Goal: Task Accomplishment & Management: Use online tool/utility

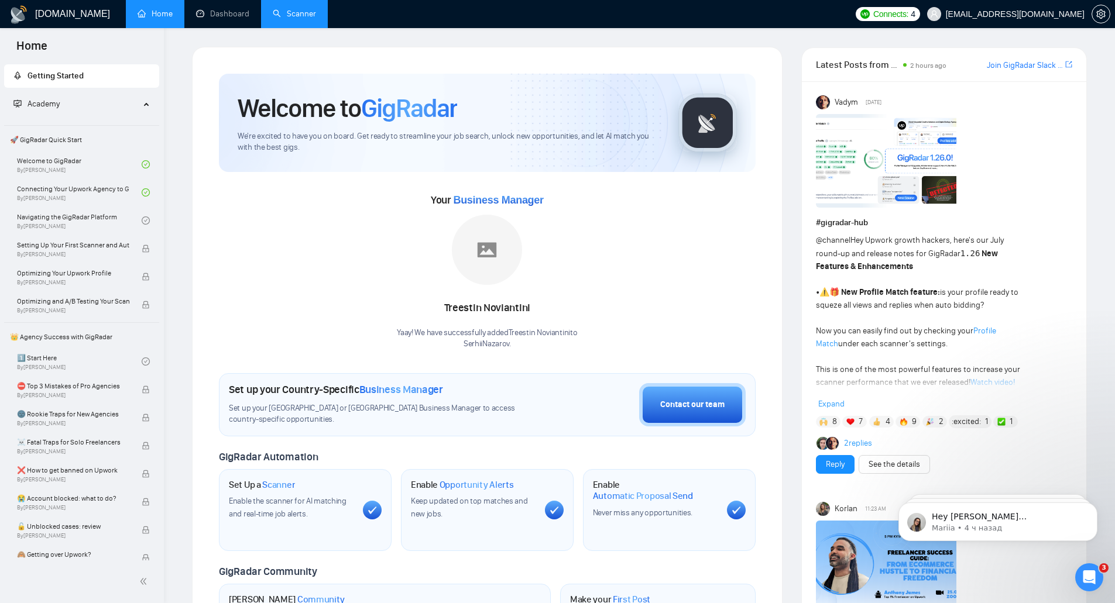
click at [303, 9] on link "Scanner" at bounding box center [294, 14] width 43 height 10
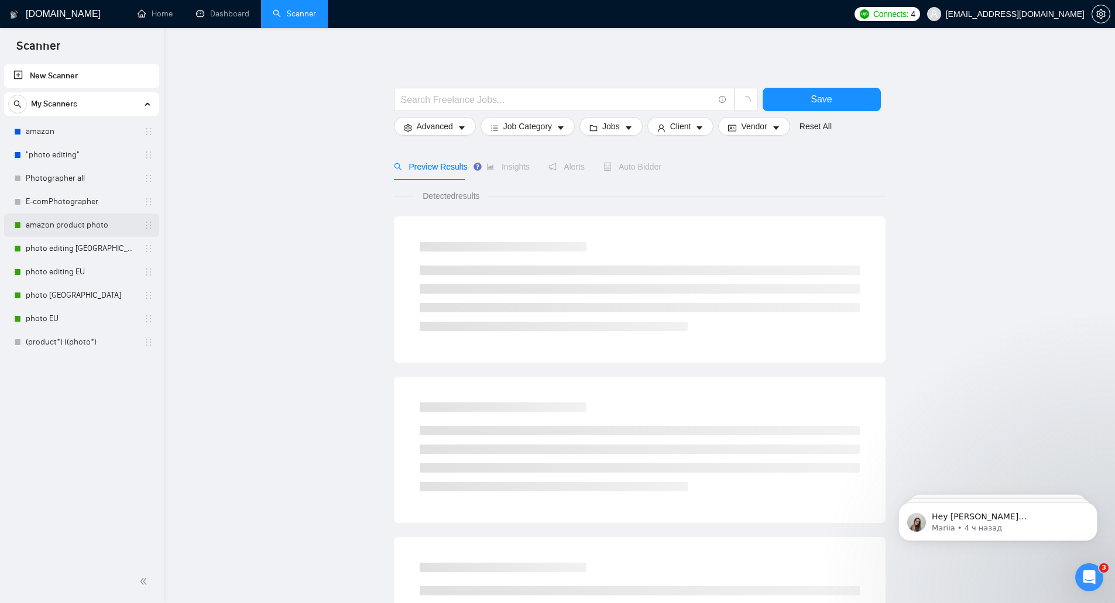
click at [109, 225] on link "amazon product photo" at bounding box center [81, 225] width 111 height 23
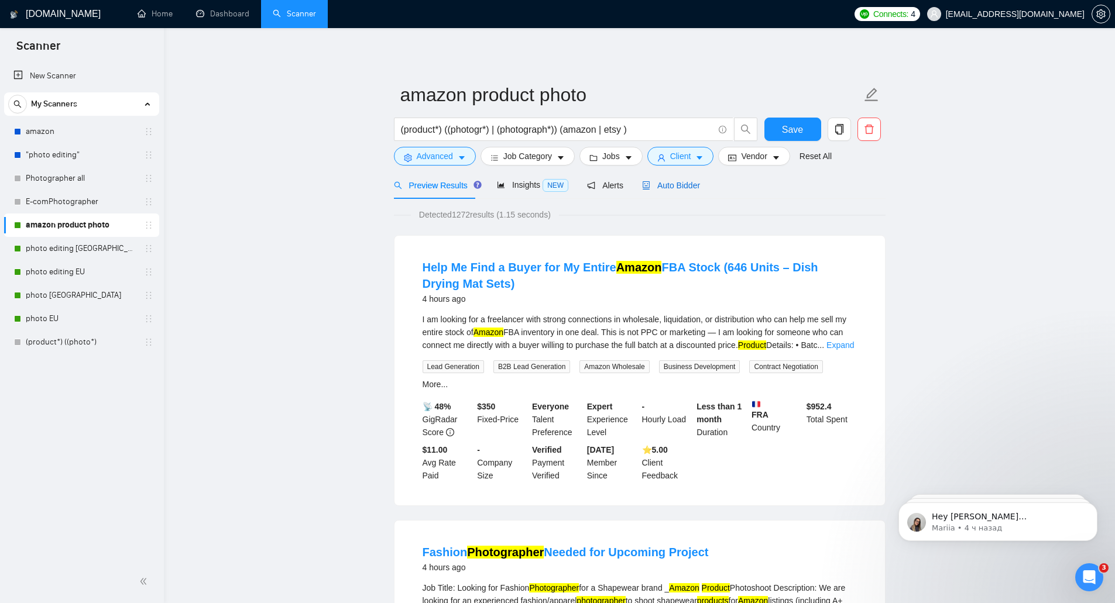
click at [687, 190] on span "Auto Bidder" at bounding box center [671, 185] width 58 height 9
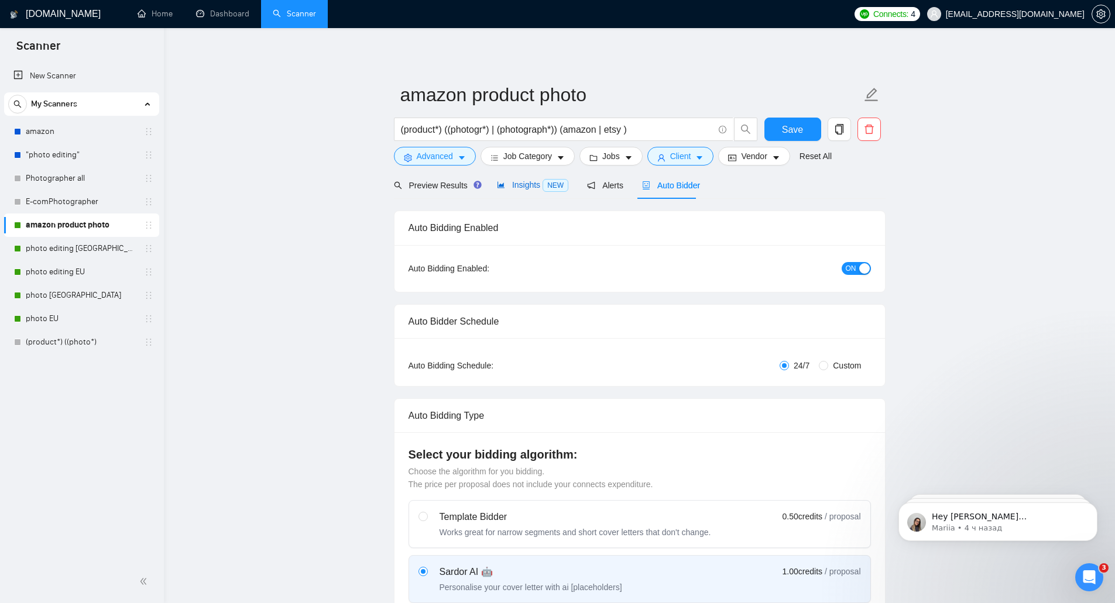
click at [525, 183] on span "Insights NEW" at bounding box center [532, 184] width 71 height 9
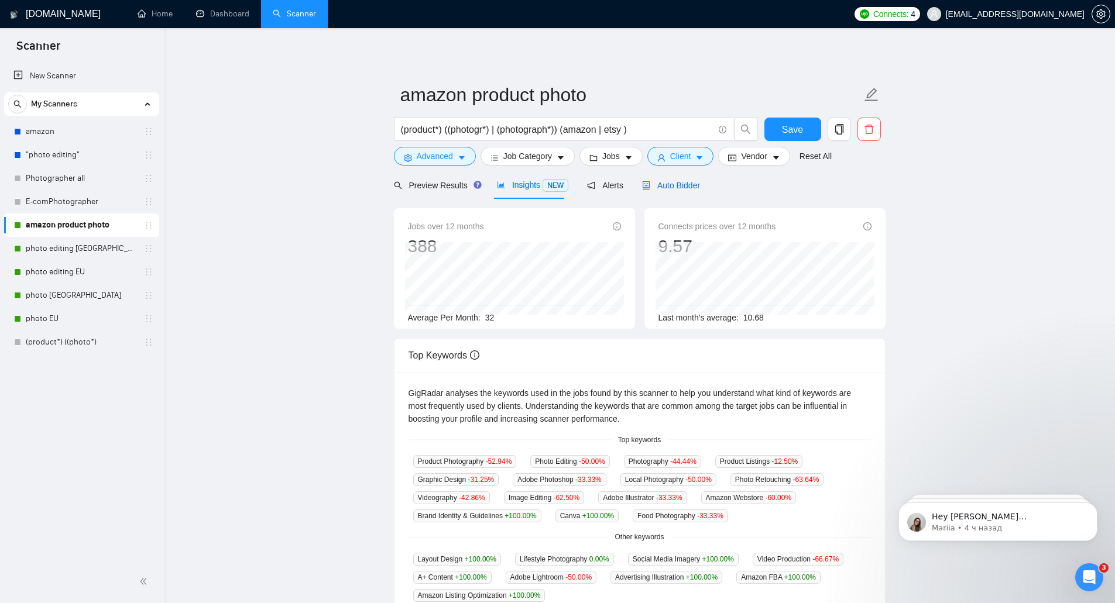
click at [662, 190] on span "Auto Bidder" at bounding box center [671, 185] width 58 height 9
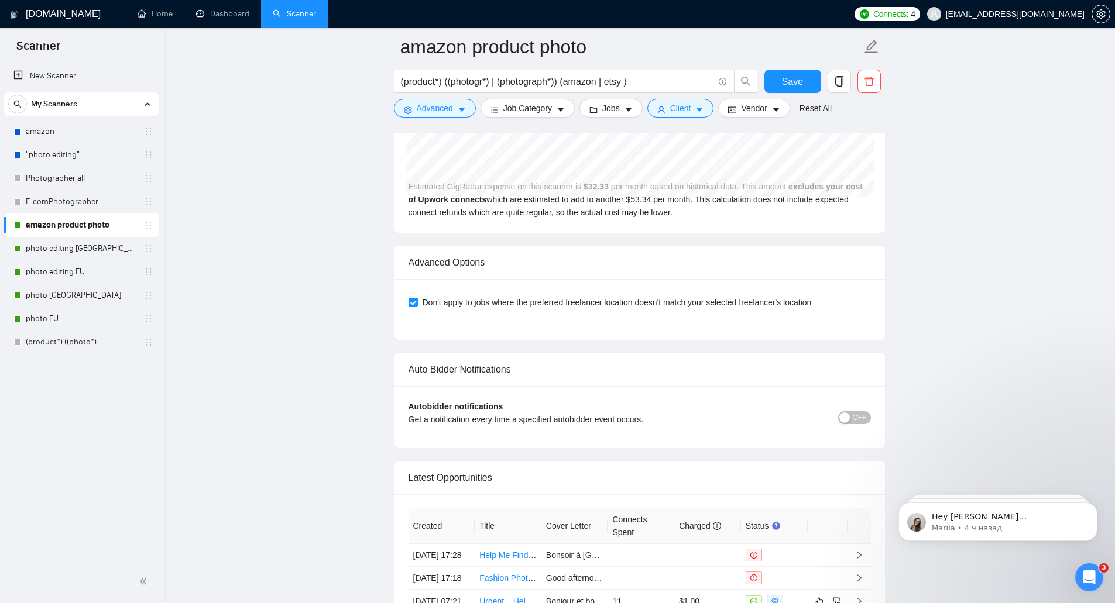
scroll to position [2579, 0]
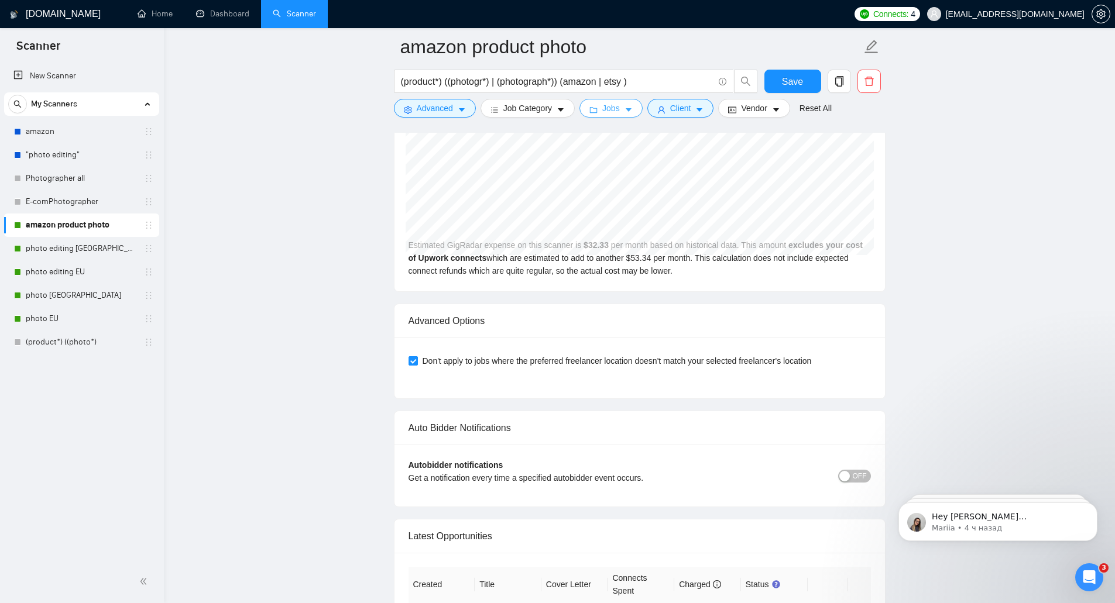
click at [606, 115] on button "Jobs" at bounding box center [610, 108] width 63 height 19
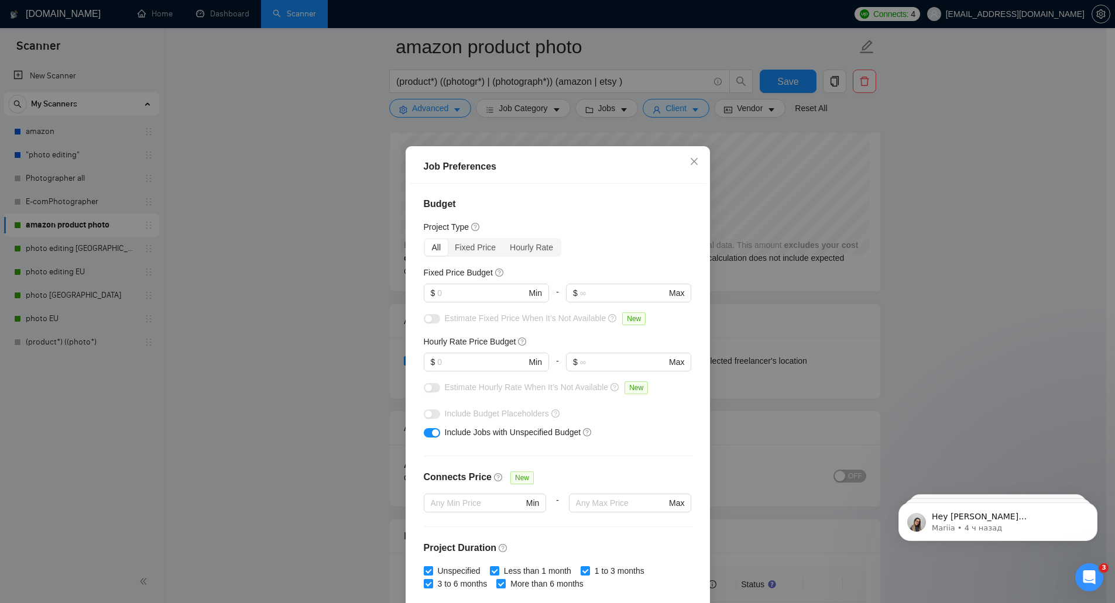
scroll to position [0, 0]
click at [492, 298] on input "text" at bounding box center [481, 293] width 88 height 13
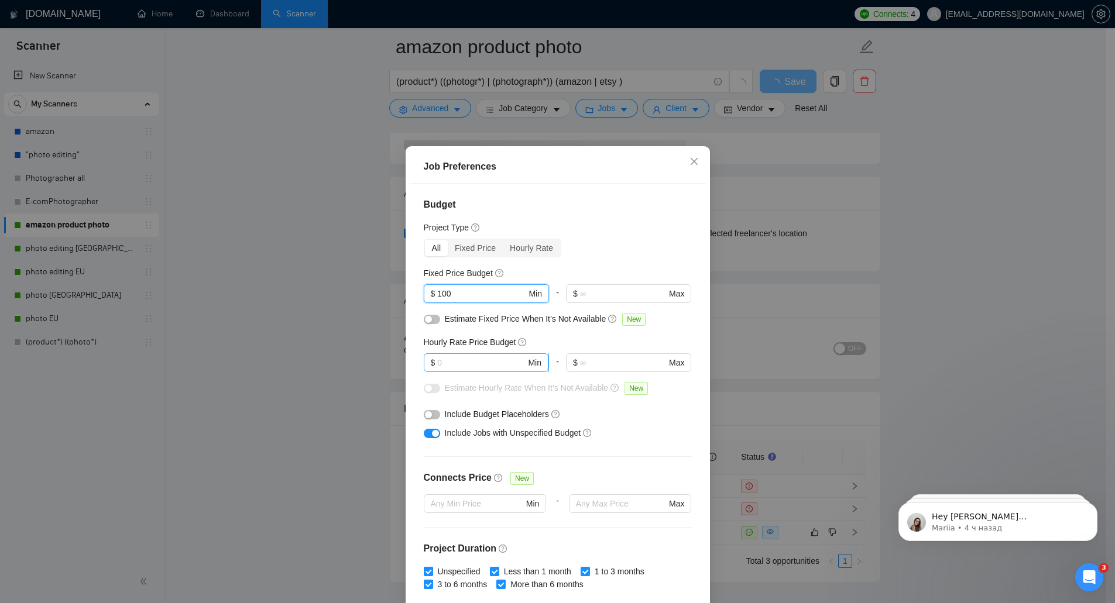
type input "100"
click at [447, 363] on input "text" at bounding box center [481, 362] width 88 height 13
type input "30"
click at [429, 417] on button "button" at bounding box center [432, 414] width 16 height 9
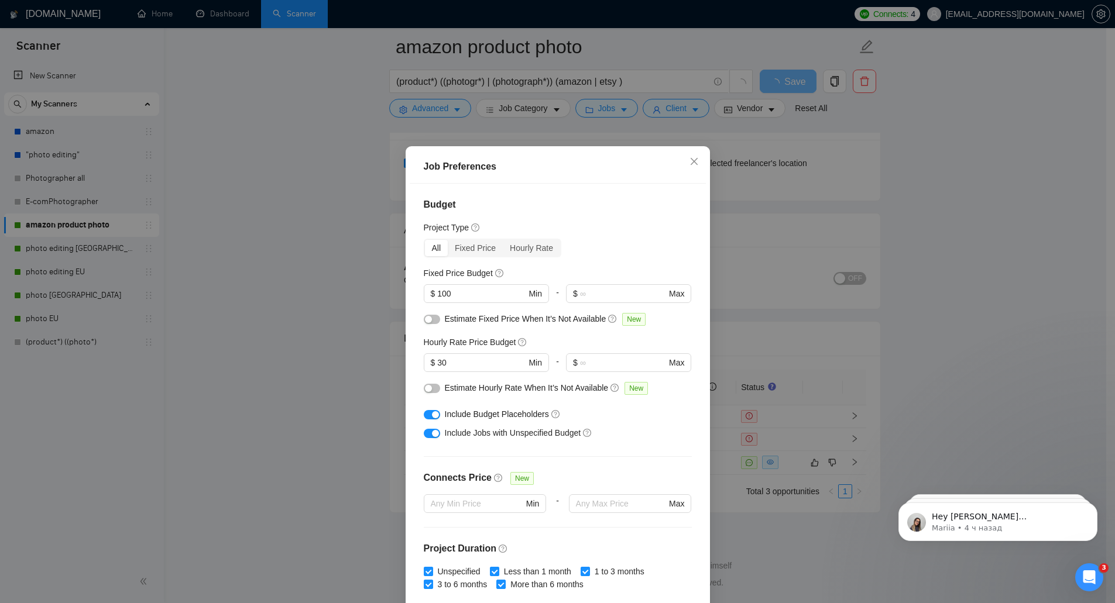
click at [428, 387] on button "button" at bounding box center [432, 388] width 16 height 9
click at [427, 322] on div "button" at bounding box center [428, 319] width 7 height 7
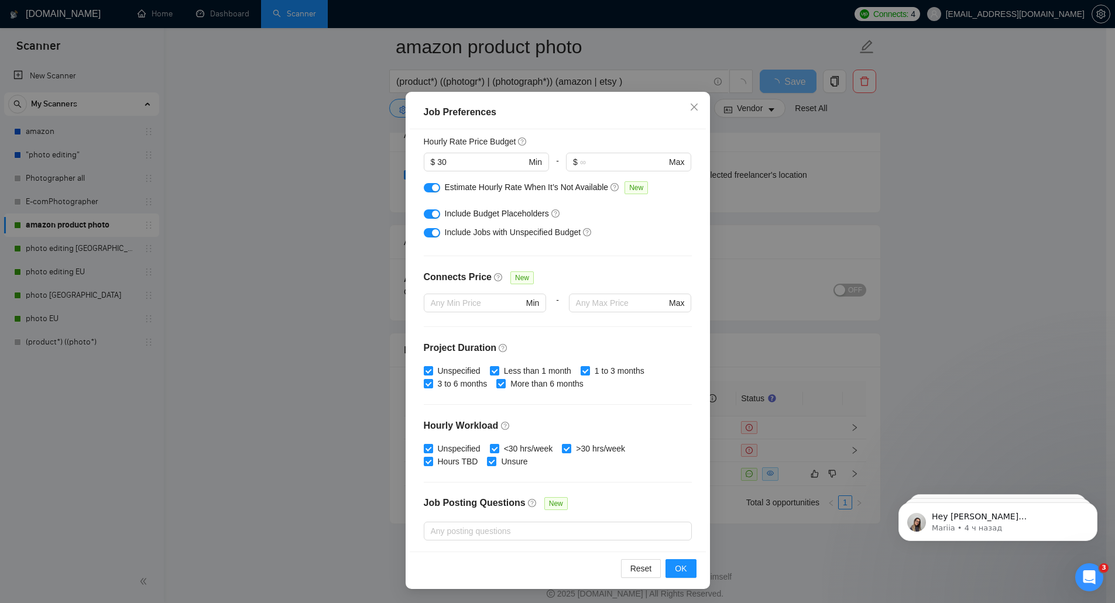
scroll to position [120, 0]
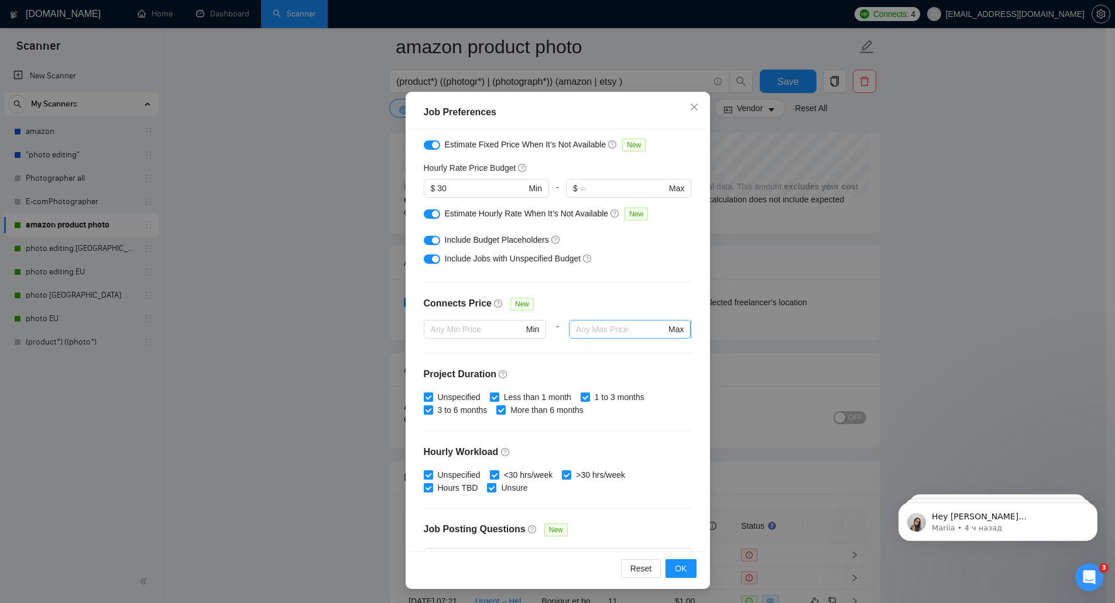
click at [618, 337] on span "Max" at bounding box center [630, 329] width 122 height 19
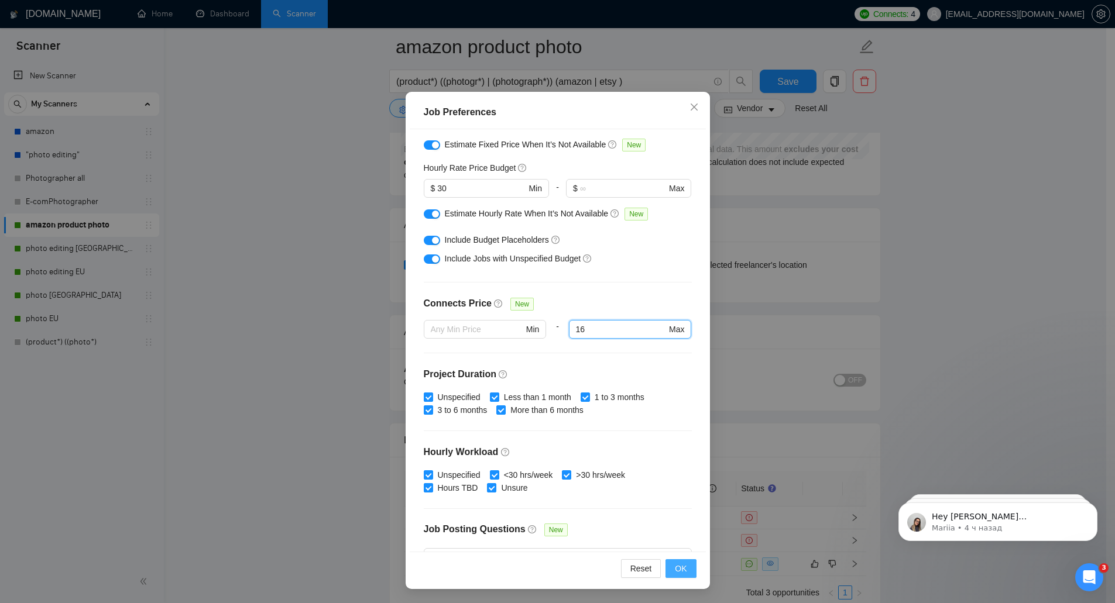
type input "16"
click at [679, 569] on span "OK" at bounding box center [681, 568] width 12 height 13
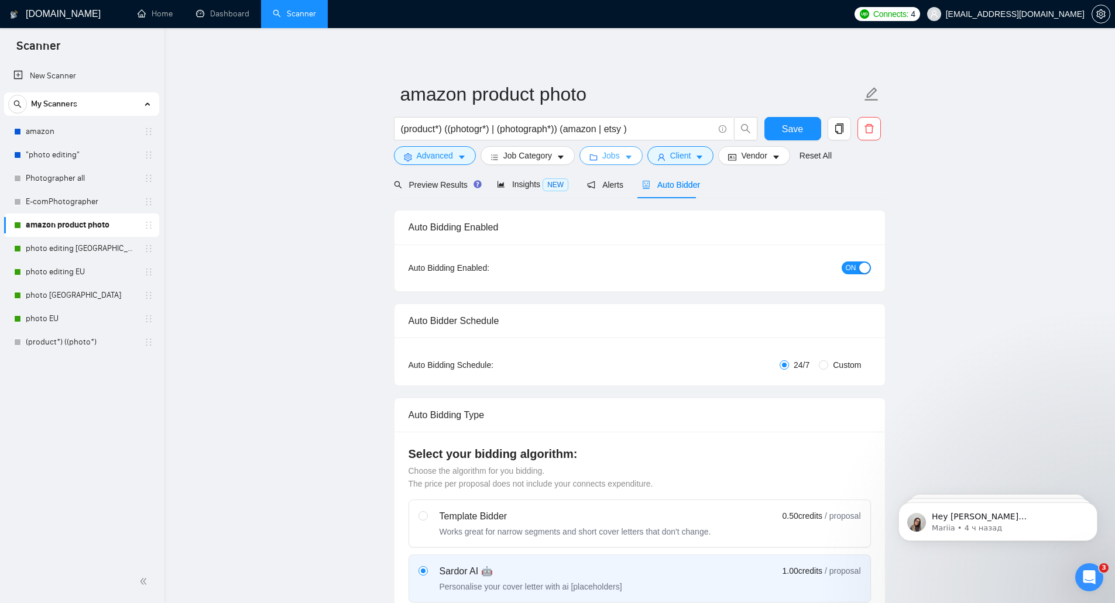
scroll to position [0, 0]
click at [523, 180] on span "Insights NEW" at bounding box center [532, 184] width 71 height 9
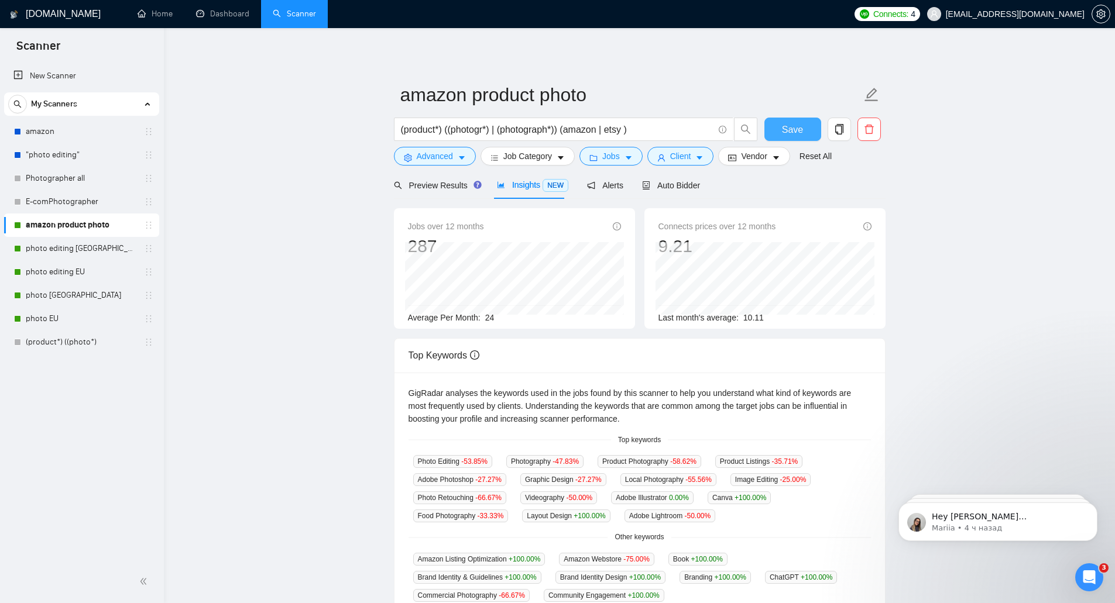
click at [777, 131] on button "Save" at bounding box center [792, 129] width 57 height 23
drag, startPoint x: 87, startPoint y: 251, endPoint x: 671, endPoint y: 52, distance: 616.6
click at [87, 251] on link "photo editing [GEOGRAPHIC_DATA]" at bounding box center [81, 248] width 111 height 23
click at [85, 252] on link "photo editing [GEOGRAPHIC_DATA]" at bounding box center [81, 248] width 111 height 23
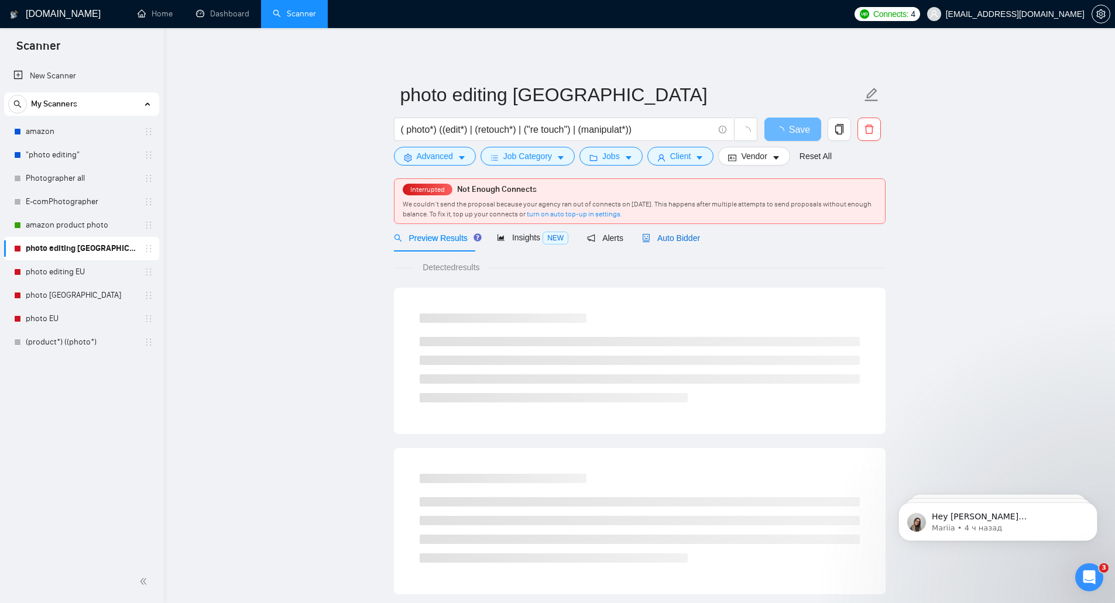
click at [684, 239] on span "Auto Bidder" at bounding box center [671, 238] width 58 height 9
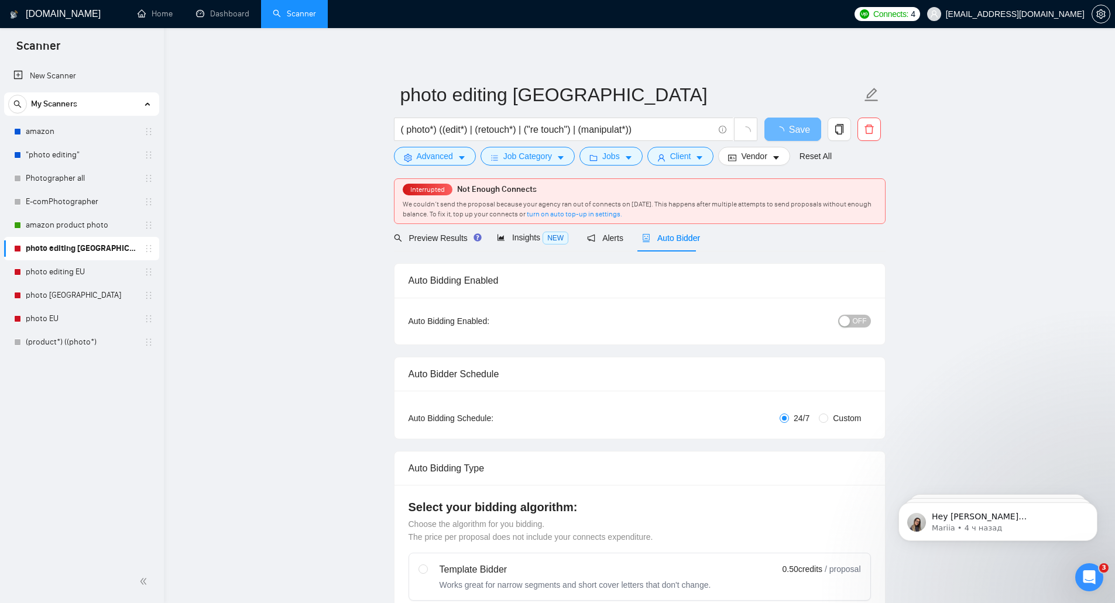
checkbox input "true"
click at [868, 323] on button "OFF" at bounding box center [854, 321] width 33 height 13
click at [437, 238] on span "Preview Results" at bounding box center [436, 238] width 84 height 9
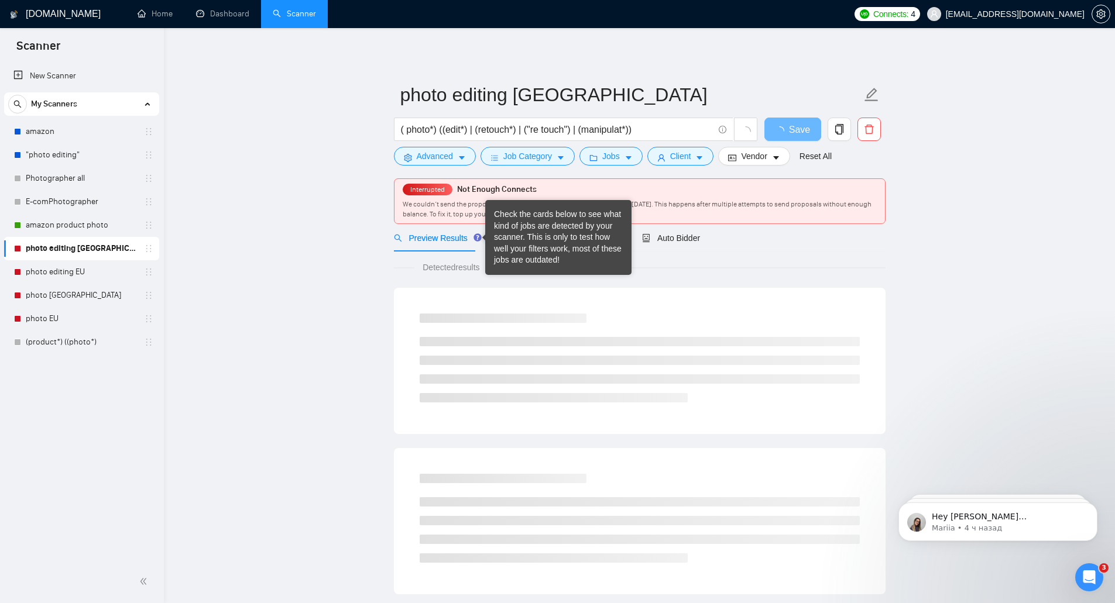
click at [509, 245] on div "Check the cards below to see what kind of jobs are detected by your scanner. Th…" at bounding box center [558, 237] width 129 height 57
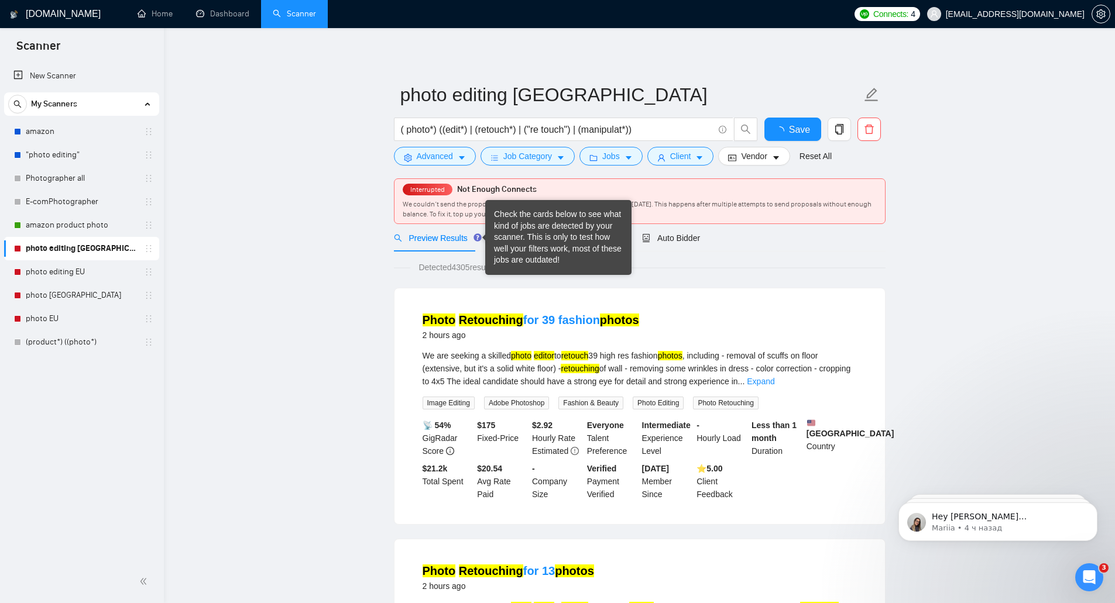
click at [435, 273] on span "Detected 4305 results (15.56 seconds)" at bounding box center [486, 267] width 153 height 13
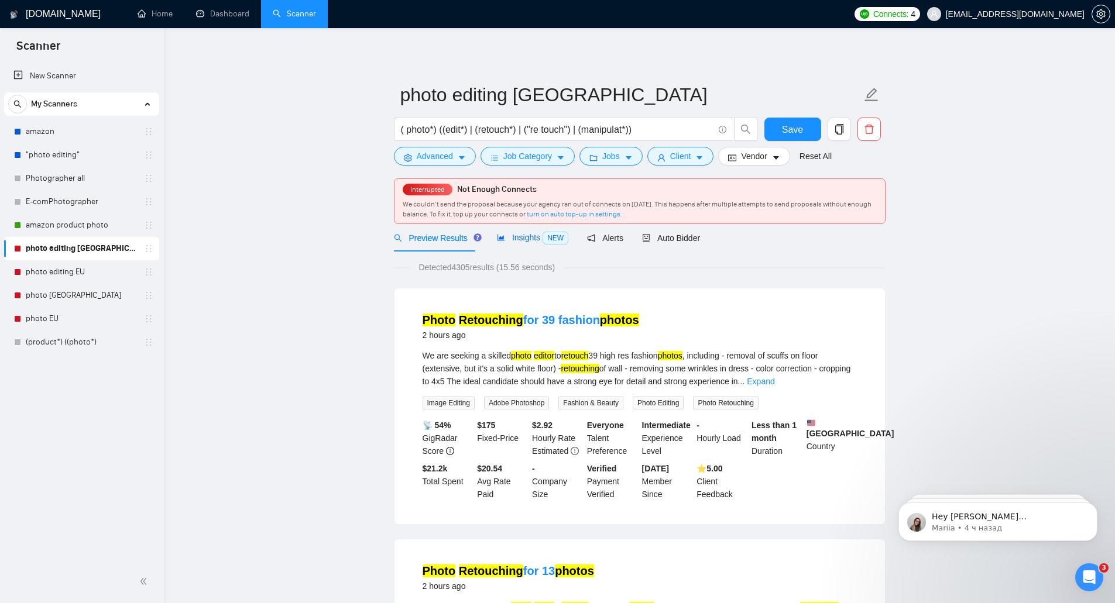
click at [517, 238] on span "Insights NEW" at bounding box center [532, 237] width 71 height 9
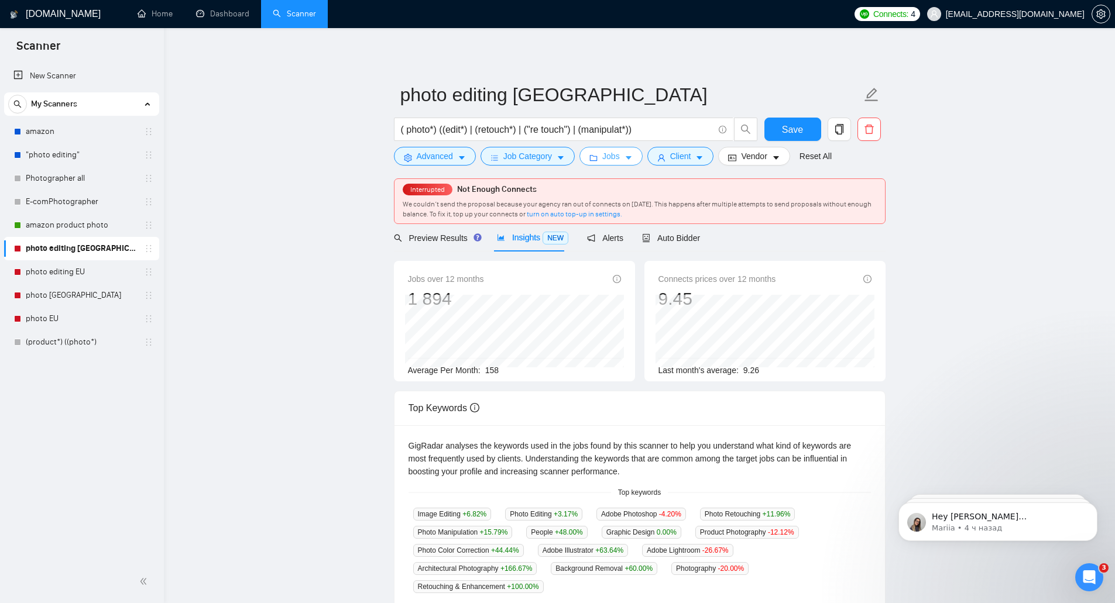
click at [594, 150] on button "Jobs" at bounding box center [610, 156] width 63 height 19
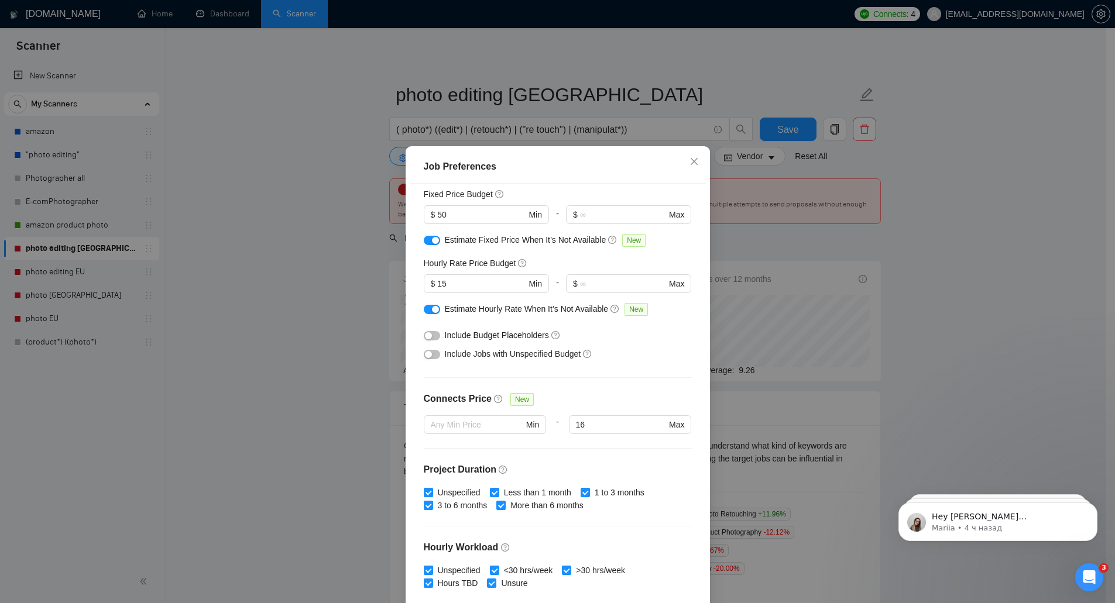
scroll to position [61, 0]
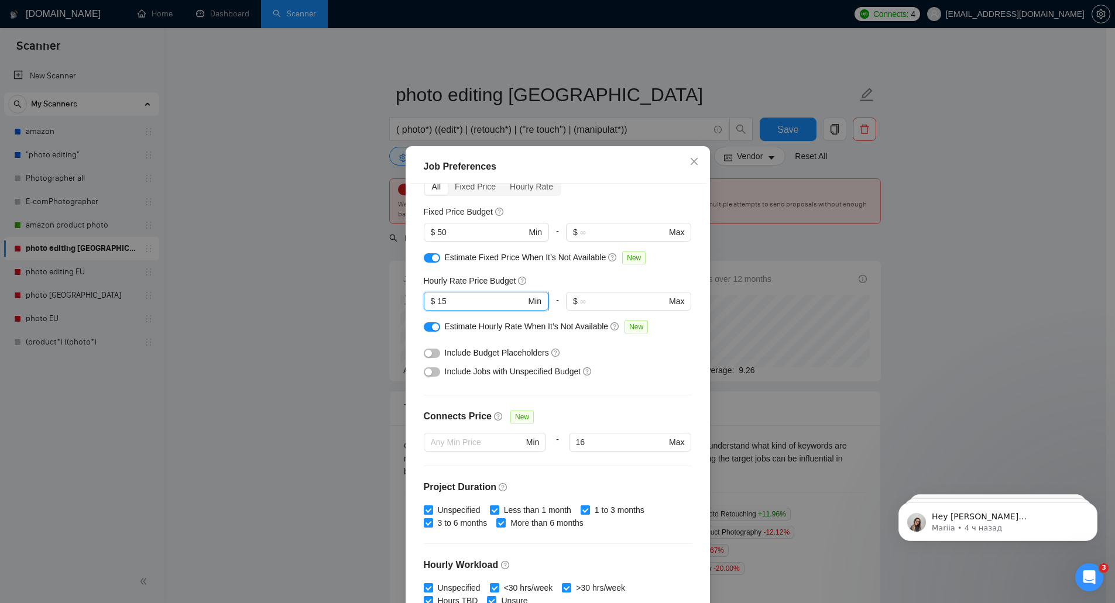
drag, startPoint x: 444, startPoint y: 301, endPoint x: 433, endPoint y: 306, distance: 11.5
click at [437, 306] on input "15" at bounding box center [481, 301] width 88 height 13
type input "3"
type input "25"
click at [424, 332] on button "button" at bounding box center [432, 327] width 16 height 9
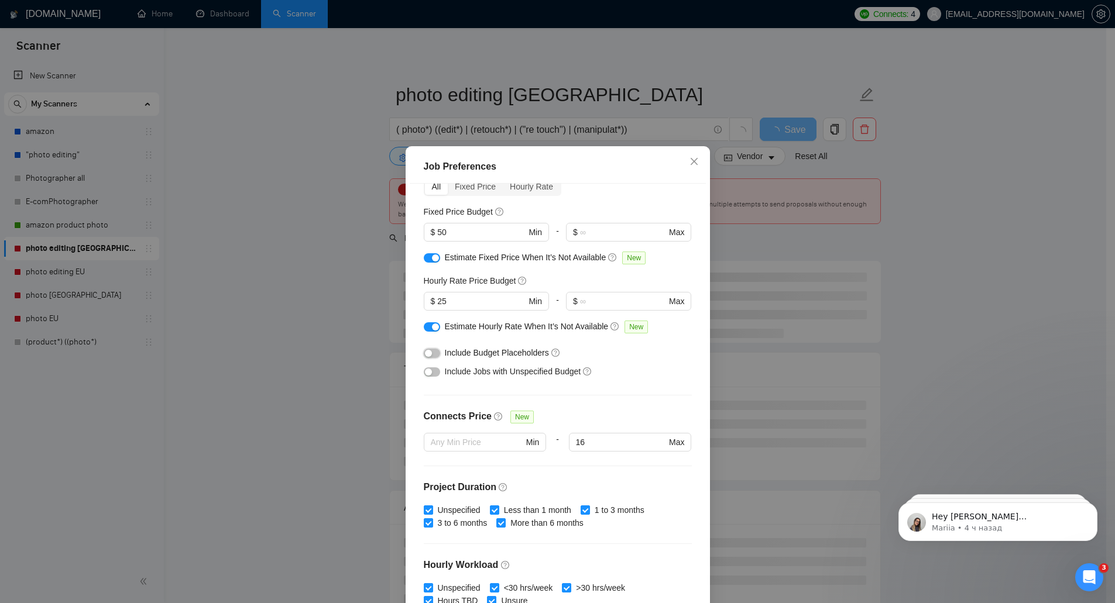
drag, startPoint x: 429, startPoint y: 355, endPoint x: 433, endPoint y: 368, distance: 13.9
click at [430, 355] on button "button" at bounding box center [432, 353] width 16 height 9
click at [433, 370] on button "button" at bounding box center [432, 372] width 16 height 9
drag, startPoint x: 446, startPoint y: 232, endPoint x: 433, endPoint y: 234, distance: 13.7
click at [437, 234] on input "50" at bounding box center [481, 232] width 88 height 13
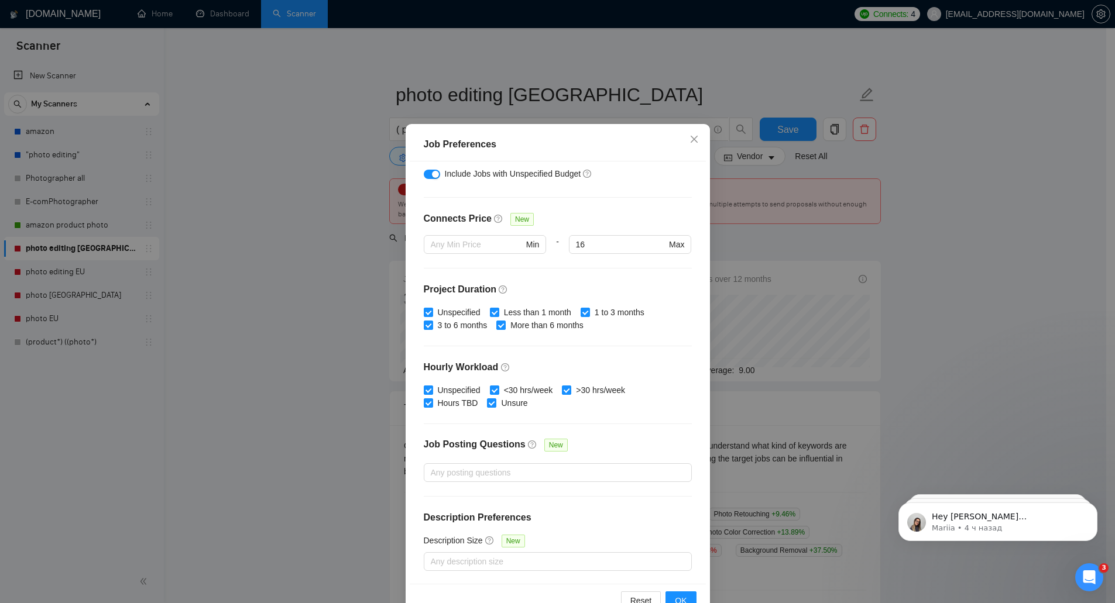
scroll to position [54, 0]
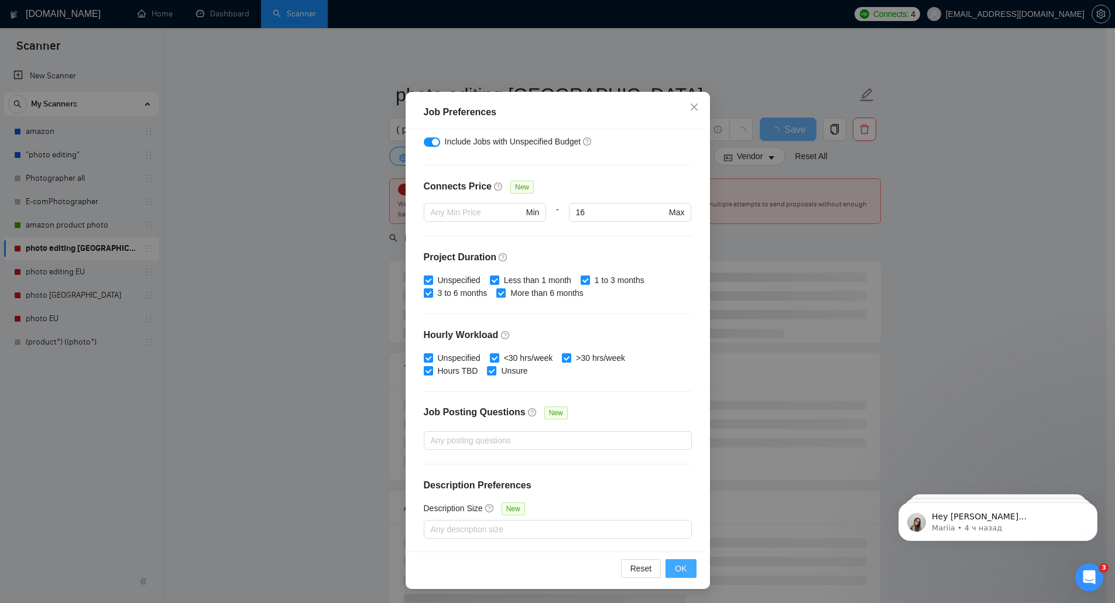
type input "100"
click at [670, 567] on button "OK" at bounding box center [681, 569] width 30 height 19
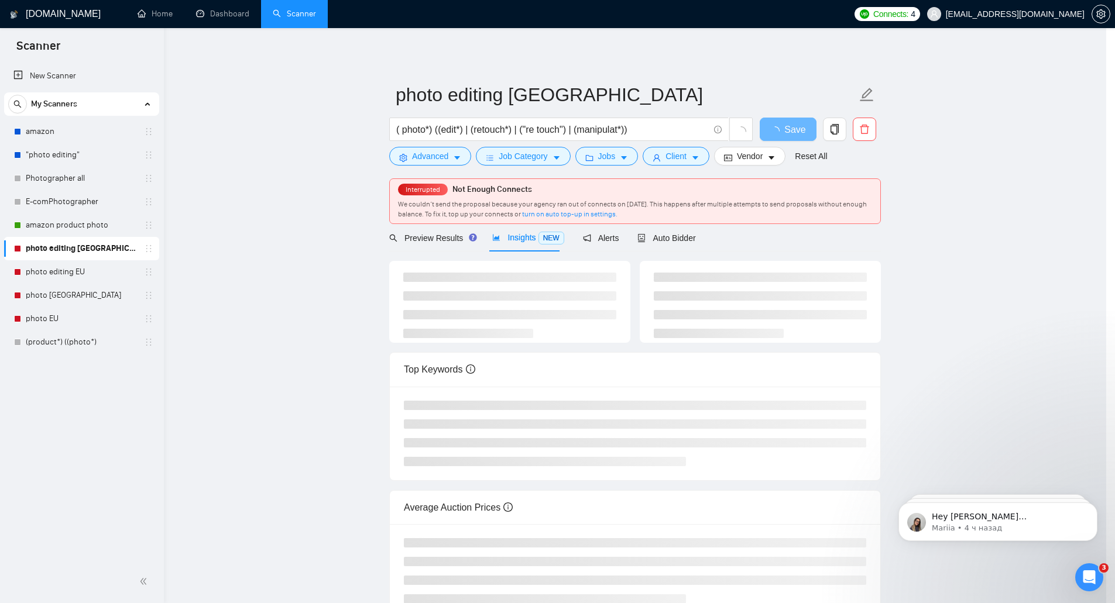
scroll to position [0, 0]
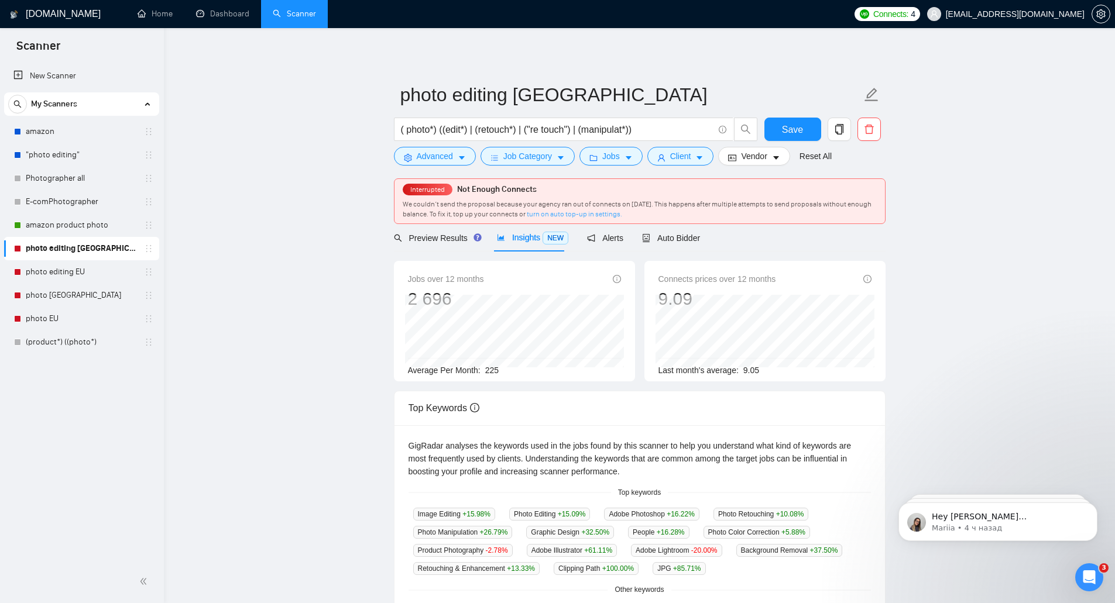
click at [563, 215] on link "turn on auto top-up in settings." at bounding box center [574, 214] width 95 height 8
click at [784, 132] on span "Save" at bounding box center [792, 129] width 21 height 15
click at [539, 154] on span "Job Category" at bounding box center [527, 156] width 49 height 13
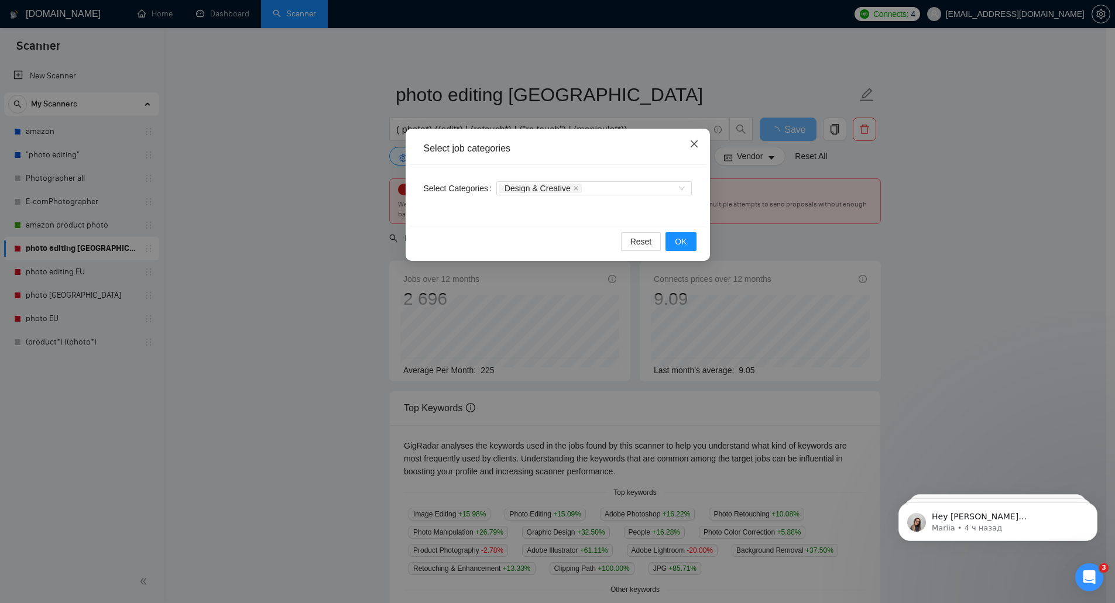
click at [690, 143] on icon "close" at bounding box center [694, 143] width 9 height 9
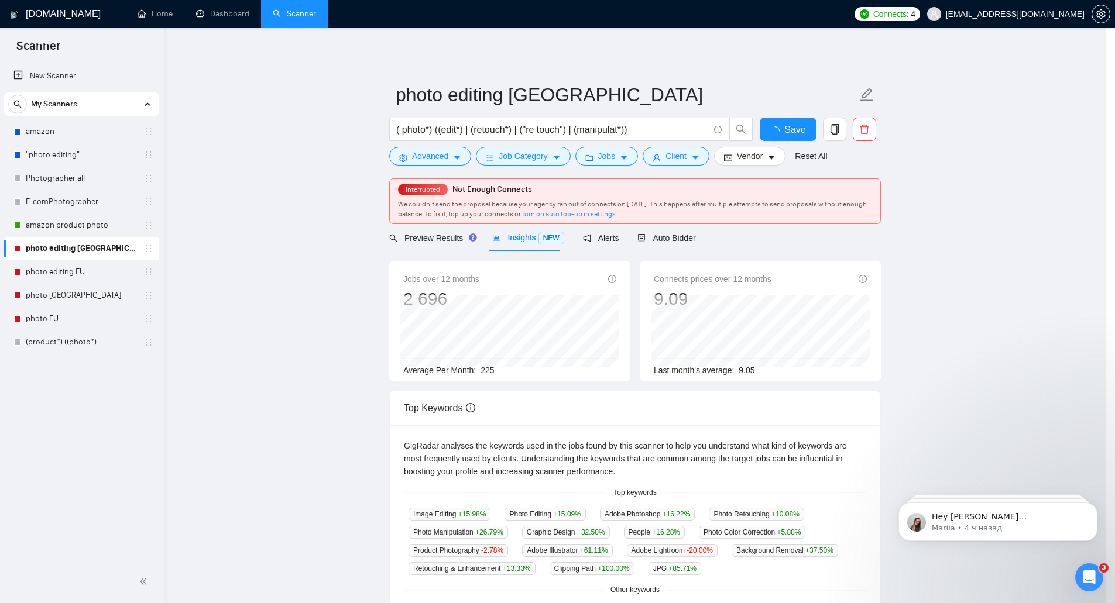
click at [610, 152] on body "Scanner New Scanner My Scanners amazon "photo editing" Photographer all E-comPh…" at bounding box center [553, 301] width 1106 height 603
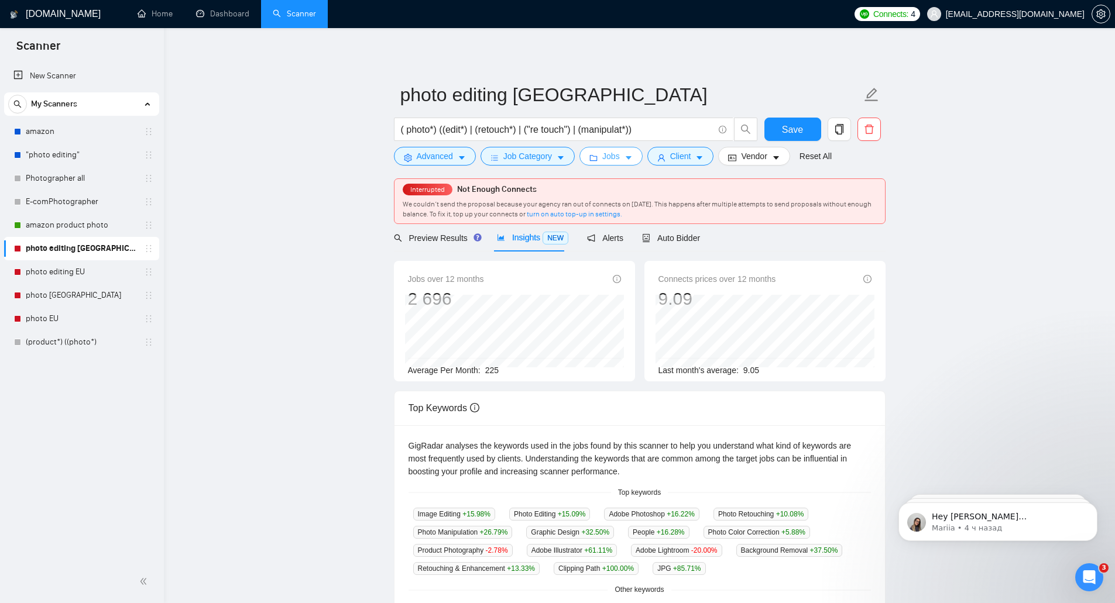
click at [610, 152] on span "Jobs" at bounding box center [611, 156] width 18 height 13
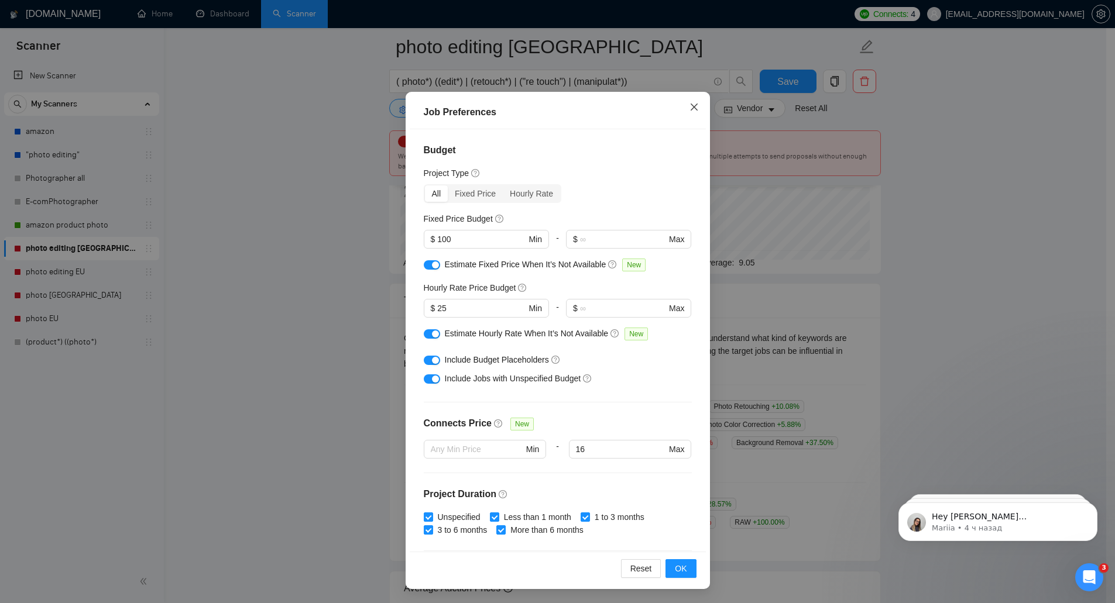
click at [690, 105] on icon "close" at bounding box center [694, 106] width 9 height 9
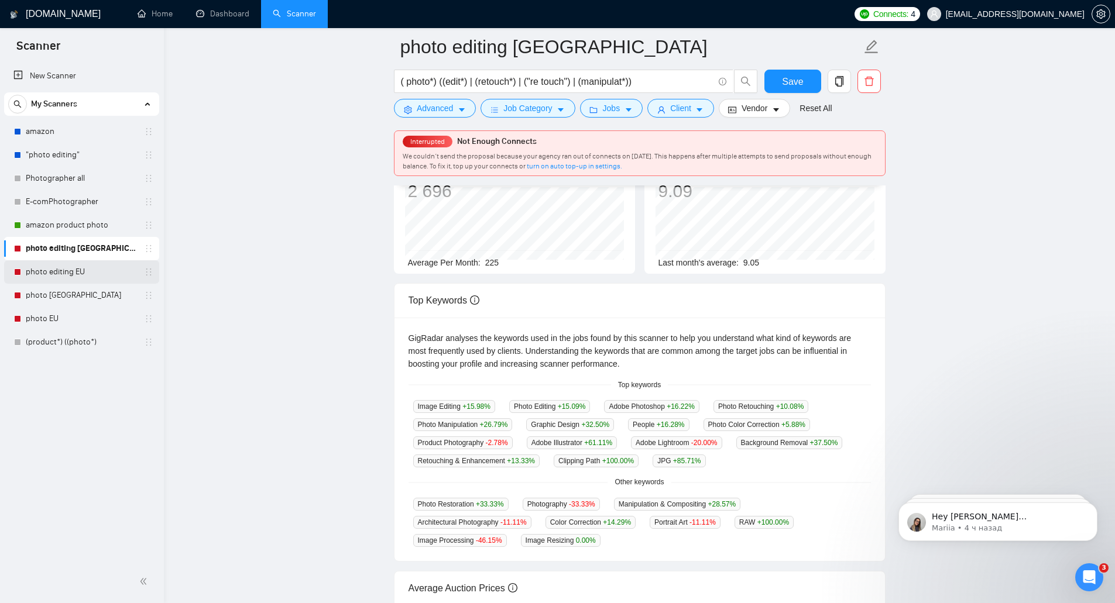
click at [88, 263] on link "photo editing EU" at bounding box center [81, 271] width 111 height 23
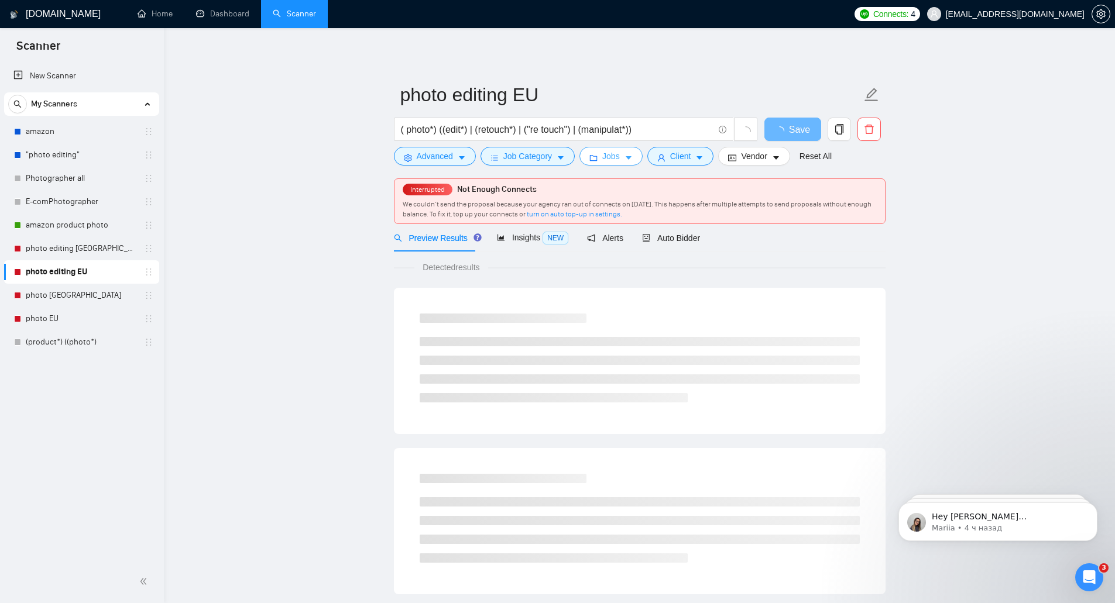
click at [602, 156] on span "Jobs" at bounding box center [611, 156] width 18 height 13
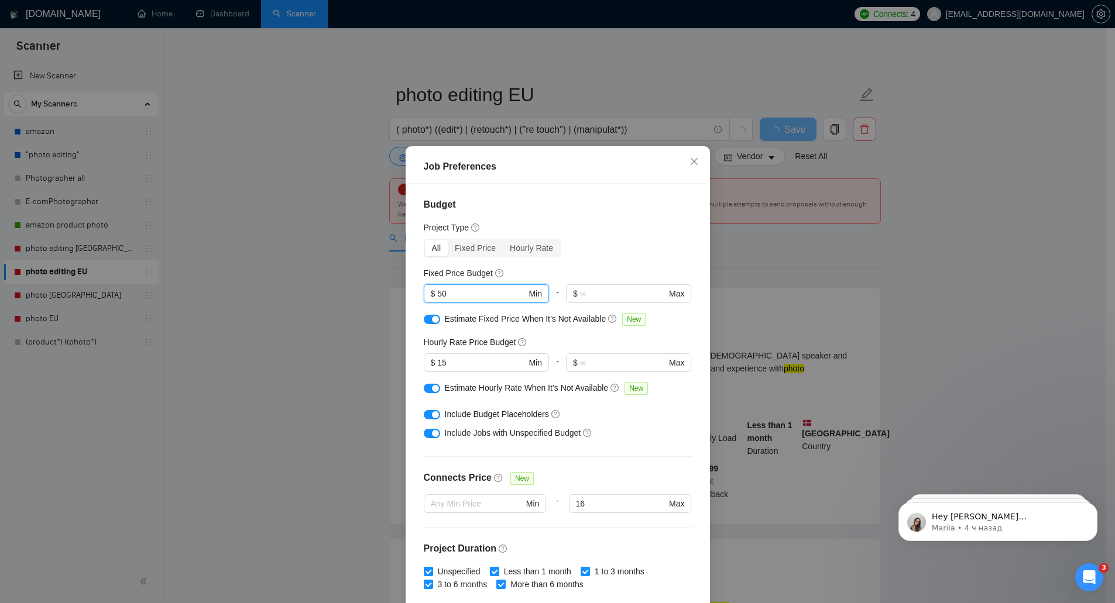
drag, startPoint x: 421, startPoint y: 296, endPoint x: 399, endPoint y: 294, distance: 21.7
click at [399, 294] on div "Job Preferences Budget Project Type All Fixed Price Hourly Rate Fixed Price Bud…" at bounding box center [557, 301] width 1115 height 603
type input "100"
drag, startPoint x: 447, startPoint y: 361, endPoint x: 420, endPoint y: 363, distance: 27.0
click at [424, 363] on span "$ 15 Min" at bounding box center [486, 363] width 125 height 19
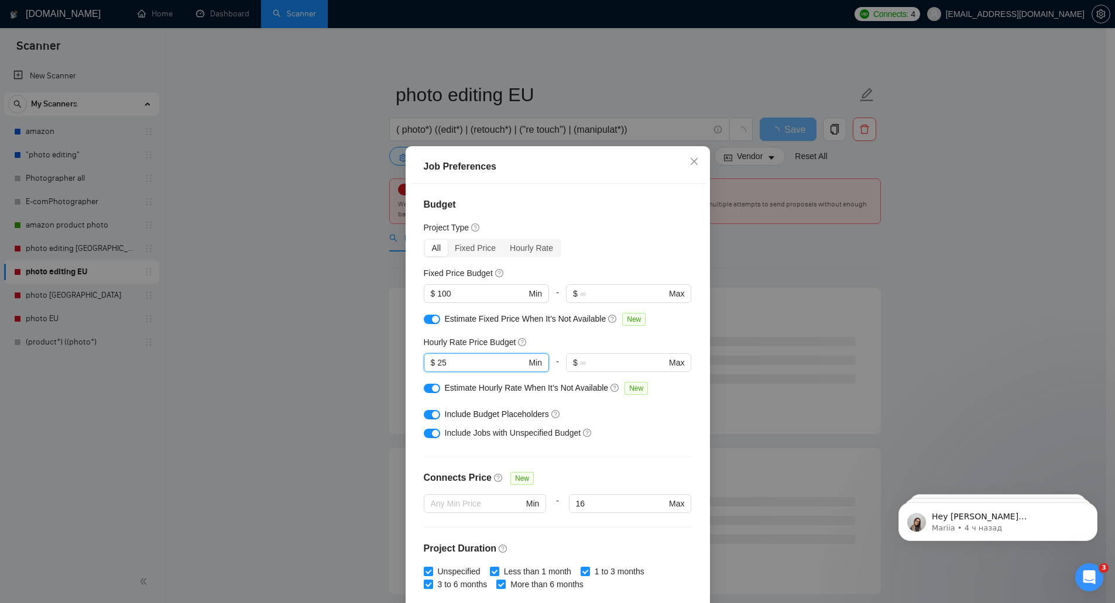
scroll to position [59, 0]
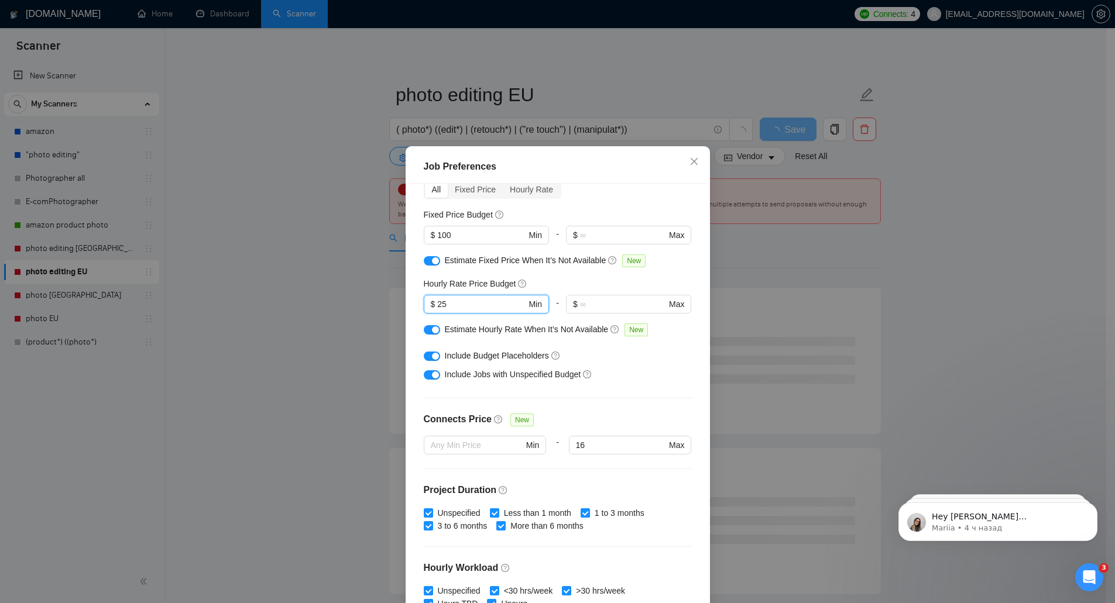
type input "25"
click at [634, 402] on div "Budget Project Type All Fixed Price Hourly Rate Fixed Price Budget $ 100 Min - …" at bounding box center [558, 395] width 296 height 423
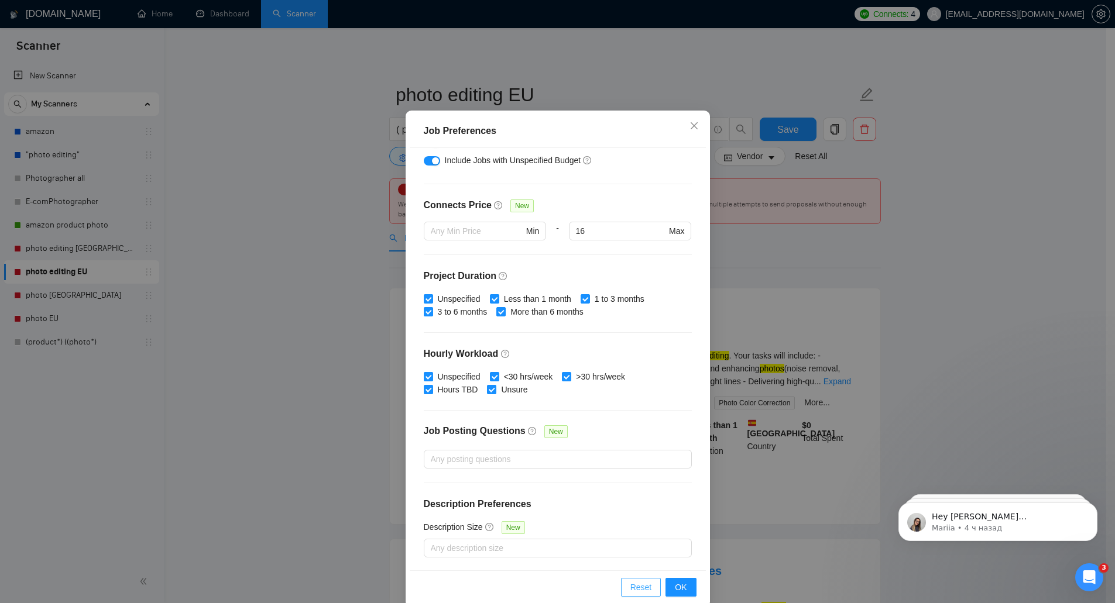
scroll to position [54, 0]
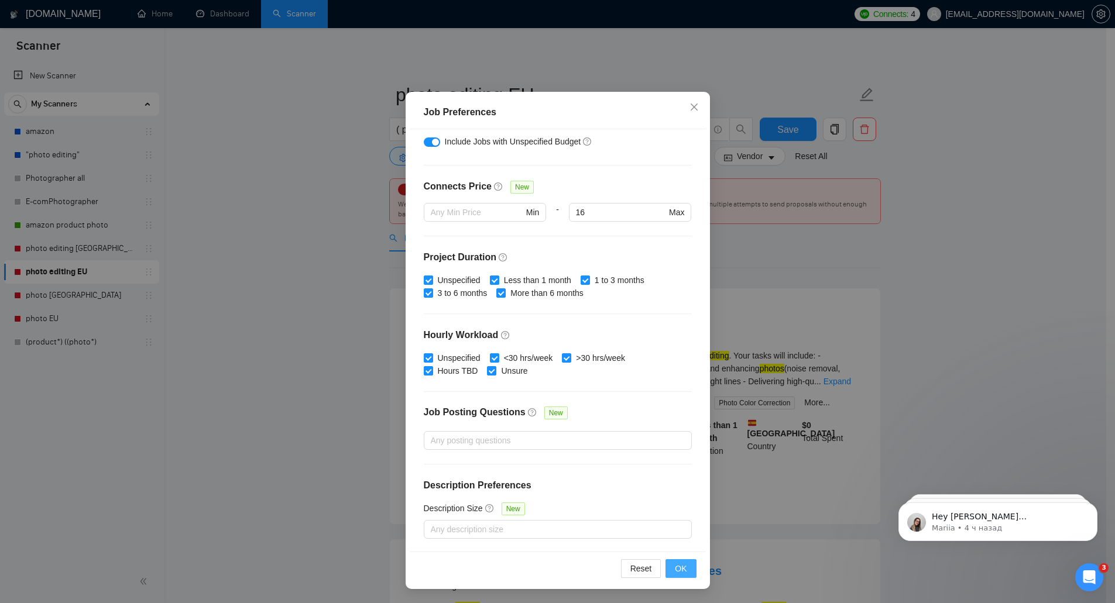
click at [686, 571] on button "OK" at bounding box center [681, 569] width 30 height 19
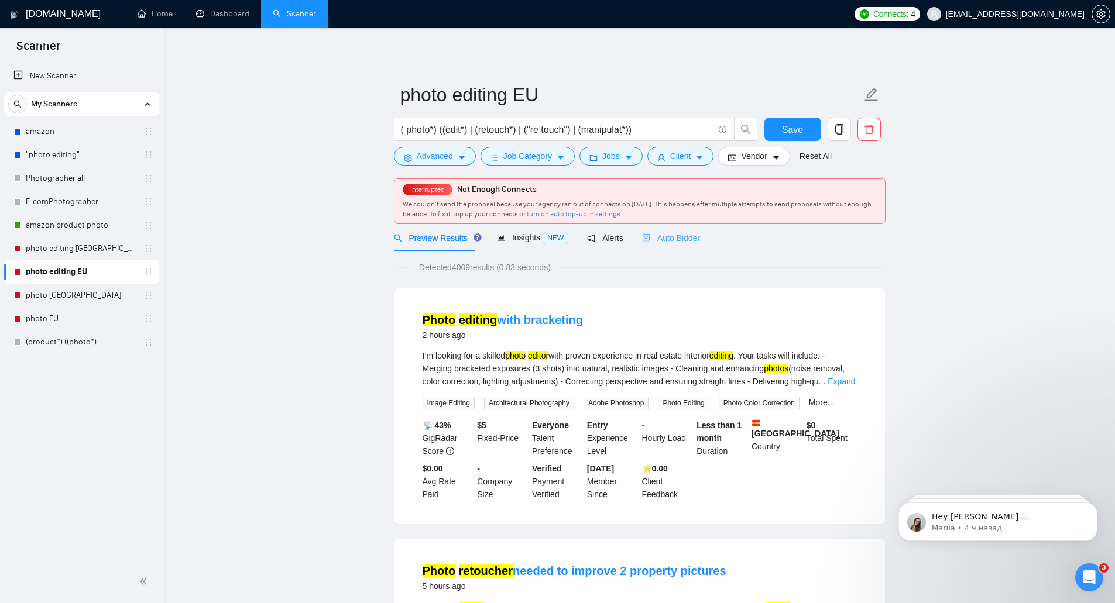
click at [670, 227] on div "Auto Bidder" at bounding box center [671, 238] width 58 height 28
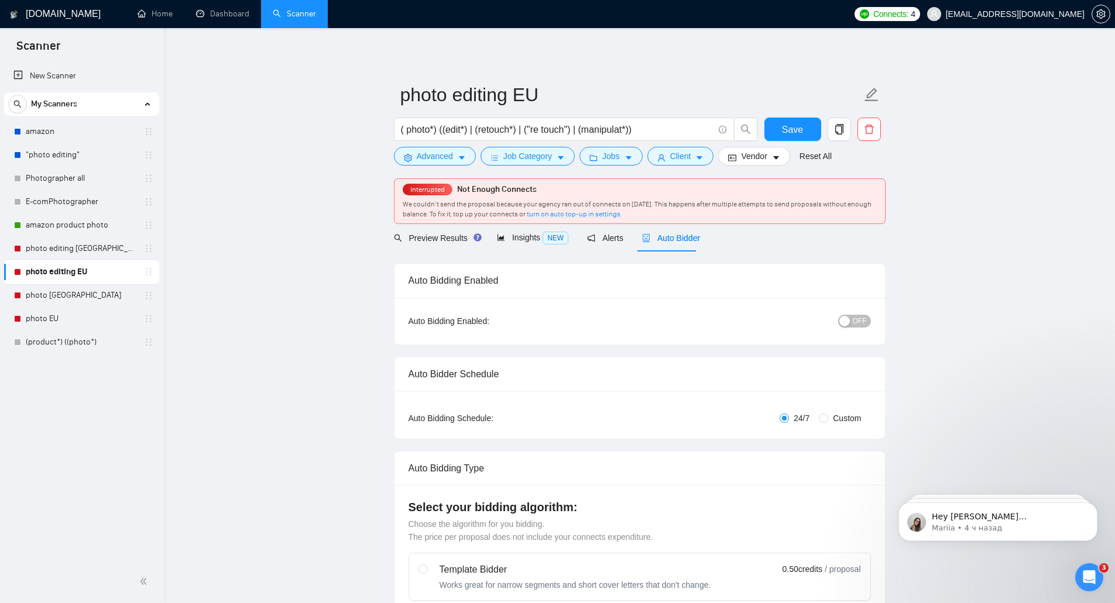
click at [852, 319] on button "OFF" at bounding box center [854, 321] width 33 height 13
drag, startPoint x: 406, startPoint y: 207, endPoint x: 491, endPoint y: 217, distance: 85.5
click at [491, 217] on span "We couldn’t send the proposal because your agency ran out of connects on [DATE]…" at bounding box center [637, 209] width 469 height 18
click at [443, 212] on span "We couldn’t send the proposal because your agency ran out of connects on [DATE]…" at bounding box center [637, 209] width 469 height 18
drag, startPoint x: 403, startPoint y: 202, endPoint x: 673, endPoint y: 219, distance: 271.0
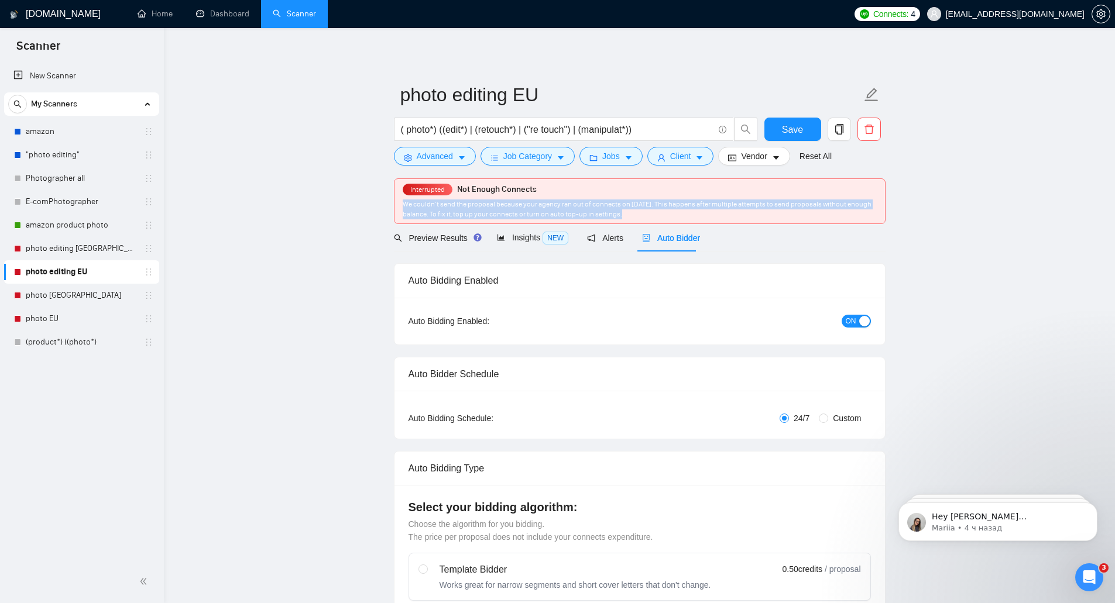
click at [673, 219] on div "We couldn’t send the proposal because your agency ran out of connects on [DATE]…" at bounding box center [640, 210] width 474 height 20
click at [601, 269] on div "Auto Bidding Enabled" at bounding box center [640, 280] width 462 height 33
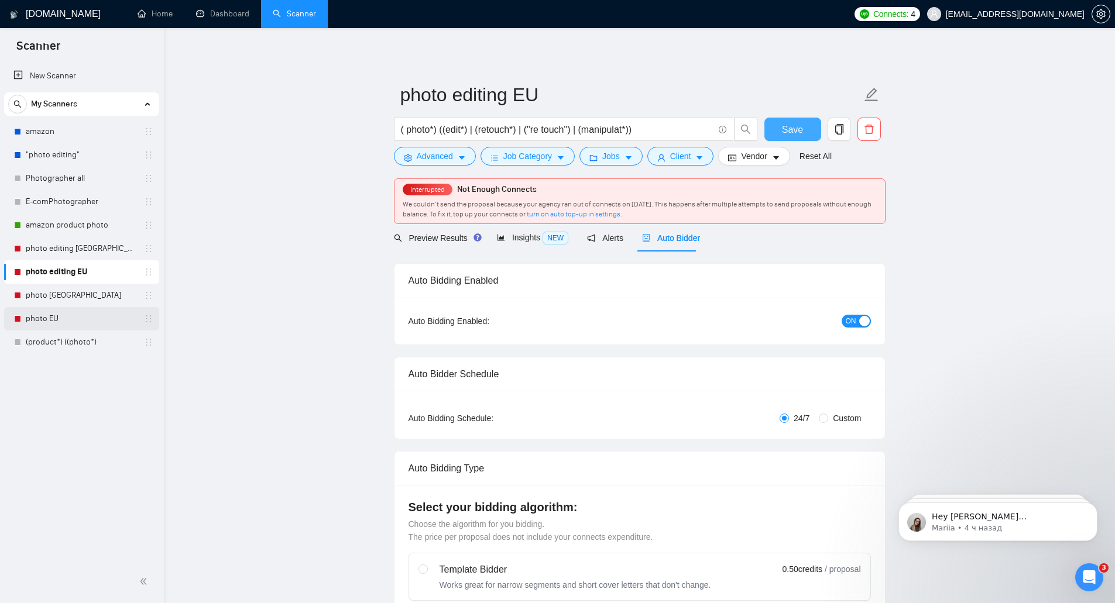
drag, startPoint x: 786, startPoint y: 127, endPoint x: 92, endPoint y: 313, distance: 718.0
click at [786, 127] on span "Save" at bounding box center [792, 129] width 21 height 15
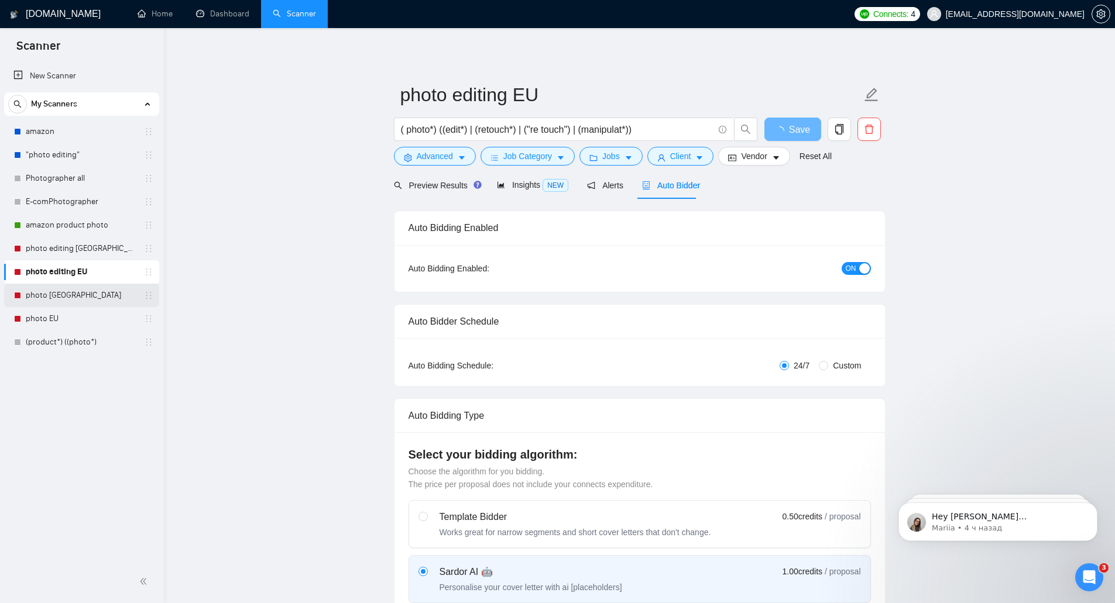
click at [91, 301] on link "photo [GEOGRAPHIC_DATA]" at bounding box center [81, 295] width 111 height 23
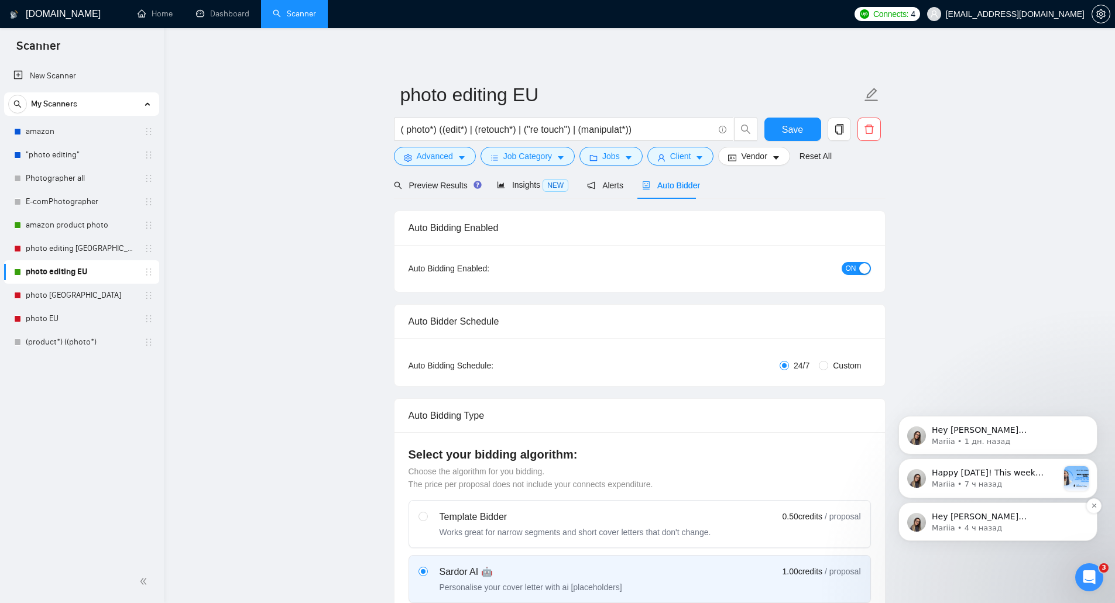
click at [975, 525] on p "Mariia • 4 ч назад" at bounding box center [1007, 528] width 151 height 11
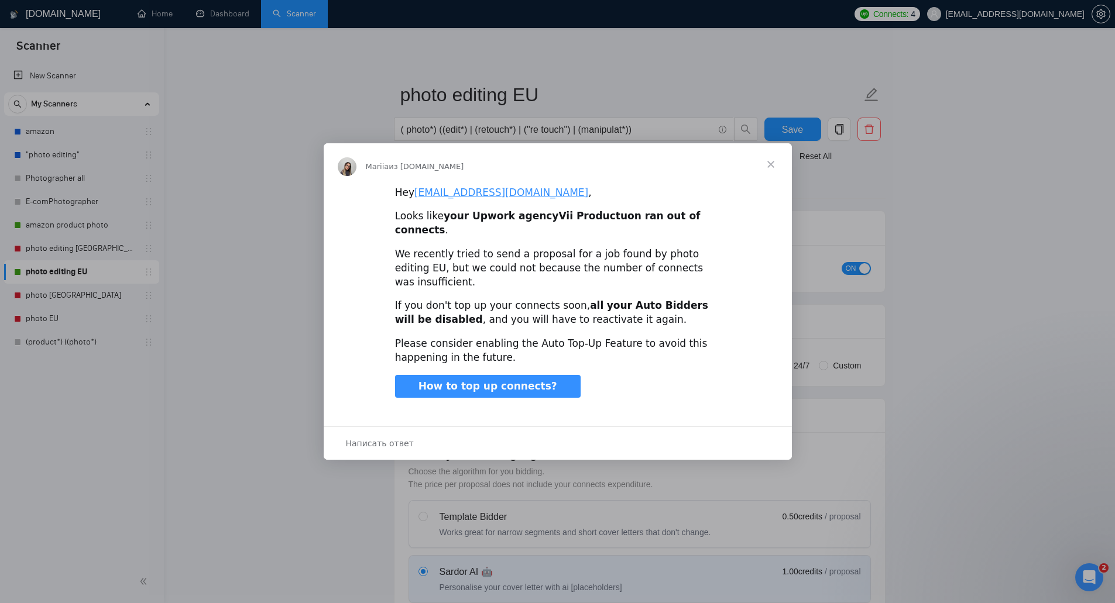
click at [777, 176] on span "Закрыть" at bounding box center [771, 164] width 42 height 42
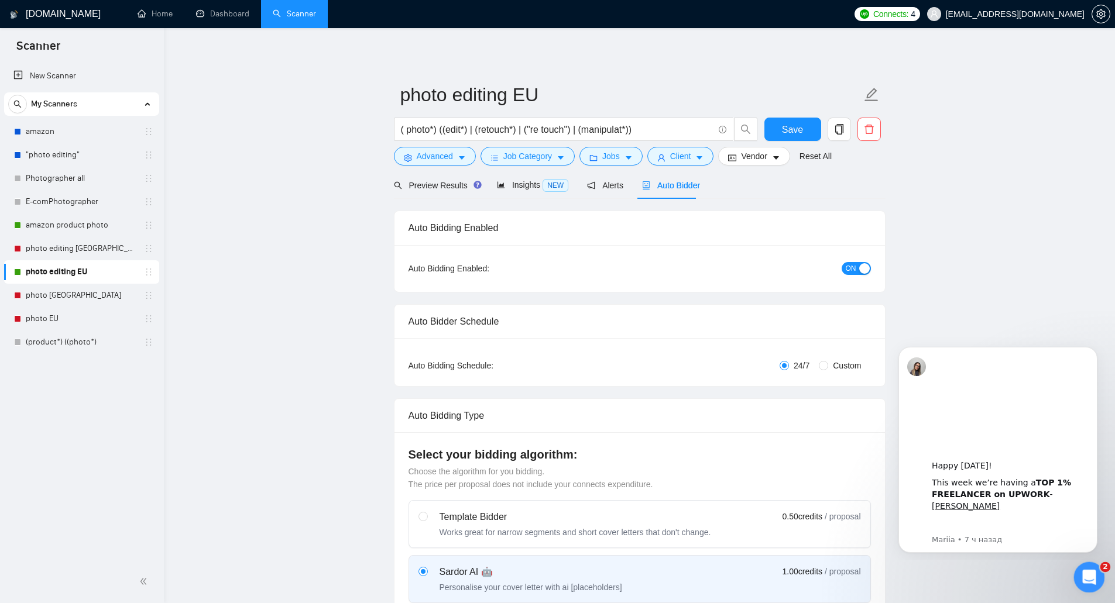
click at [1088, 574] on icon "Открыть службу сообщений Intercom" at bounding box center [1087, 576] width 19 height 19
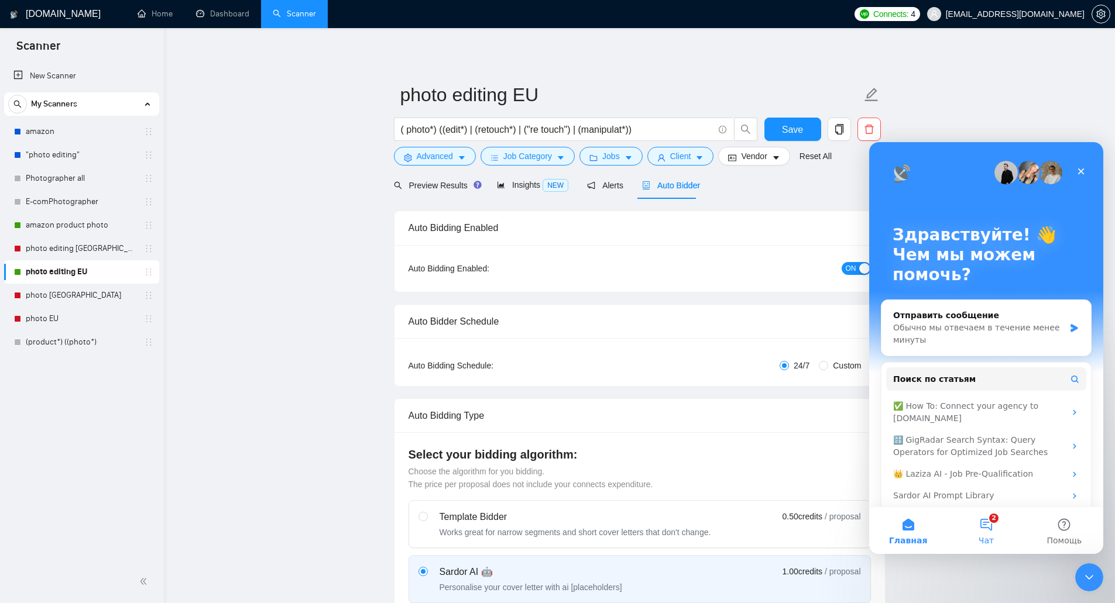
click at [985, 522] on button "2 Чат" at bounding box center [986, 530] width 78 height 47
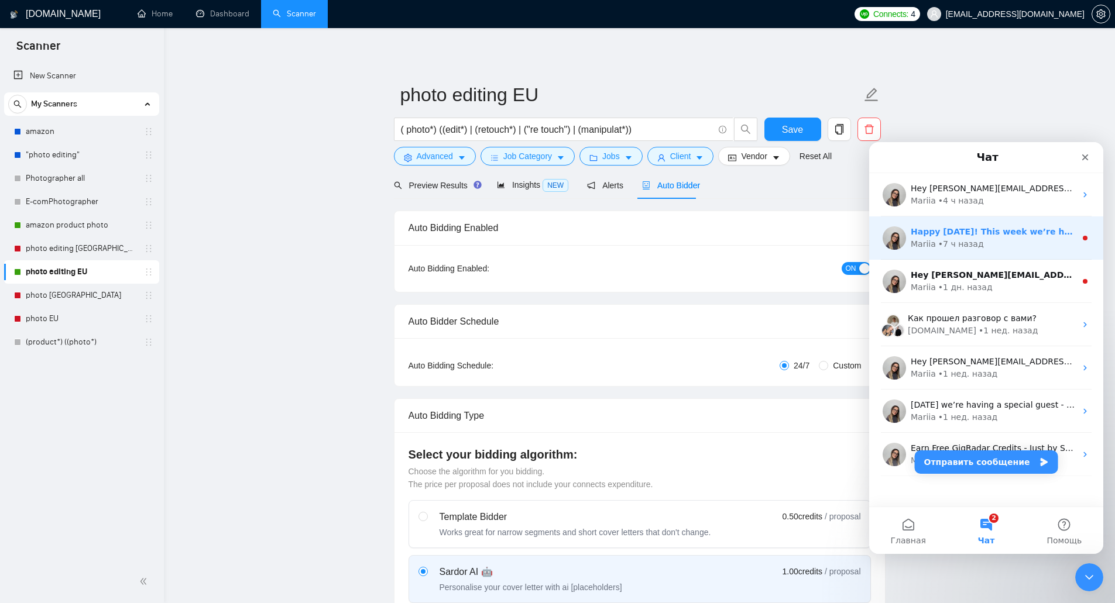
click at [968, 251] on div "Happy [DATE]! This week we’re having a TOP 1% FREELANCER on UPWORK - [PERSON_NA…" at bounding box center [986, 238] width 234 height 43
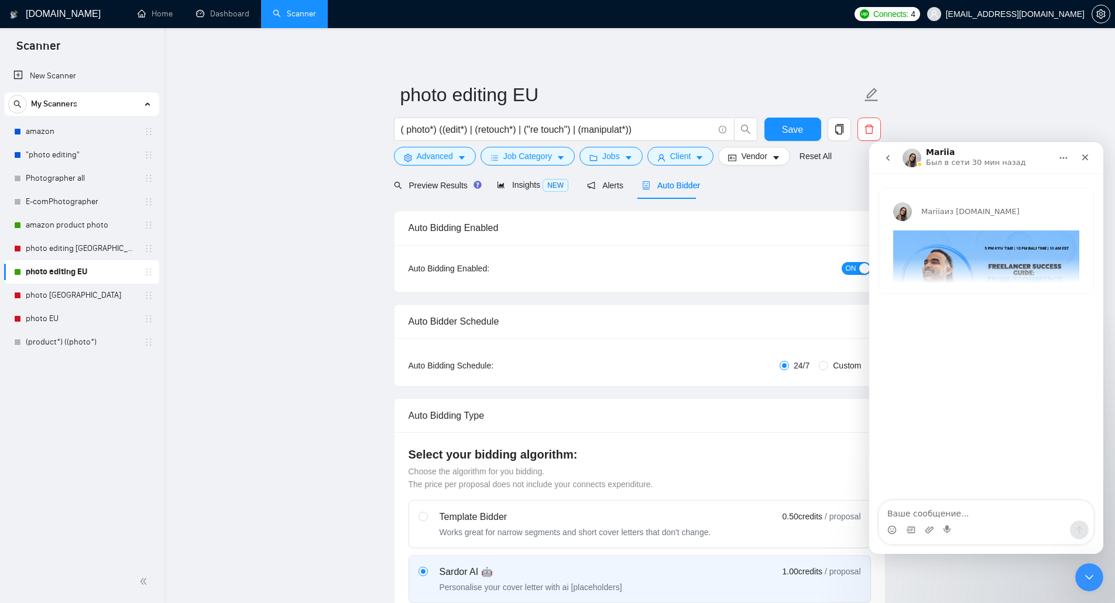
click at [886, 156] on icon "go back" at bounding box center [887, 157] width 9 height 9
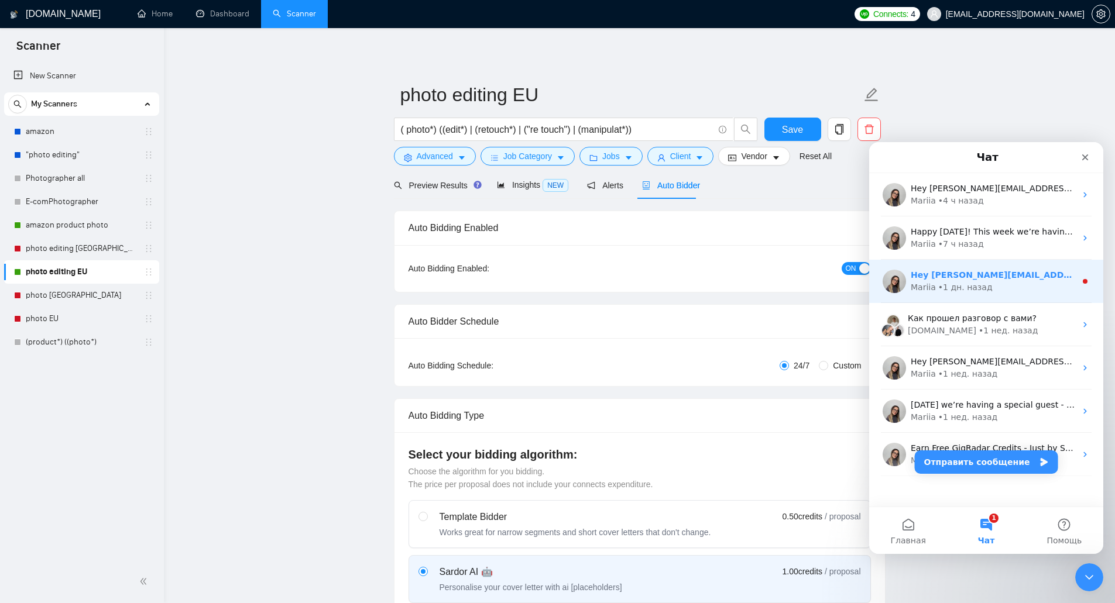
click at [983, 293] on div "Mariia • 1 дн. назад" at bounding box center [993, 288] width 165 height 12
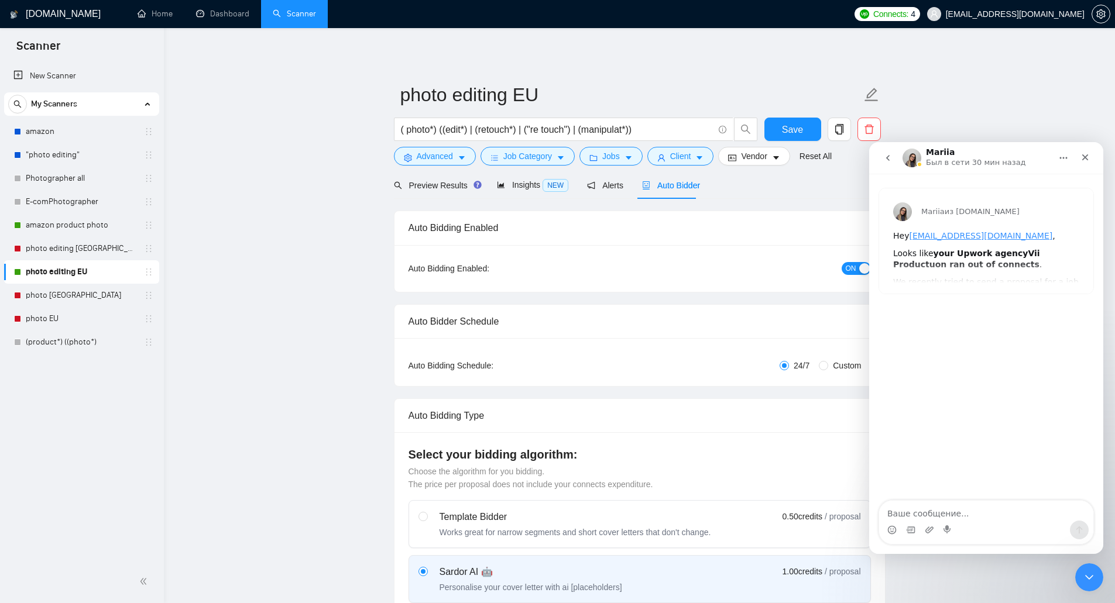
click at [888, 157] on icon "go back" at bounding box center [888, 158] width 4 height 6
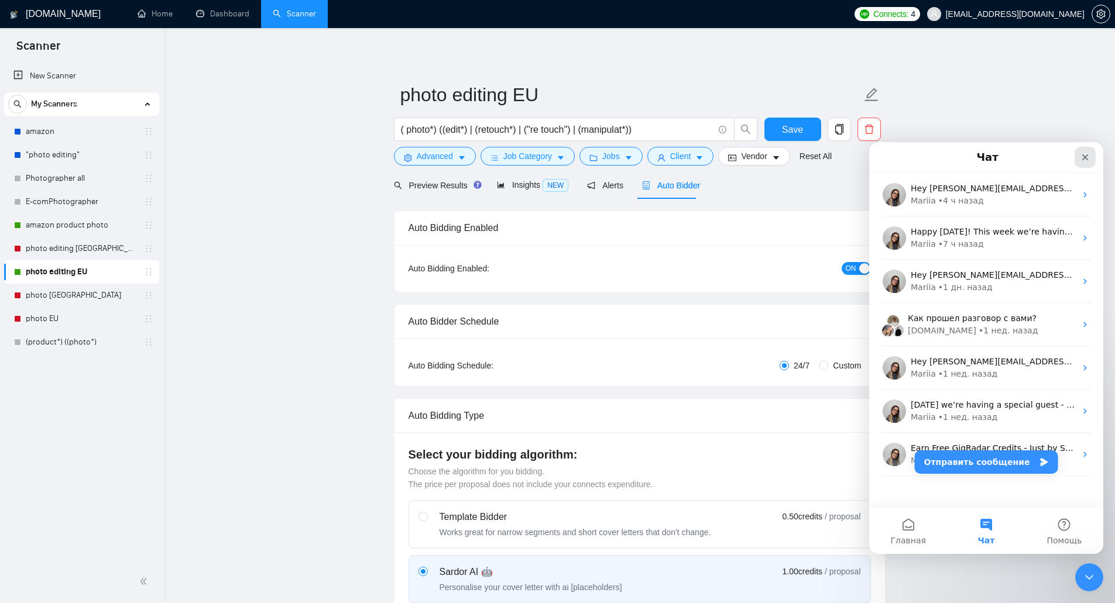
click at [1081, 160] on icon "Закрыть" at bounding box center [1085, 157] width 9 height 9
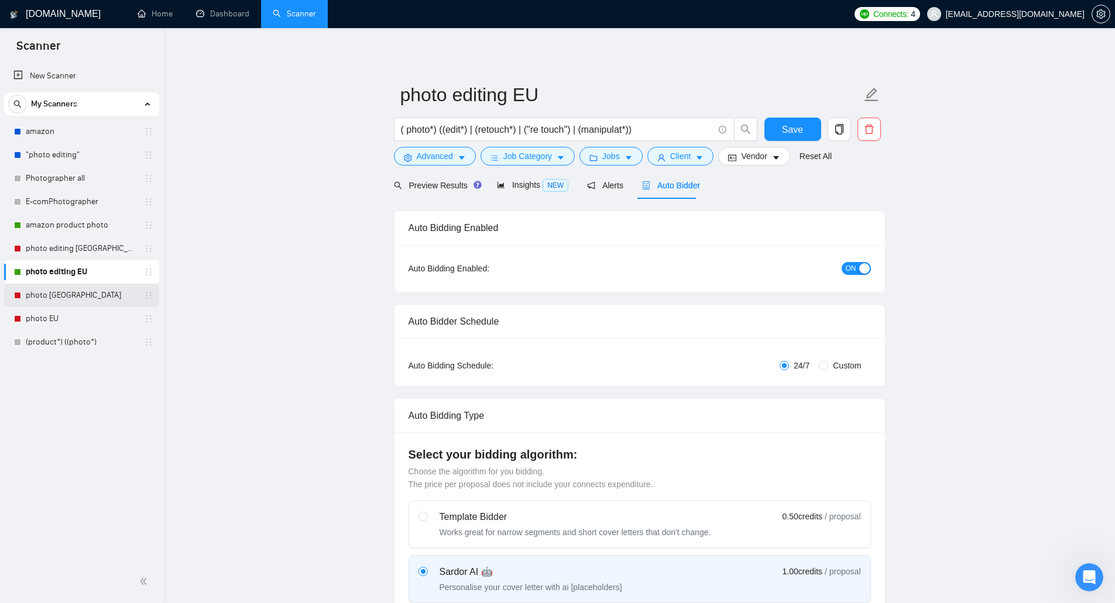
click at [81, 300] on link "photo [GEOGRAPHIC_DATA]" at bounding box center [81, 295] width 111 height 23
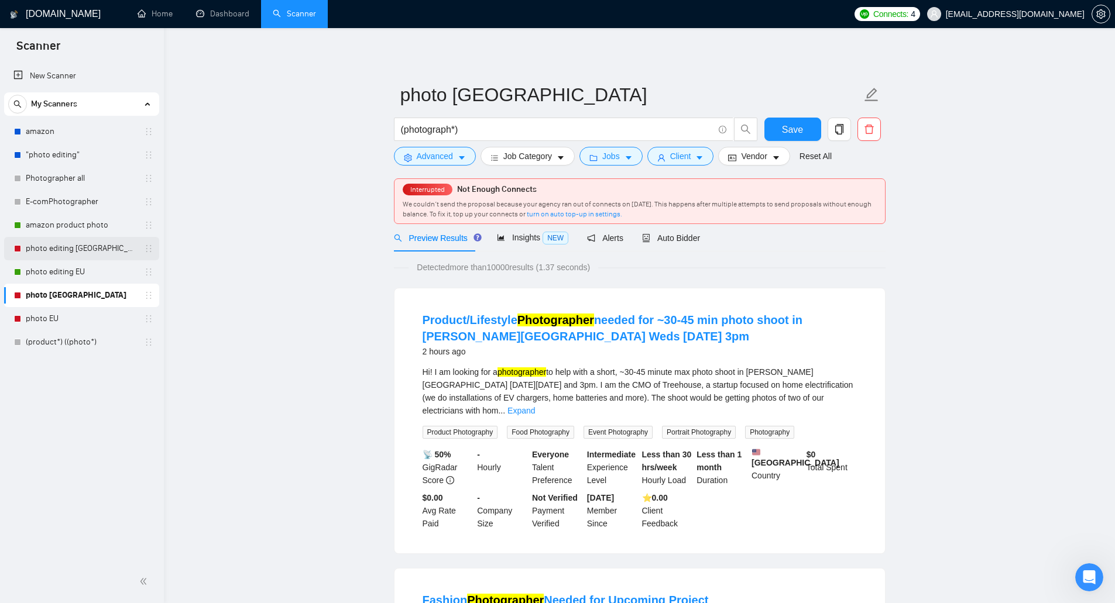
click at [94, 252] on link "photo editing [GEOGRAPHIC_DATA]" at bounding box center [81, 248] width 111 height 23
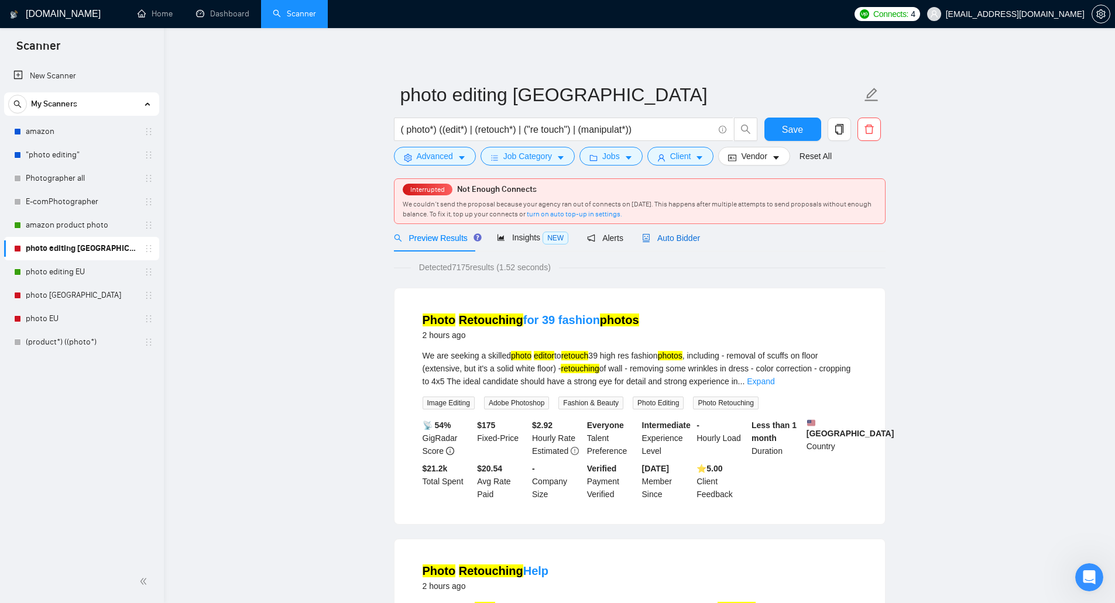
click at [677, 237] on span "Auto Bidder" at bounding box center [671, 238] width 58 height 9
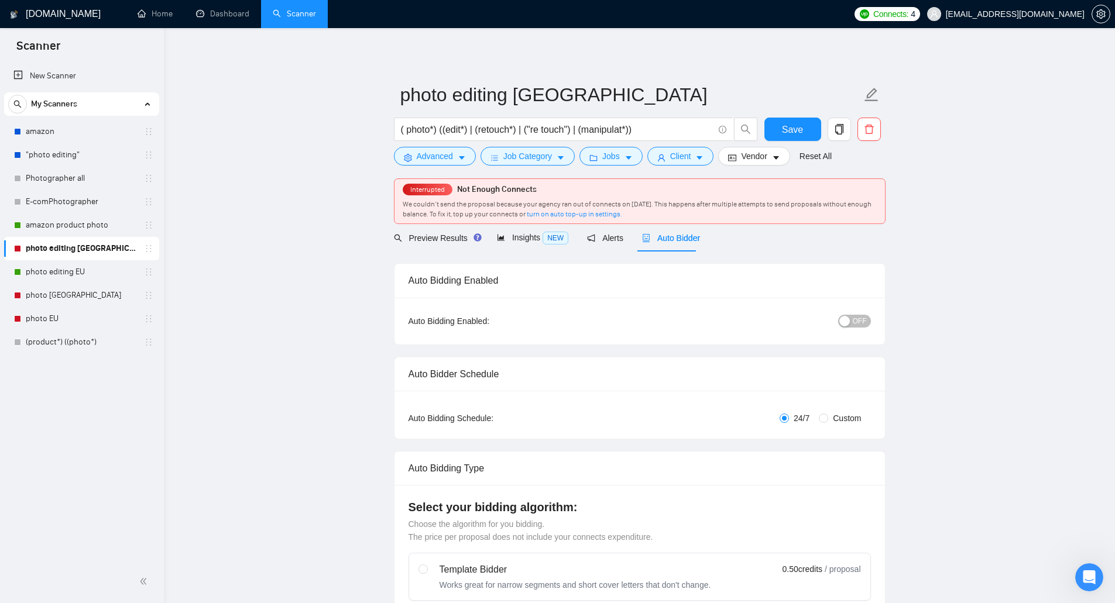
checkbox input "true"
click at [842, 312] on div "OFF" at bounding box center [793, 321] width 154 height 19
click at [861, 326] on span "OFF" at bounding box center [860, 321] width 14 height 13
click at [806, 126] on button "Save" at bounding box center [792, 129] width 57 height 23
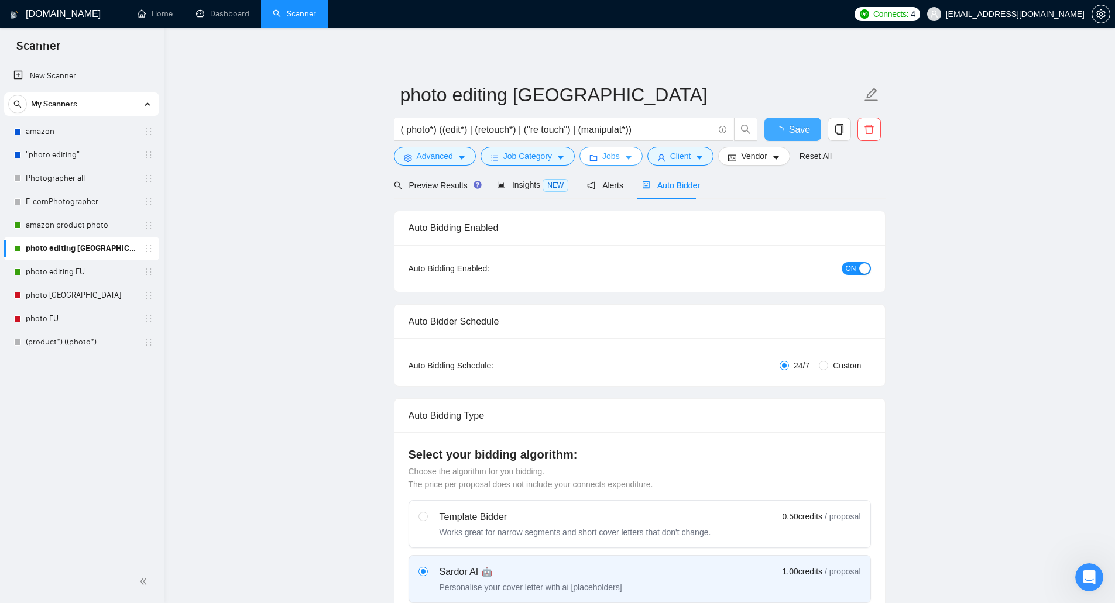
checkbox input "true"
click at [613, 160] on span "Jobs" at bounding box center [611, 156] width 18 height 13
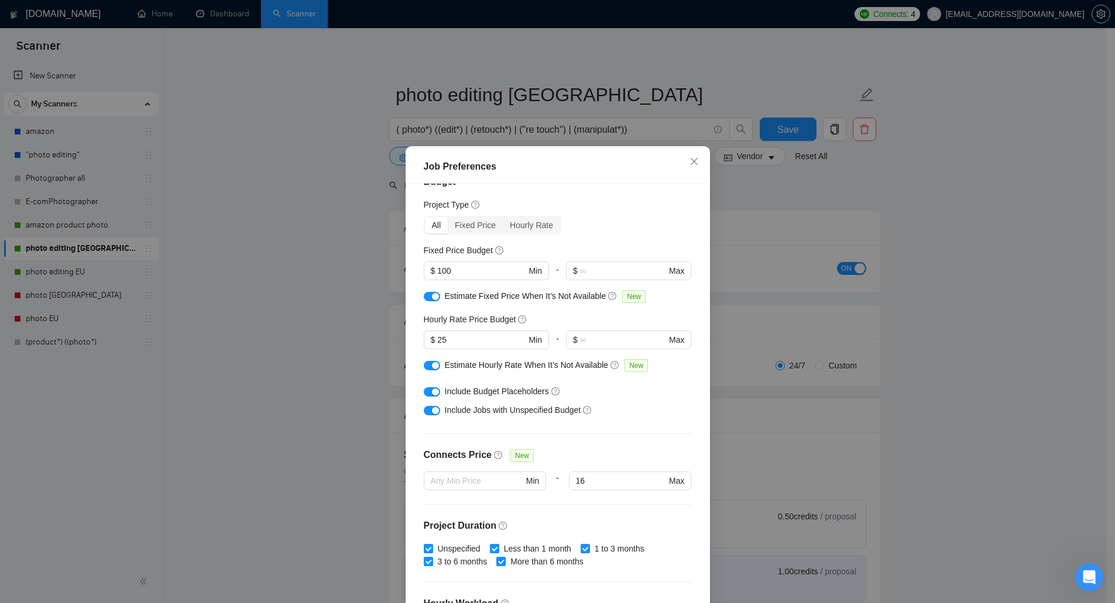
scroll to position [3, 0]
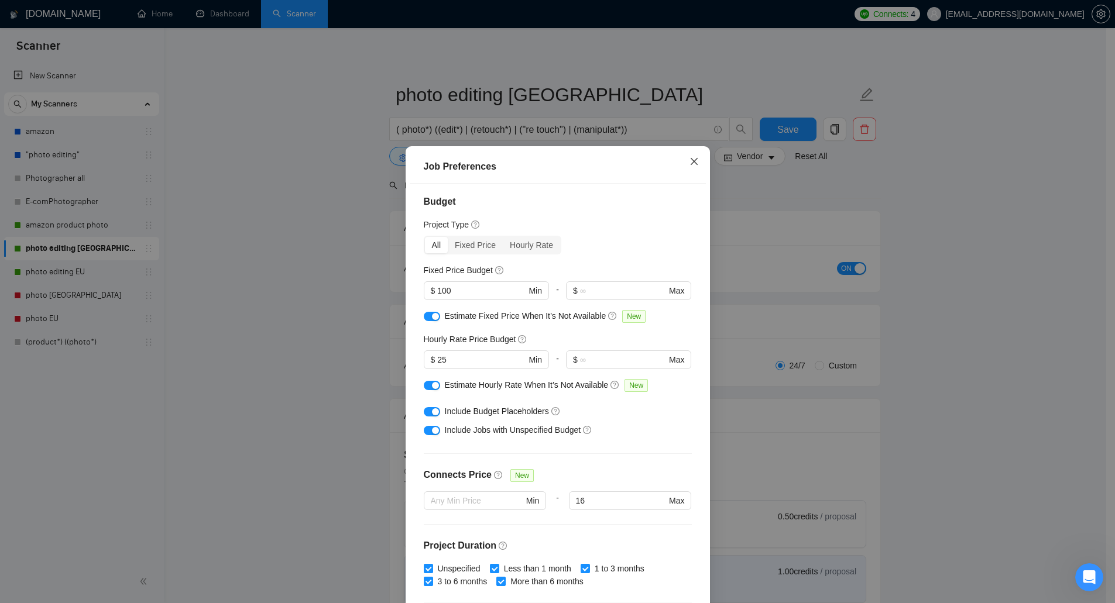
click at [684, 163] on span "Close" at bounding box center [694, 162] width 32 height 32
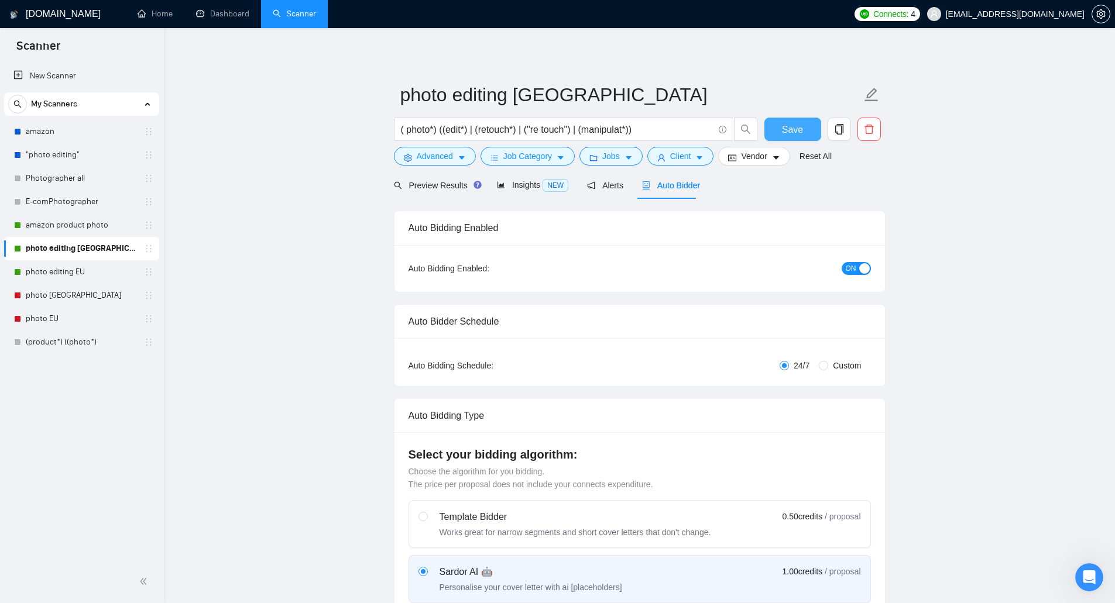
click at [786, 128] on span "Save" at bounding box center [792, 129] width 21 height 15
click at [91, 267] on link "photo editing EU" at bounding box center [81, 271] width 111 height 23
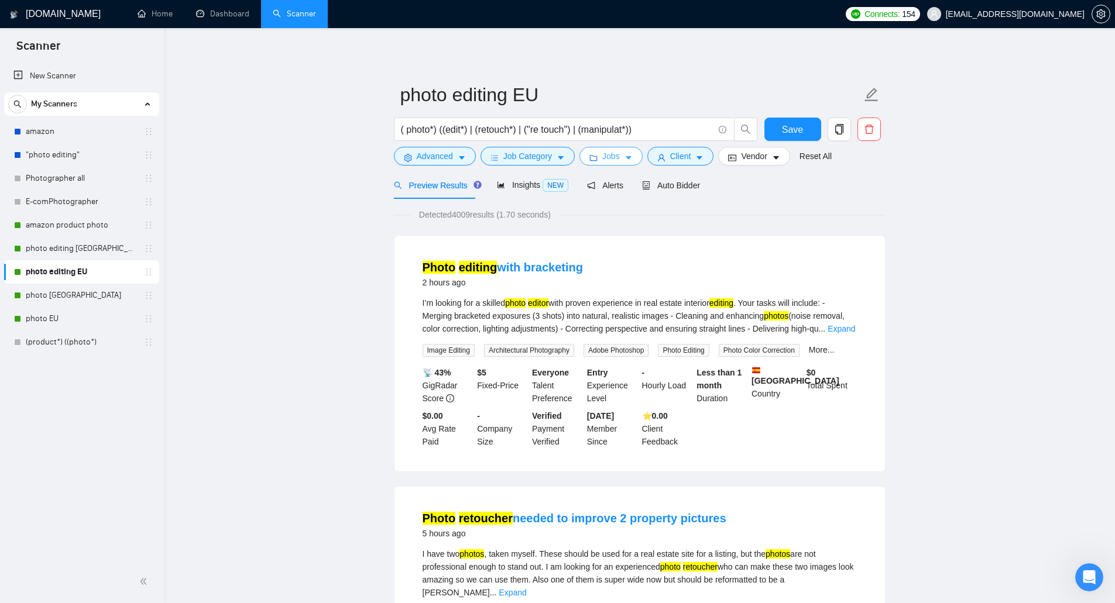
click at [594, 156] on icon "folder" at bounding box center [593, 158] width 8 height 8
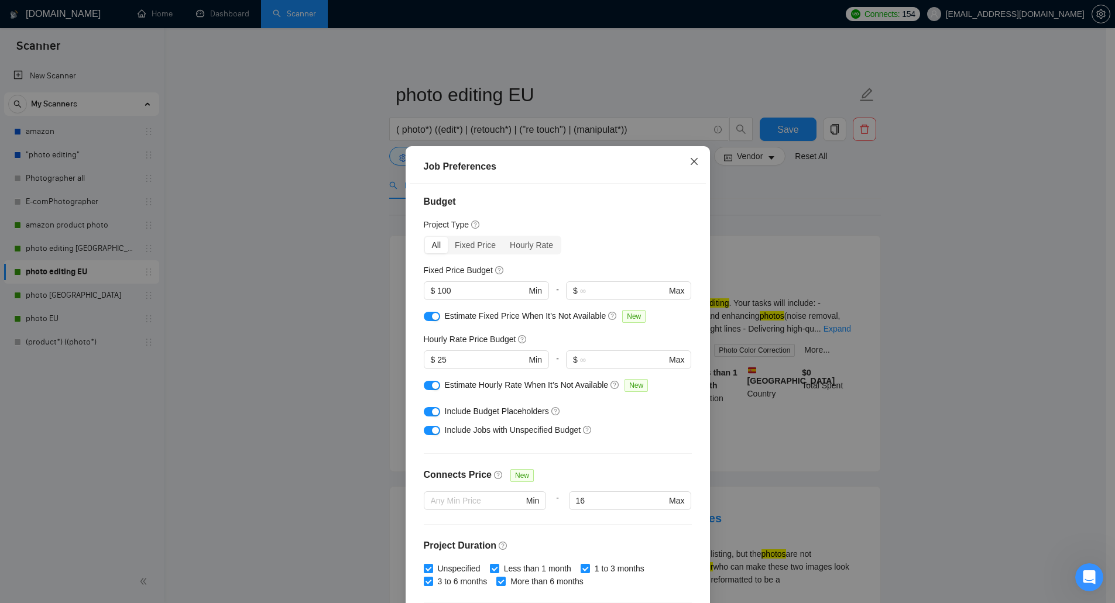
click at [692, 169] on span "Close" at bounding box center [694, 162] width 32 height 32
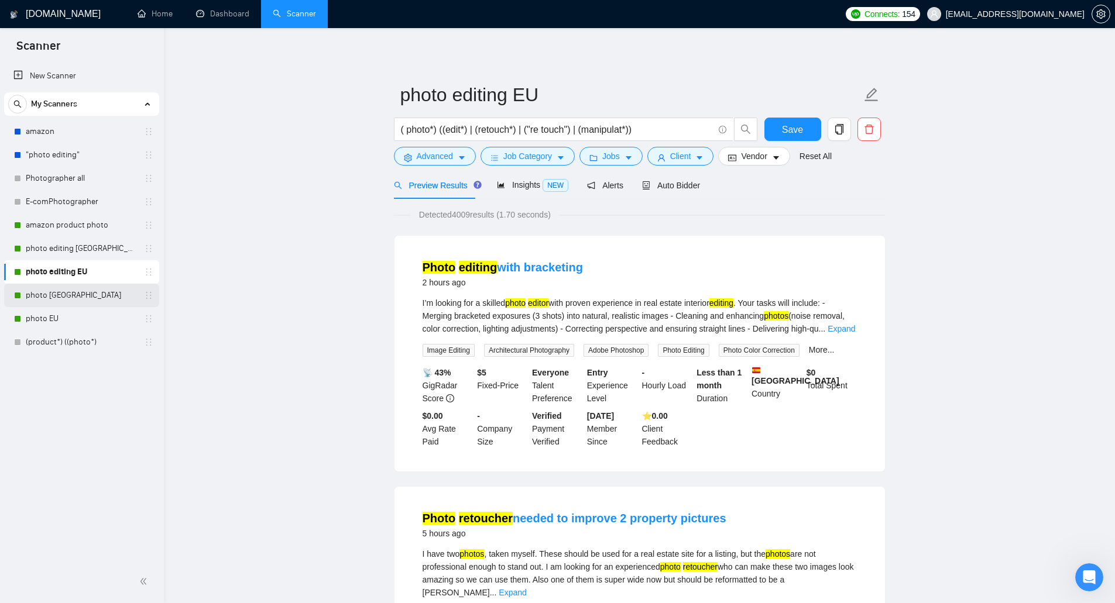
click at [68, 290] on link "photo [GEOGRAPHIC_DATA]" at bounding box center [81, 295] width 111 height 23
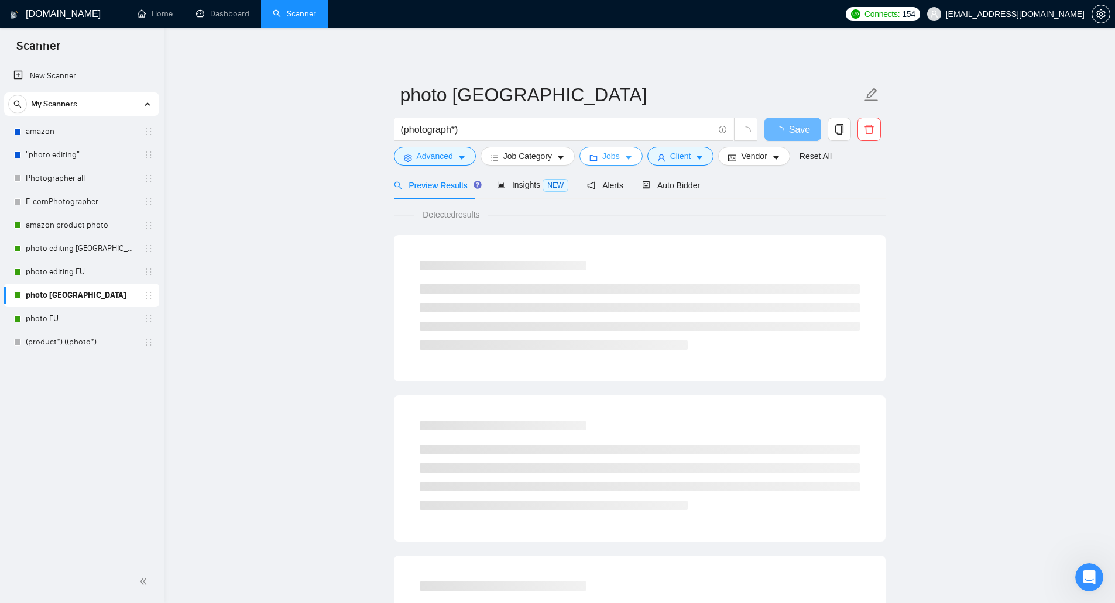
click at [608, 152] on span "Jobs" at bounding box center [611, 156] width 18 height 13
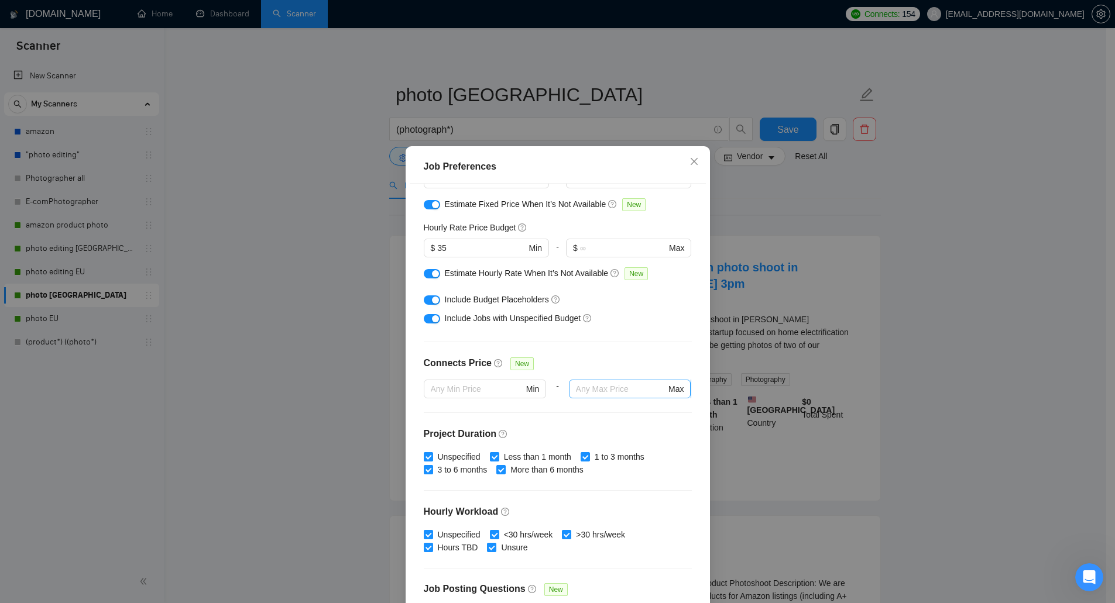
scroll to position [120, 0]
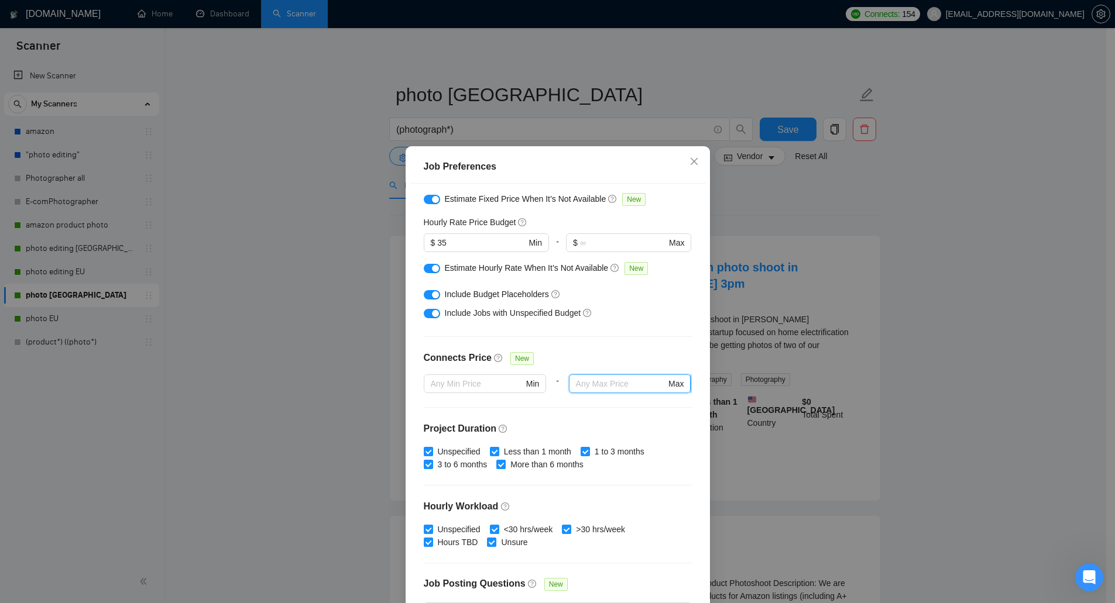
click at [594, 383] on input "text" at bounding box center [621, 384] width 90 height 13
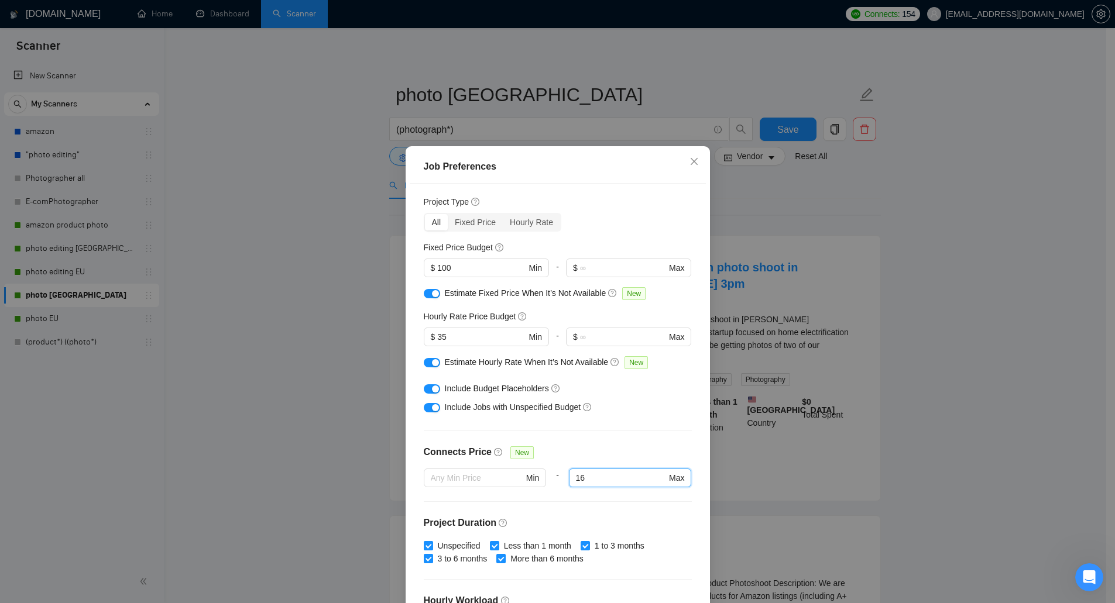
scroll to position [3, 0]
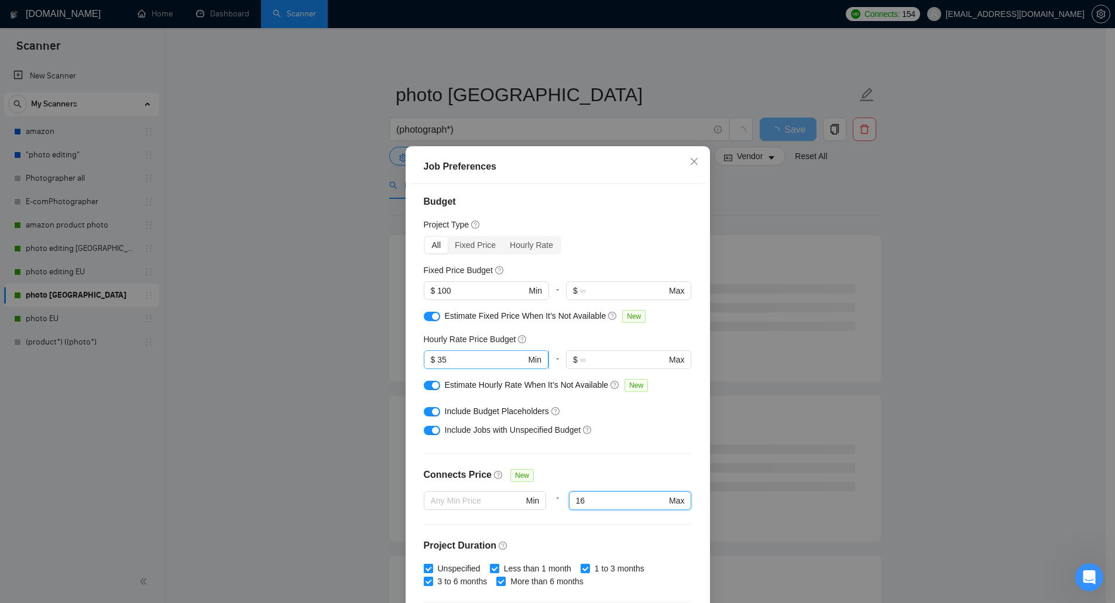
type input "16"
drag, startPoint x: 448, startPoint y: 359, endPoint x: 426, endPoint y: 362, distance: 22.4
click at [426, 362] on span "$ 35 Min" at bounding box center [486, 360] width 125 height 19
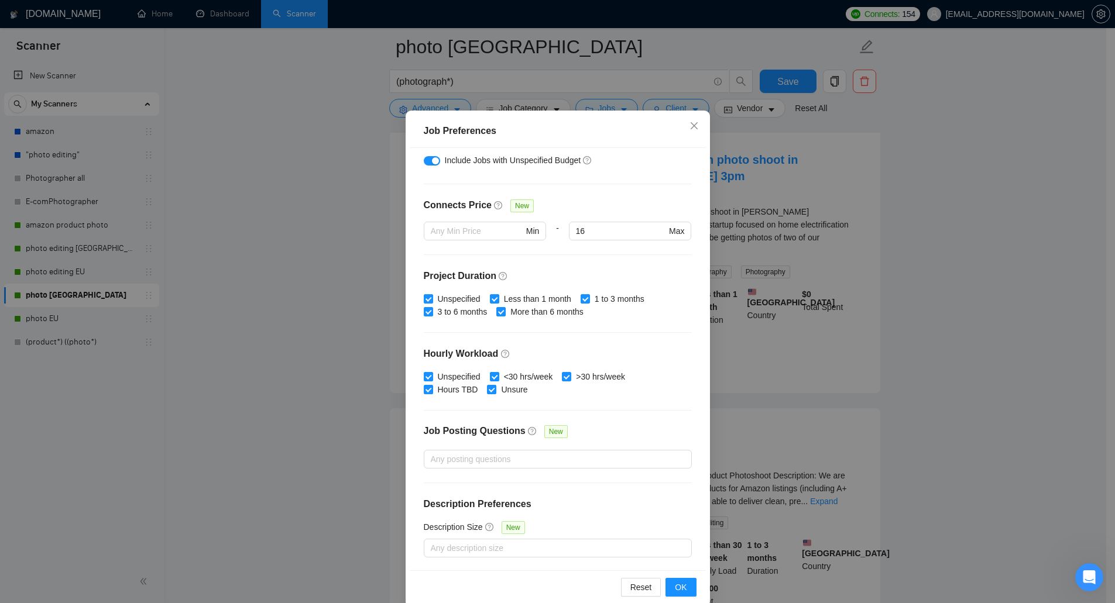
scroll to position [54, 0]
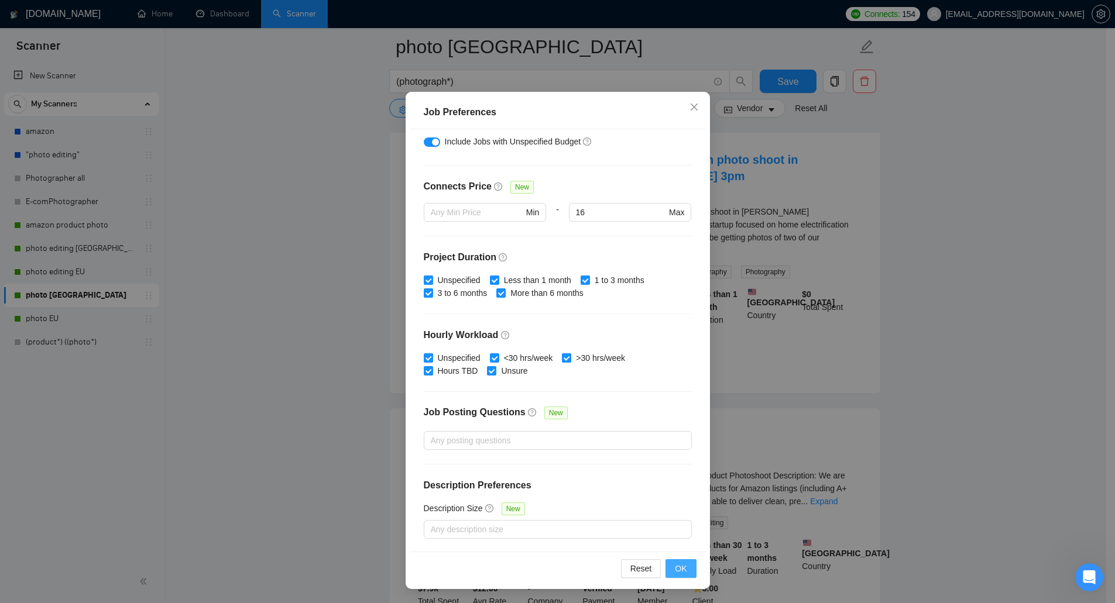
type input "60"
click at [676, 565] on span "OK" at bounding box center [681, 568] width 12 height 13
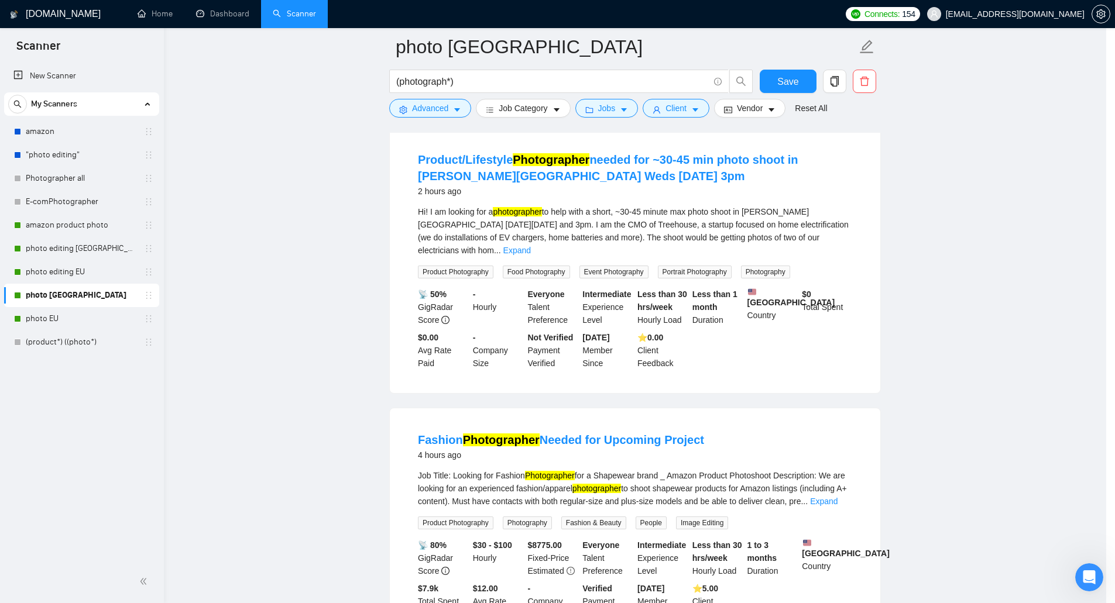
scroll to position [0, 0]
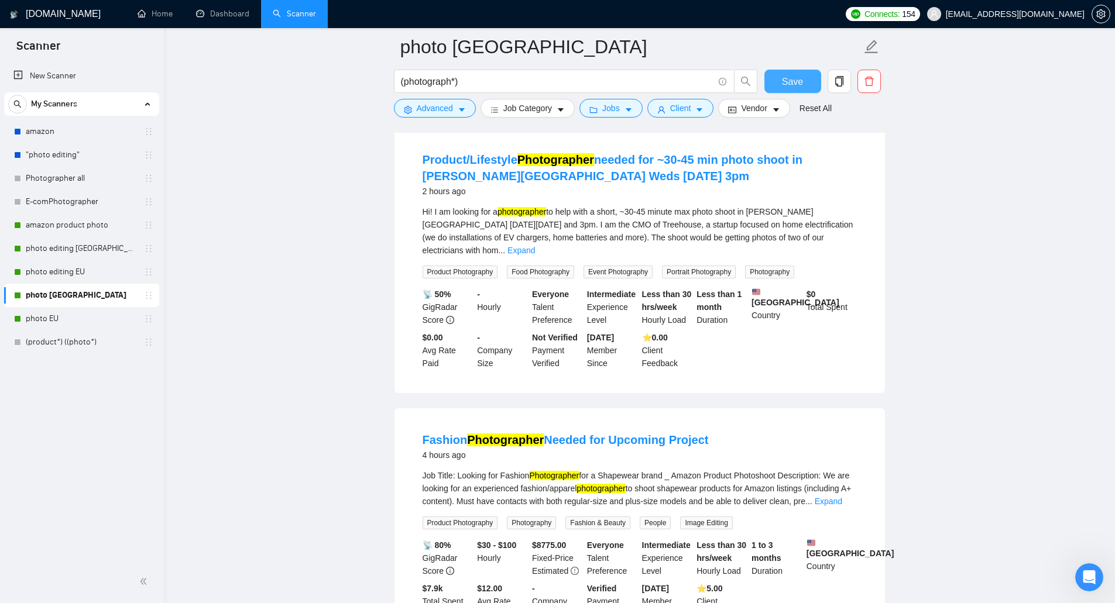
click at [793, 84] on span "Save" at bounding box center [792, 81] width 21 height 15
click at [91, 318] on link "photo EU" at bounding box center [81, 318] width 111 height 23
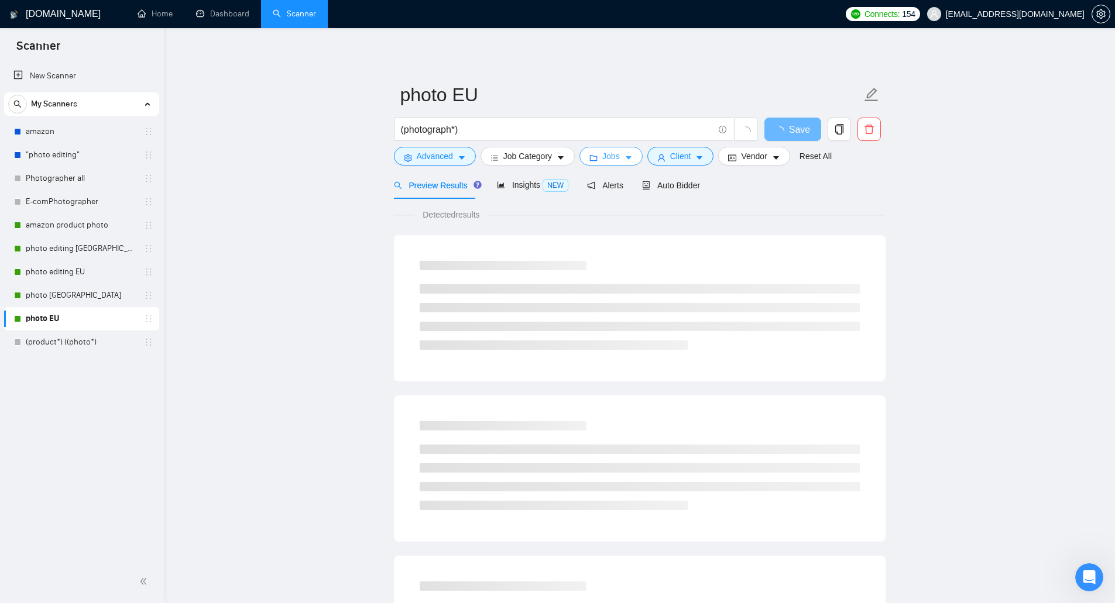
click at [591, 156] on icon "folder" at bounding box center [593, 158] width 8 height 8
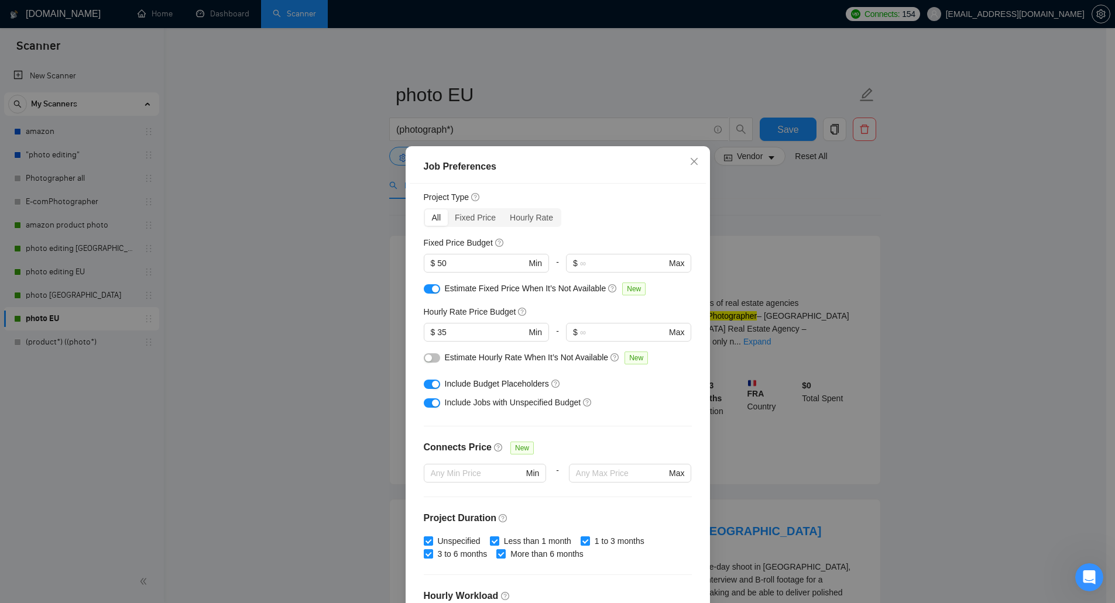
scroll to position [3, 0]
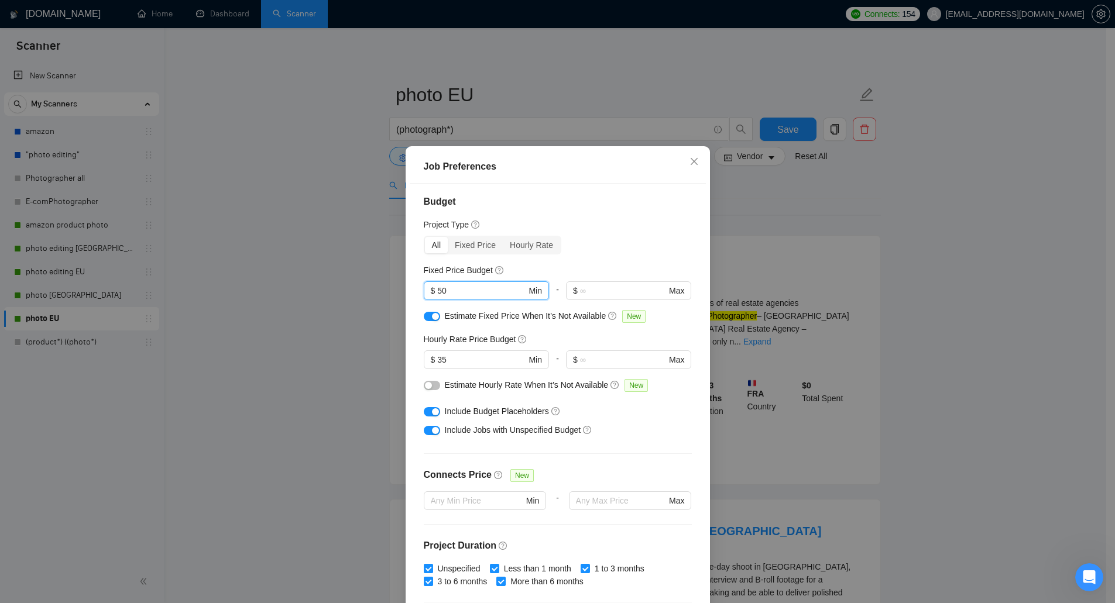
drag, startPoint x: 456, startPoint y: 289, endPoint x: 408, endPoint y: 291, distance: 48.1
click at [410, 291] on div "Budget Project Type All Fixed Price Hourly Rate Fixed Price Budget 50 $ 50 Min …" at bounding box center [558, 395] width 296 height 423
type input "100"
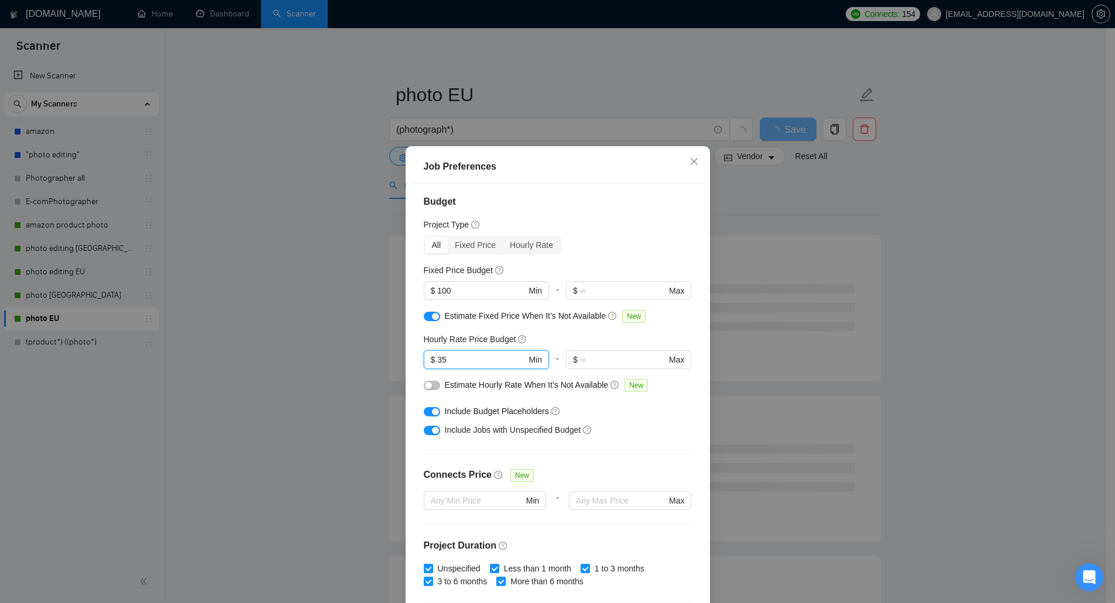
drag, startPoint x: 411, startPoint y: 361, endPoint x: 399, endPoint y: 363, distance: 11.9
click at [399, 363] on div "Job Preferences Budget Project Type All Fixed Price Hourly Rate Fixed Price Bud…" at bounding box center [557, 301] width 1115 height 603
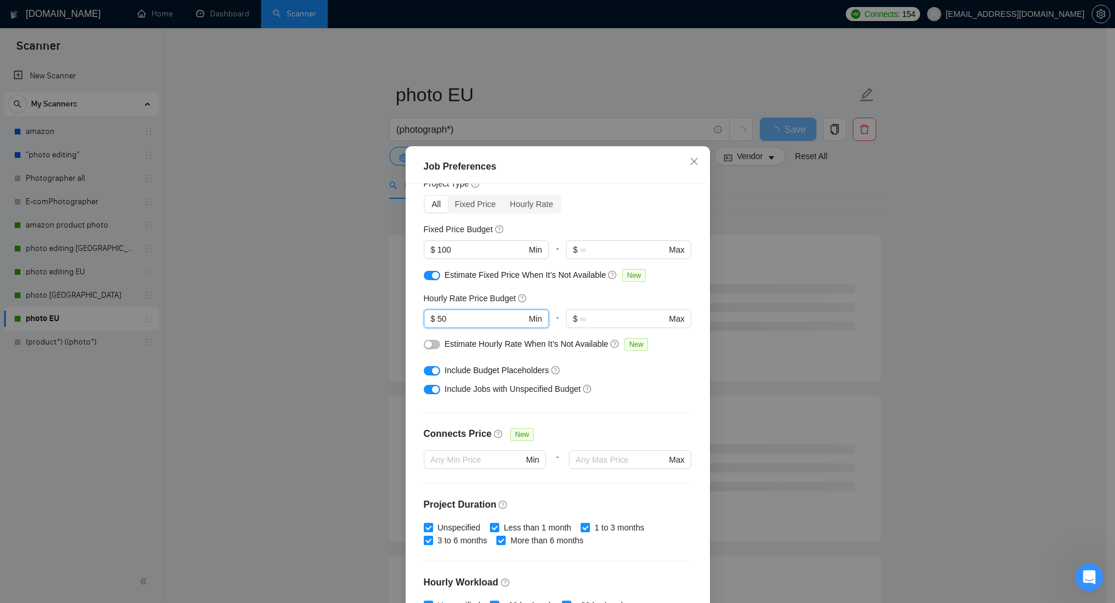
scroll to position [61, 0]
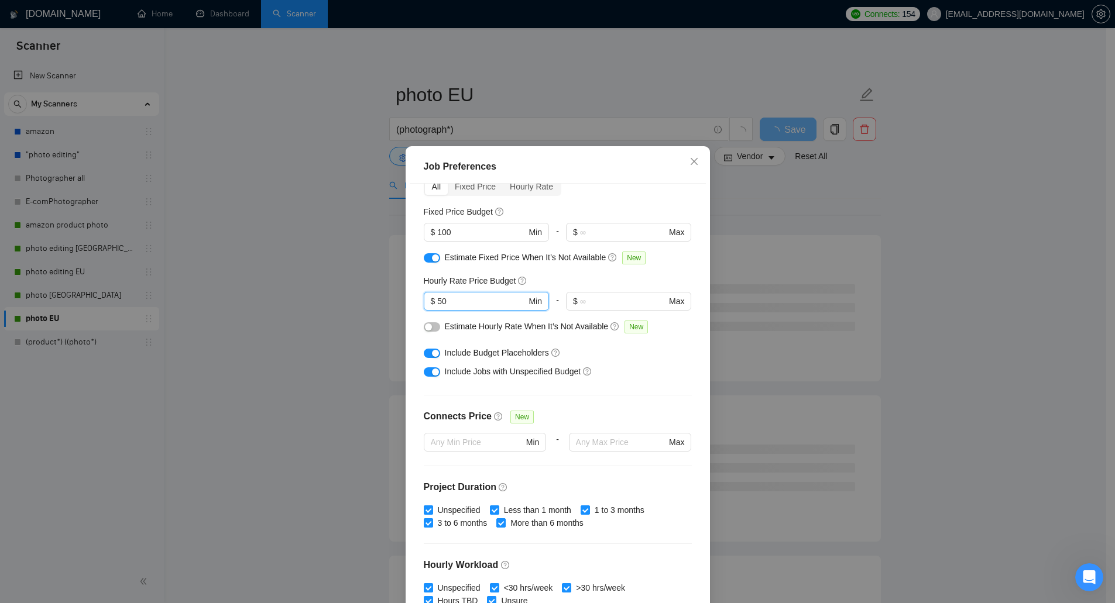
type input "50"
drag, startPoint x: 420, startPoint y: 327, endPoint x: 436, endPoint y: 334, distance: 17.8
click at [424, 327] on button "button" at bounding box center [432, 327] width 16 height 9
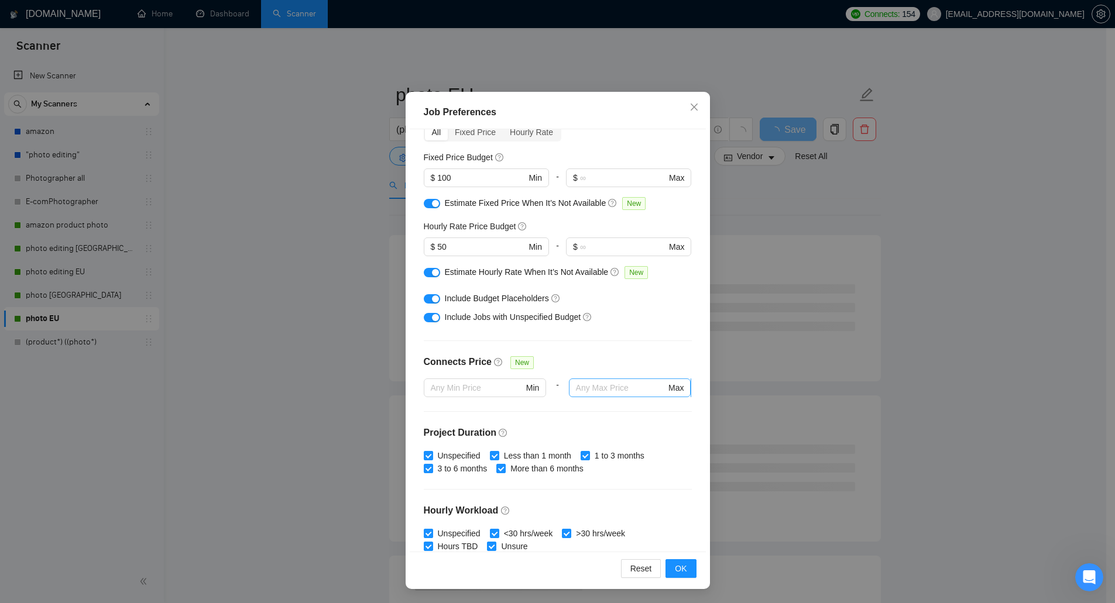
click at [612, 394] on input "text" at bounding box center [621, 388] width 90 height 13
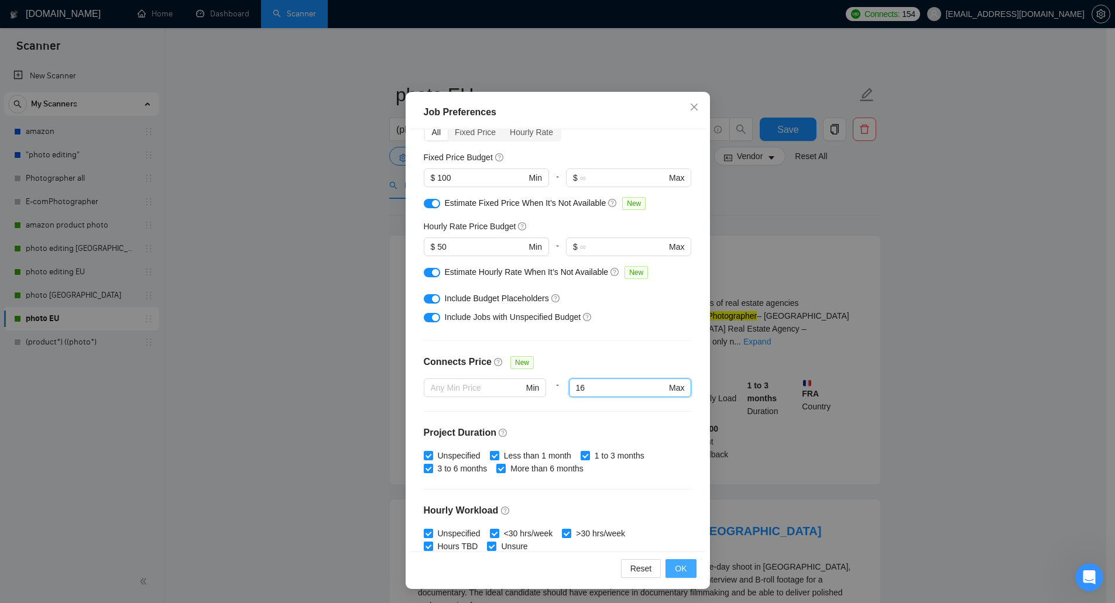
type input "16"
click at [671, 572] on button "OK" at bounding box center [681, 569] width 30 height 19
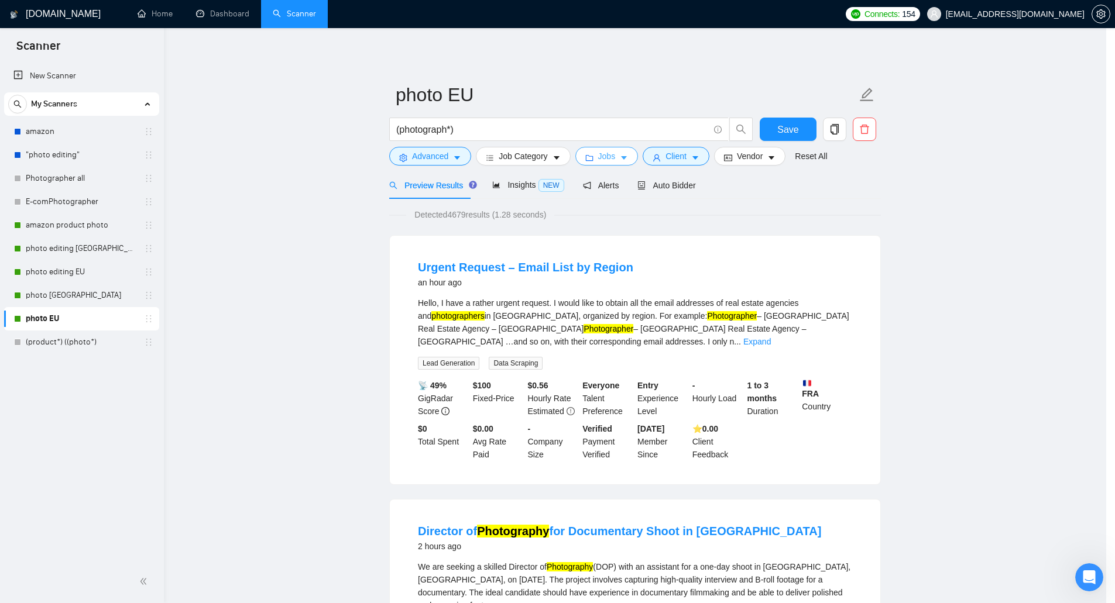
scroll to position [0, 0]
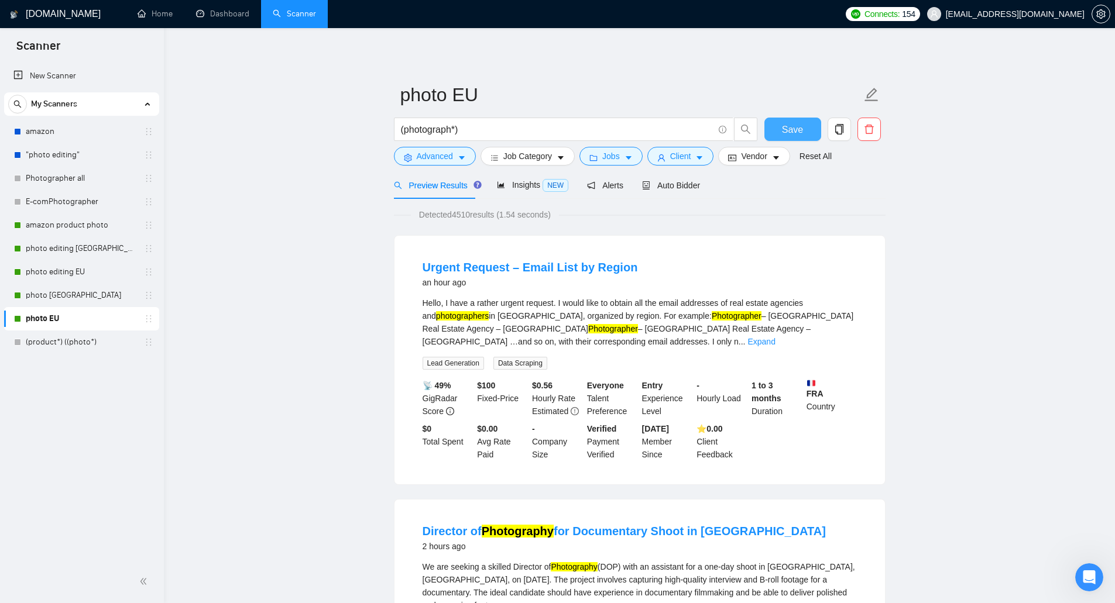
click at [797, 131] on span "Save" at bounding box center [792, 129] width 21 height 15
click at [88, 304] on link "photo [GEOGRAPHIC_DATA]" at bounding box center [81, 295] width 111 height 23
click at [82, 308] on link "photo EU" at bounding box center [81, 318] width 111 height 23
click at [82, 303] on link "photo [GEOGRAPHIC_DATA]" at bounding box center [81, 295] width 111 height 23
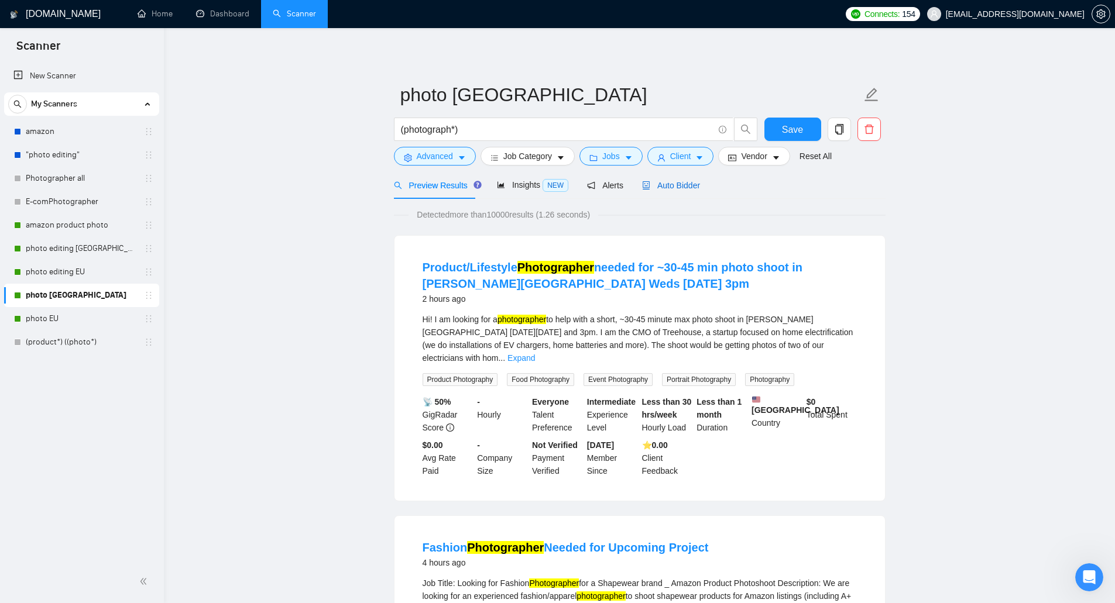
click at [658, 183] on span "Auto Bidder" at bounding box center [671, 185] width 58 height 9
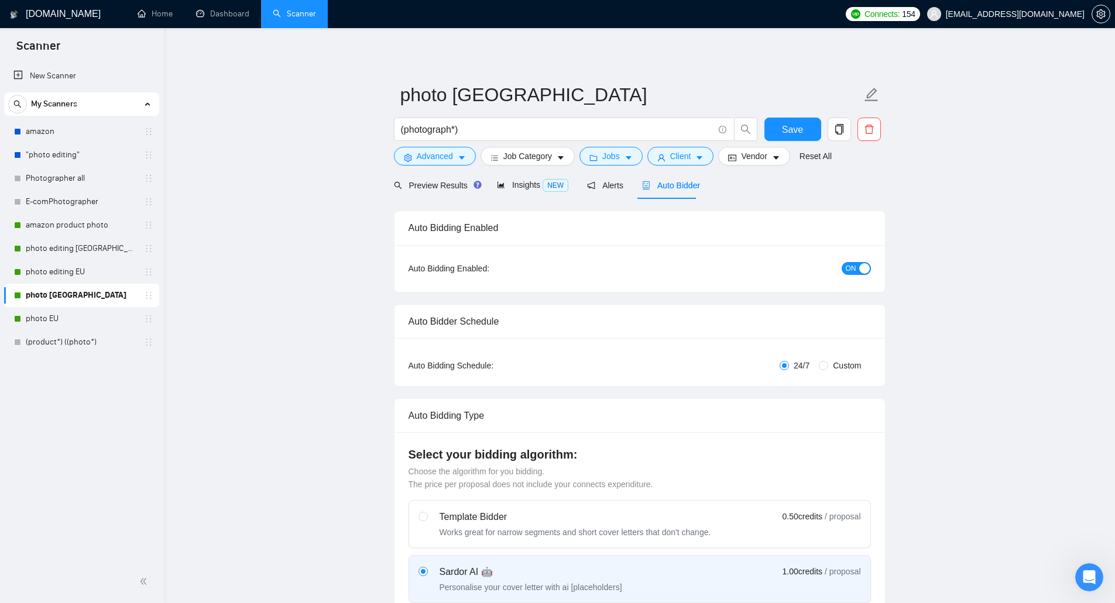
checkbox input "true"
click at [524, 188] on span "Insights NEW" at bounding box center [532, 184] width 71 height 9
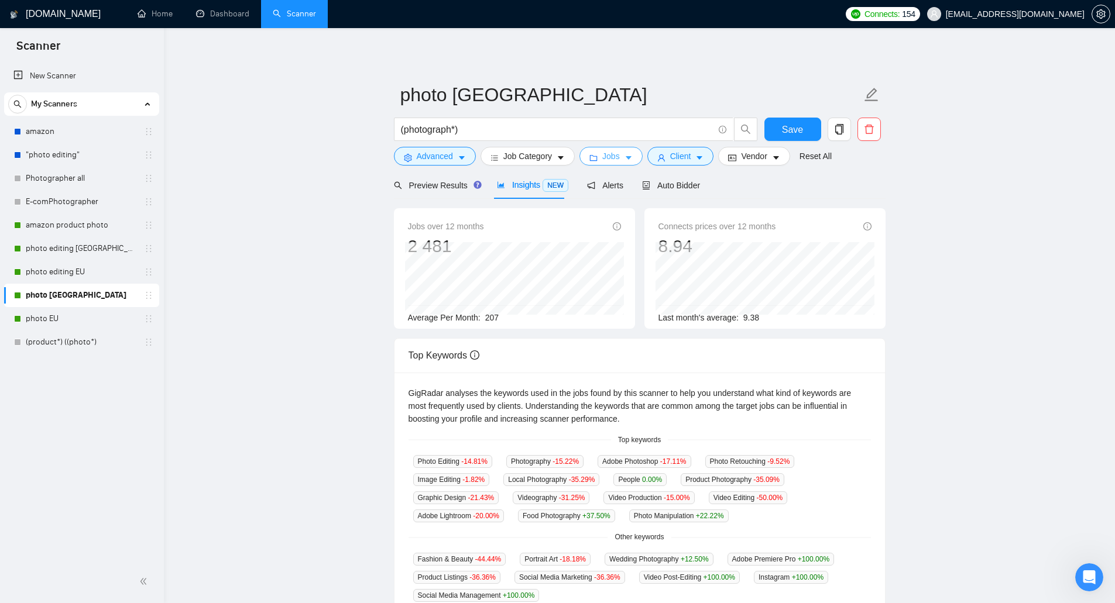
click at [603, 162] on span "Jobs" at bounding box center [611, 156] width 18 height 13
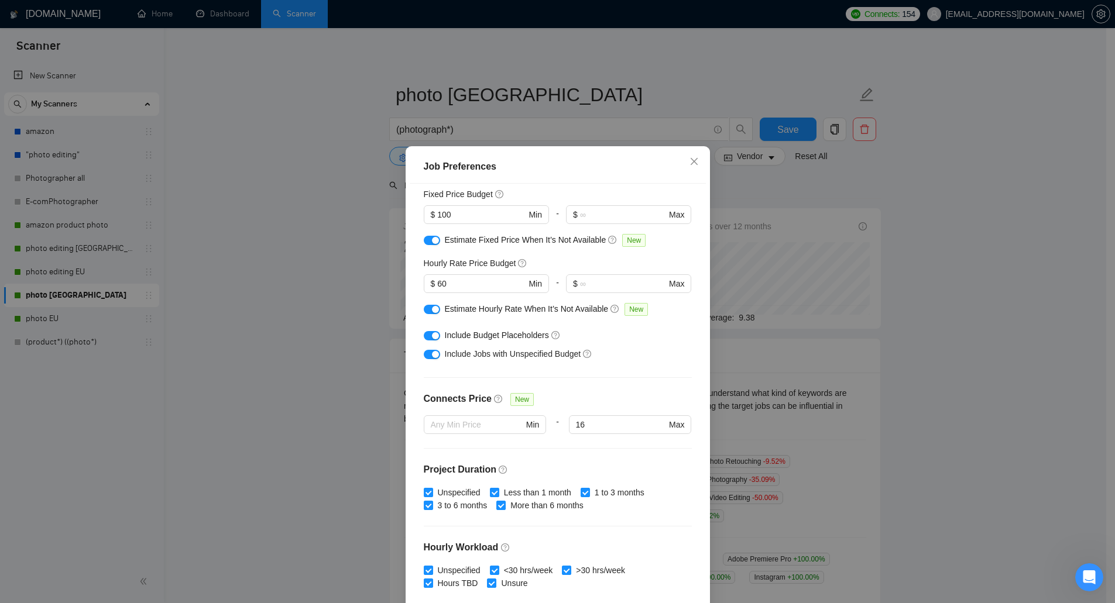
scroll to position [61, 0]
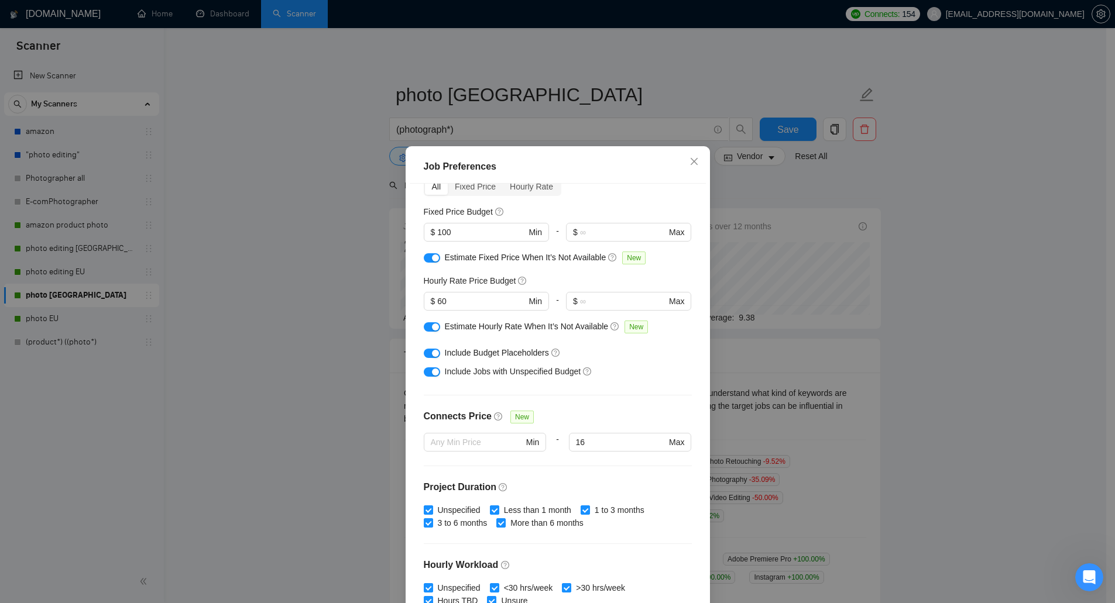
click at [355, 371] on div "Job Preferences Budget Project Type All Fixed Price Hourly Rate Fixed Price Bud…" at bounding box center [557, 301] width 1115 height 603
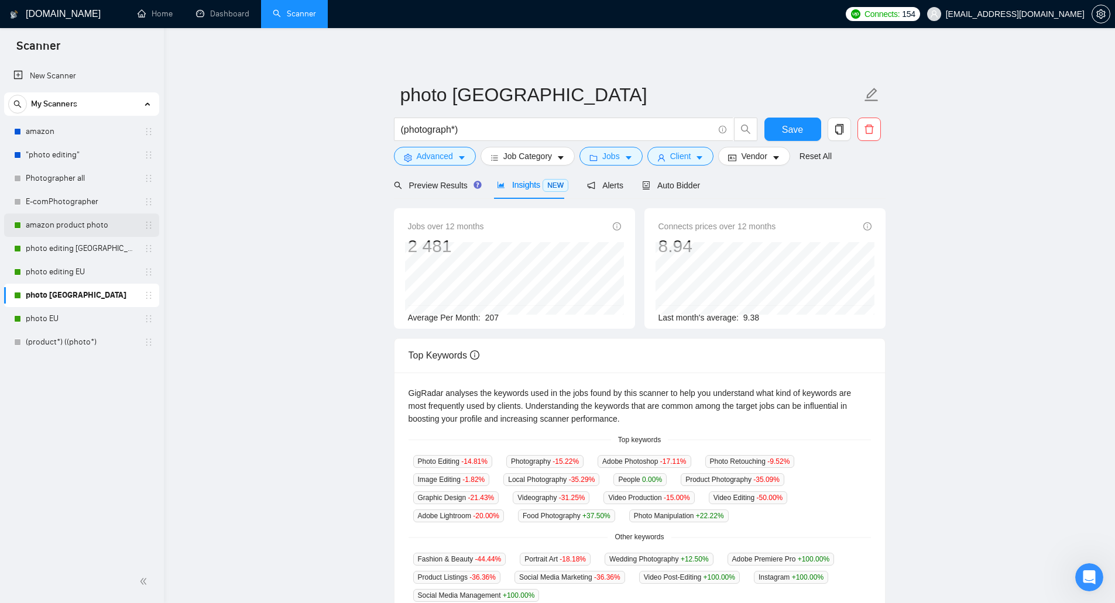
click at [114, 224] on link "amazon product photo" at bounding box center [81, 225] width 111 height 23
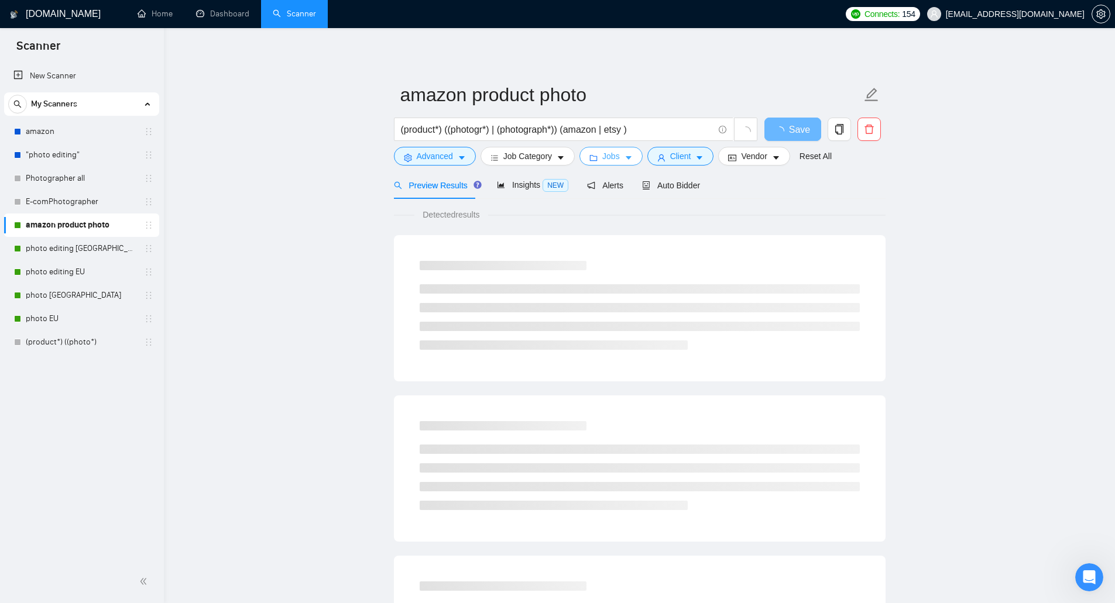
click at [609, 155] on span "Jobs" at bounding box center [611, 156] width 18 height 13
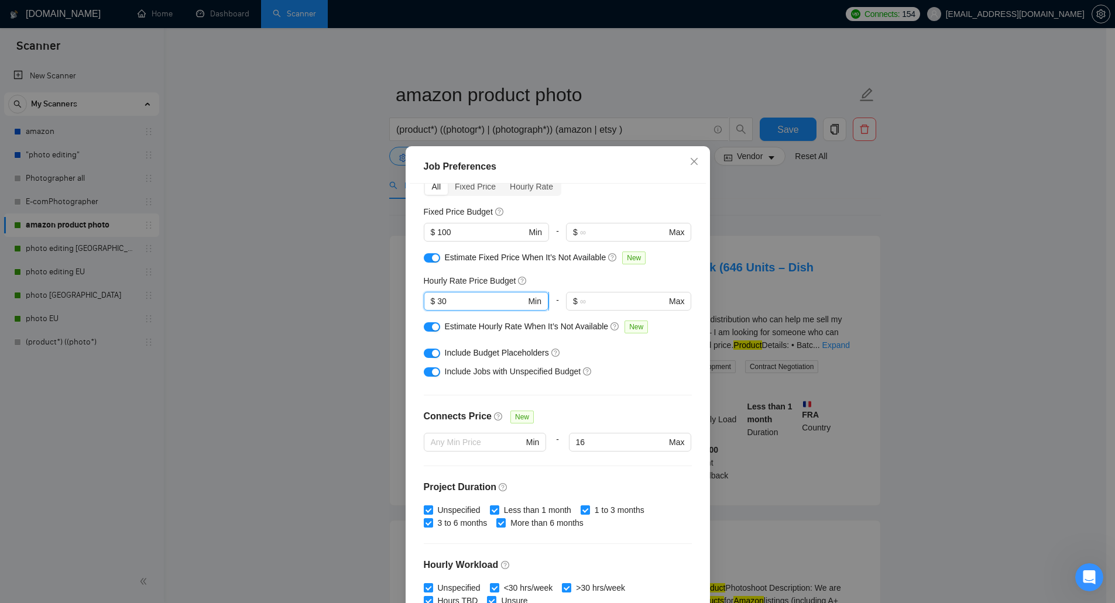
drag, startPoint x: 445, startPoint y: 299, endPoint x: 434, endPoint y: 303, distance: 12.6
click at [437, 303] on input "30" at bounding box center [481, 301] width 88 height 13
click at [324, 284] on div "Job Preferences Budget Project Type All Fixed Price Hourly Rate Fixed Price Bud…" at bounding box center [557, 301] width 1115 height 603
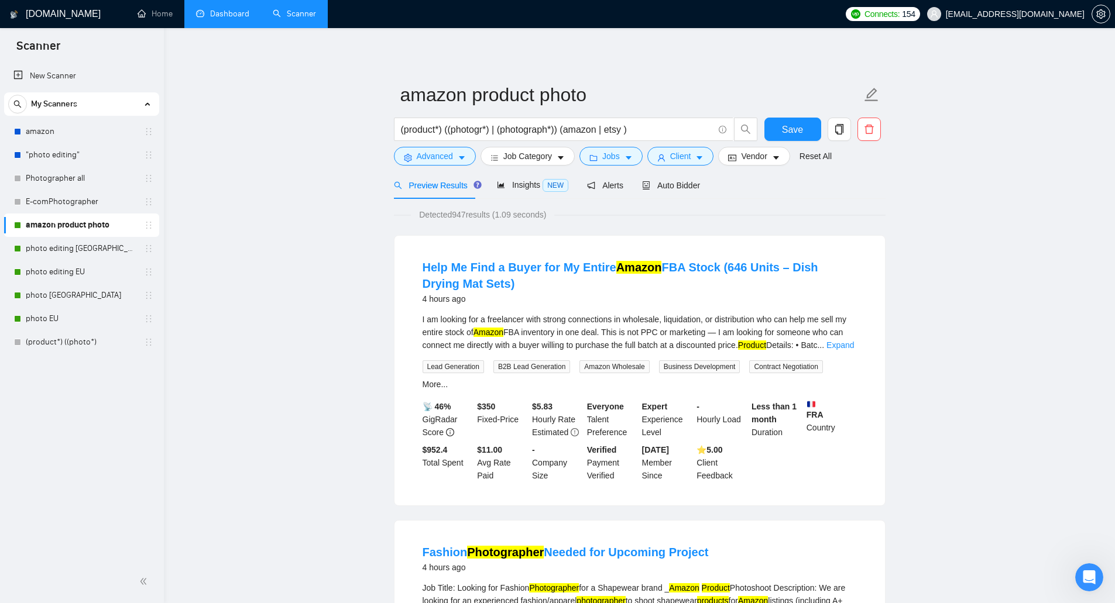
click at [212, 19] on link "Dashboard" at bounding box center [222, 14] width 53 height 10
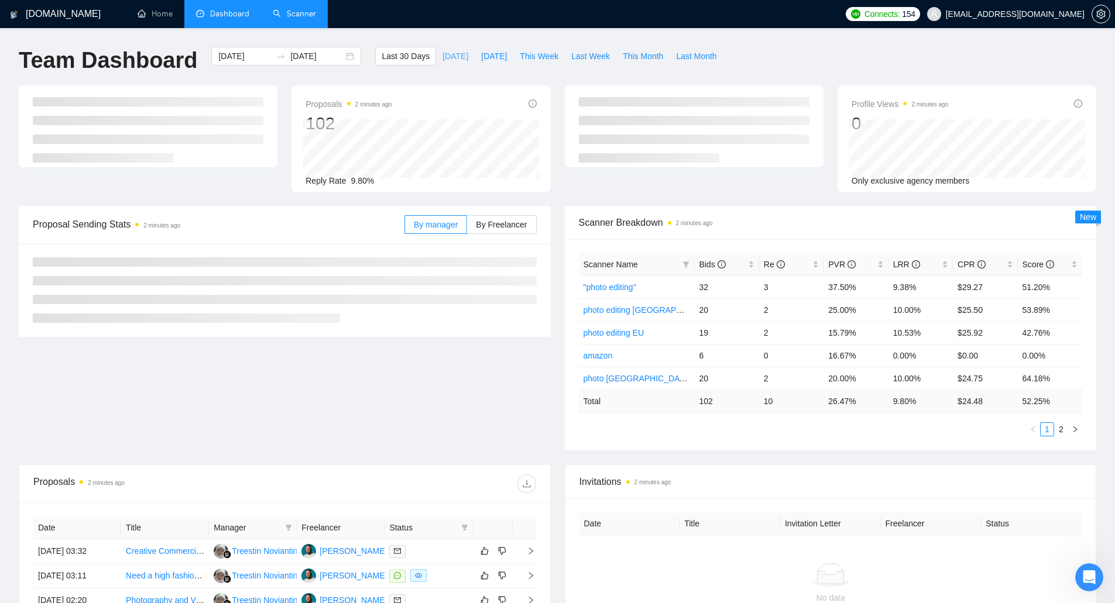
click at [443, 58] on span "[DATE]" at bounding box center [456, 56] width 26 height 13
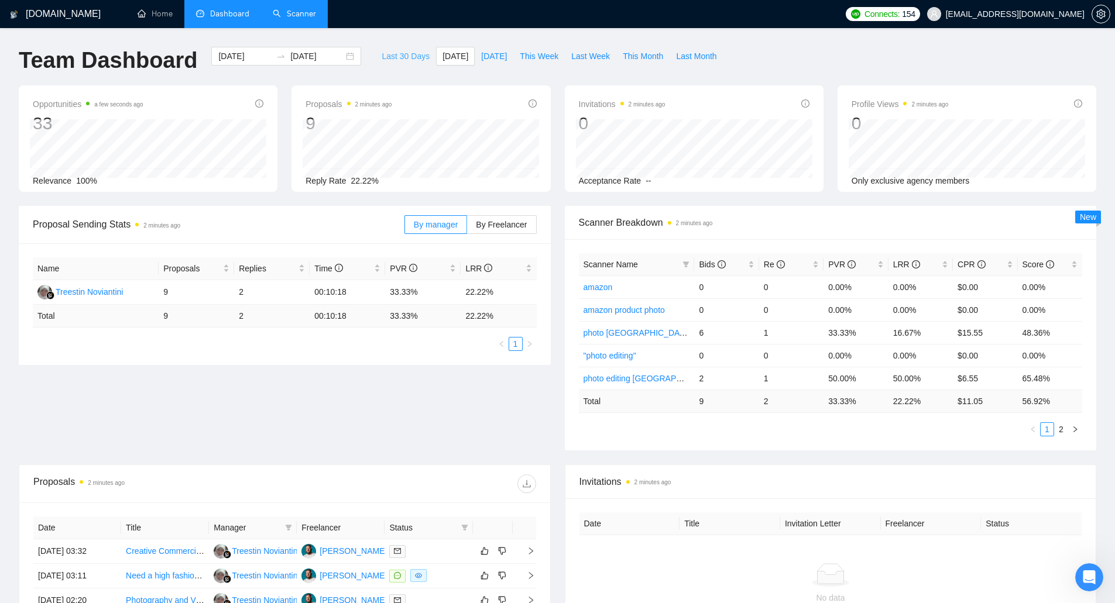
click at [386, 58] on span "Last 30 Days" at bounding box center [406, 56] width 48 height 13
click at [447, 62] on span "[DATE]" at bounding box center [456, 56] width 26 height 13
click at [481, 54] on span "[DATE]" at bounding box center [494, 56] width 26 height 13
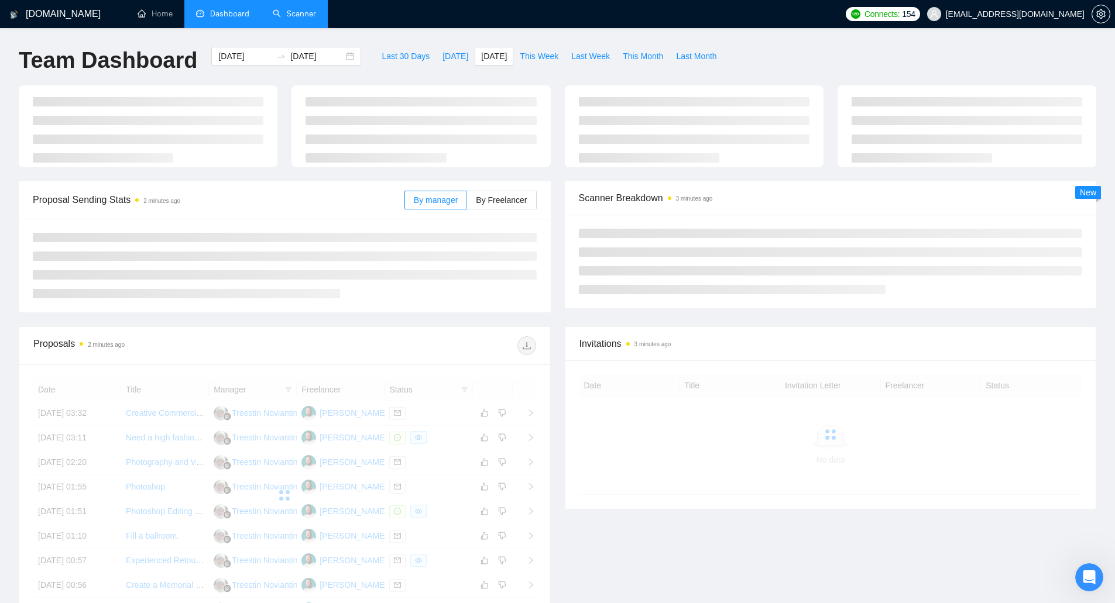
type input "[DATE]"
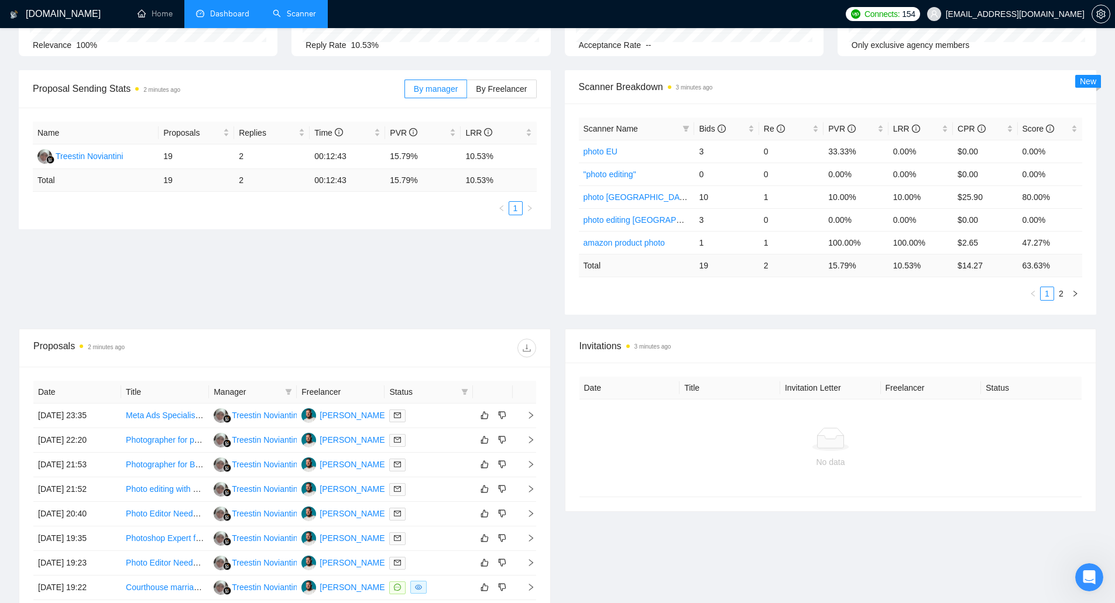
scroll to position [234, 0]
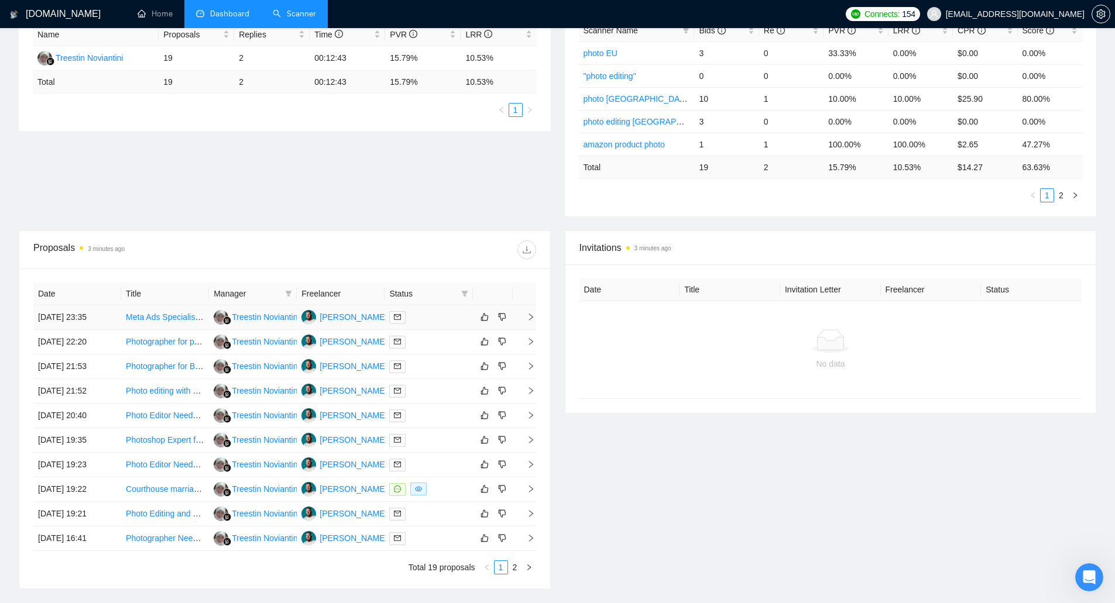
click at [156, 320] on link "Meta Ads Specialist for Wedding Photography Leads" at bounding box center [221, 317] width 191 height 9
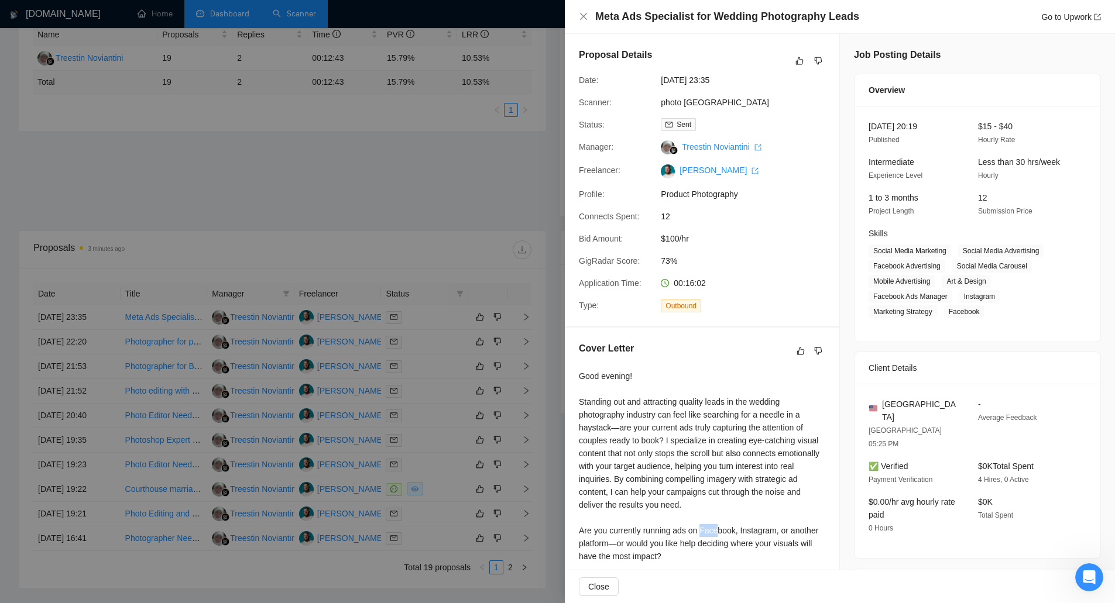
drag, startPoint x: 700, startPoint y: 527, endPoint x: 717, endPoint y: 528, distance: 17.0
click at [717, 528] on div "Good evening! Standing out and attracting quality leads in the wedding photogra…" at bounding box center [702, 486] width 246 height 232
click at [483, 299] on div at bounding box center [557, 301] width 1115 height 603
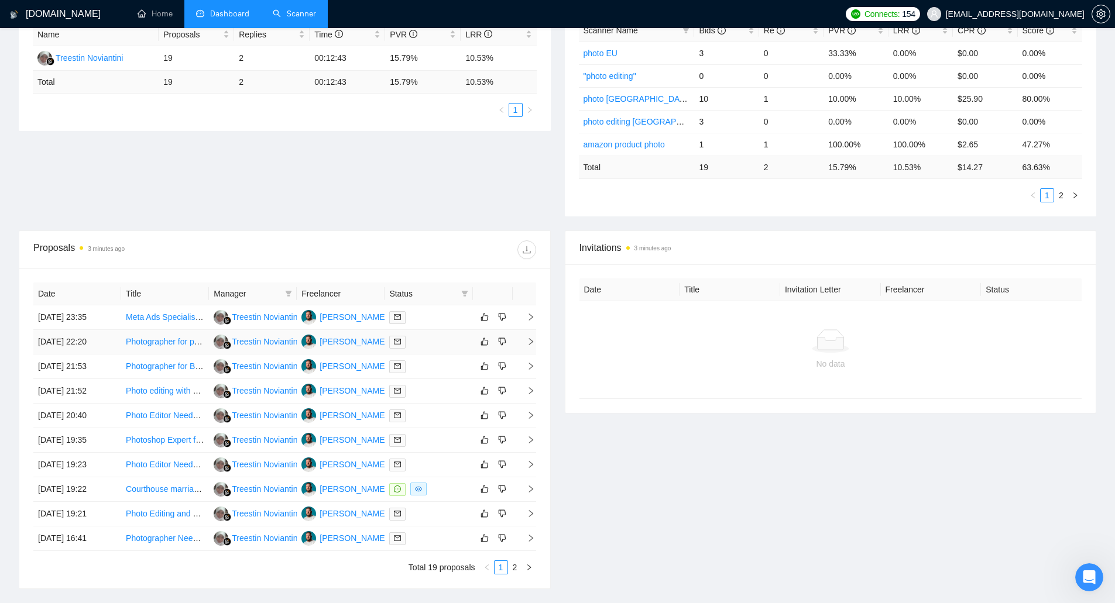
click at [87, 338] on td "[DATE] 22:20" at bounding box center [77, 342] width 88 height 25
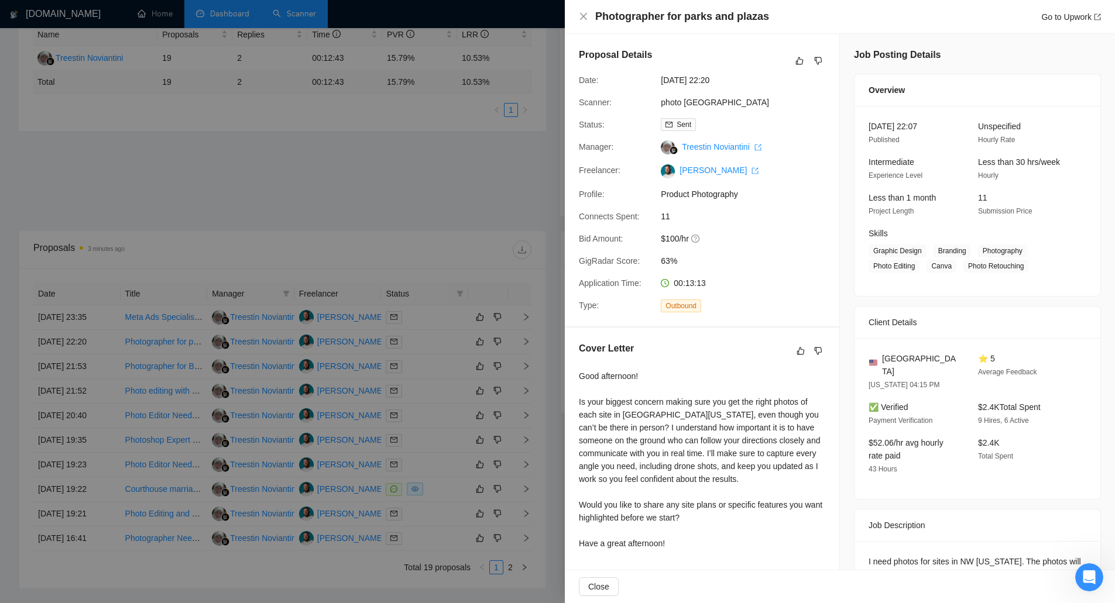
click at [86, 343] on div at bounding box center [557, 301] width 1115 height 603
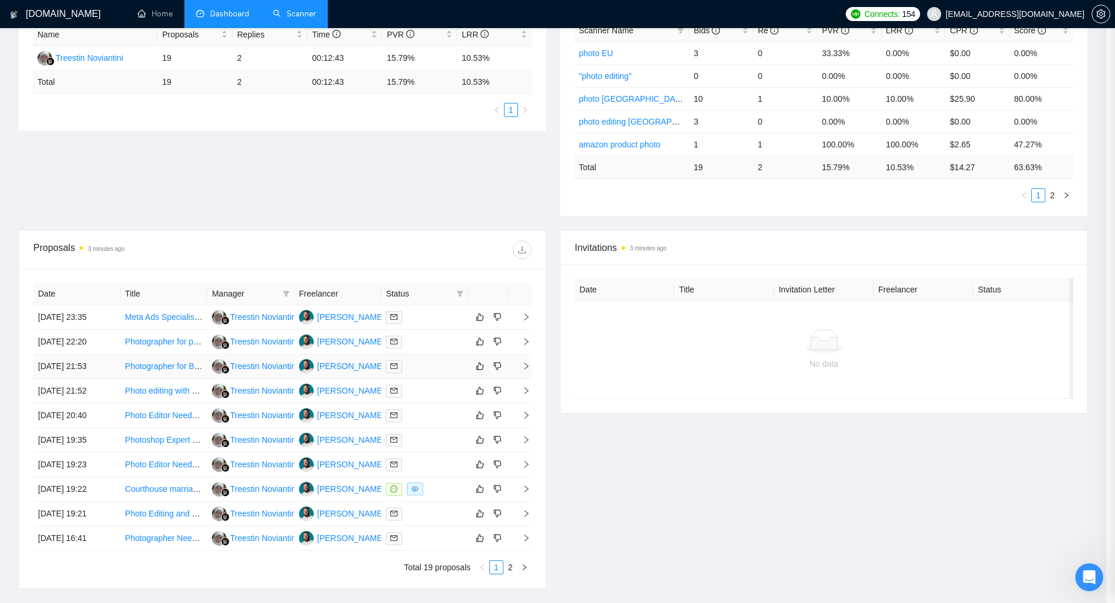
click at [86, 363] on td "[DATE] 21:53" at bounding box center [76, 367] width 87 height 25
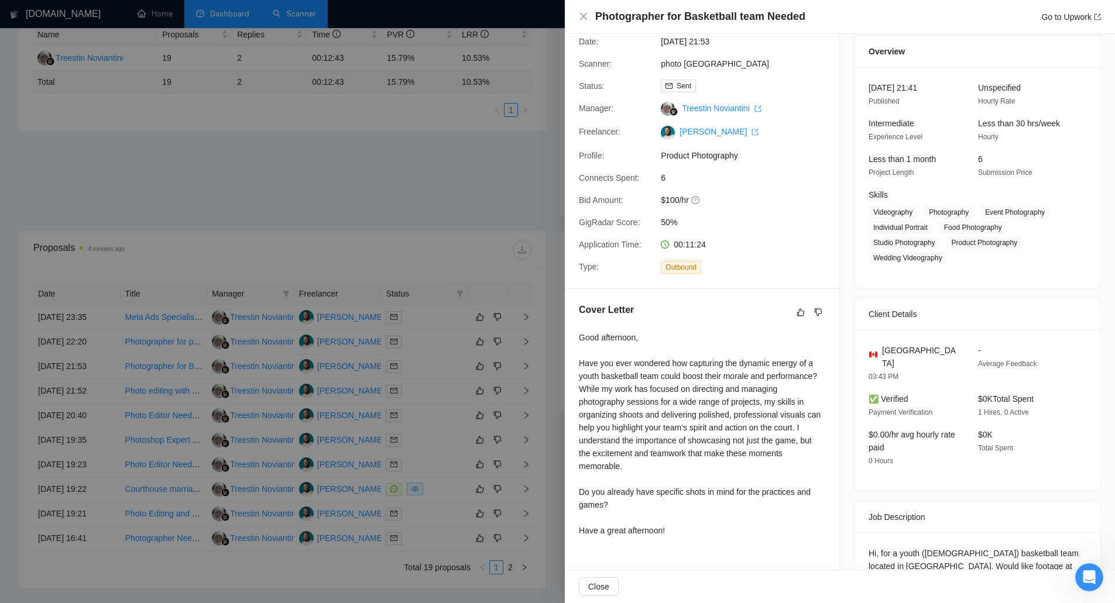
scroll to position [0, 0]
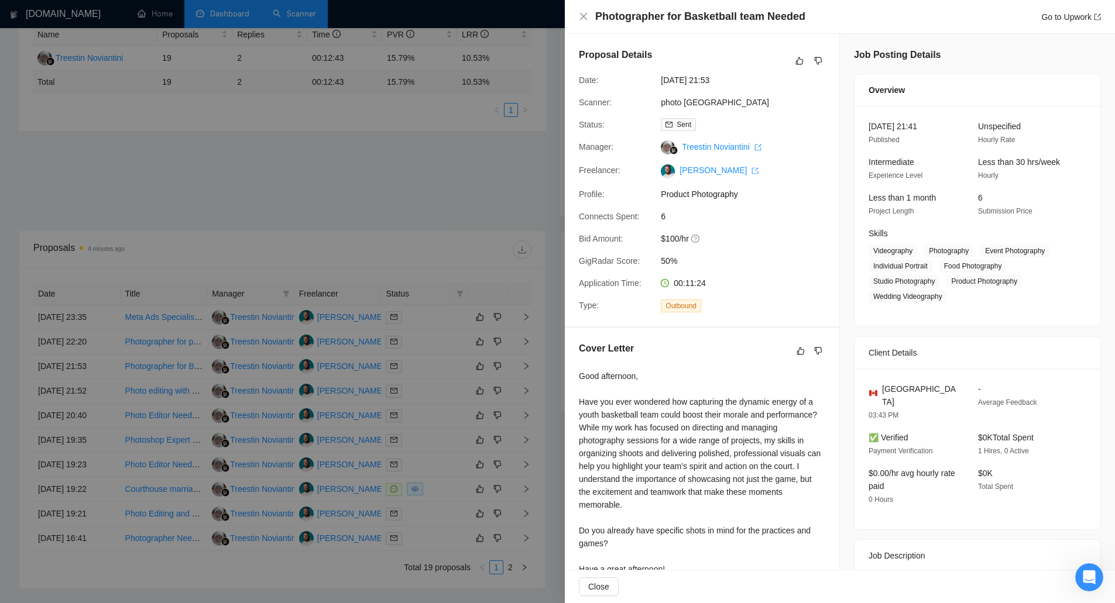
click at [140, 396] on div at bounding box center [557, 301] width 1115 height 603
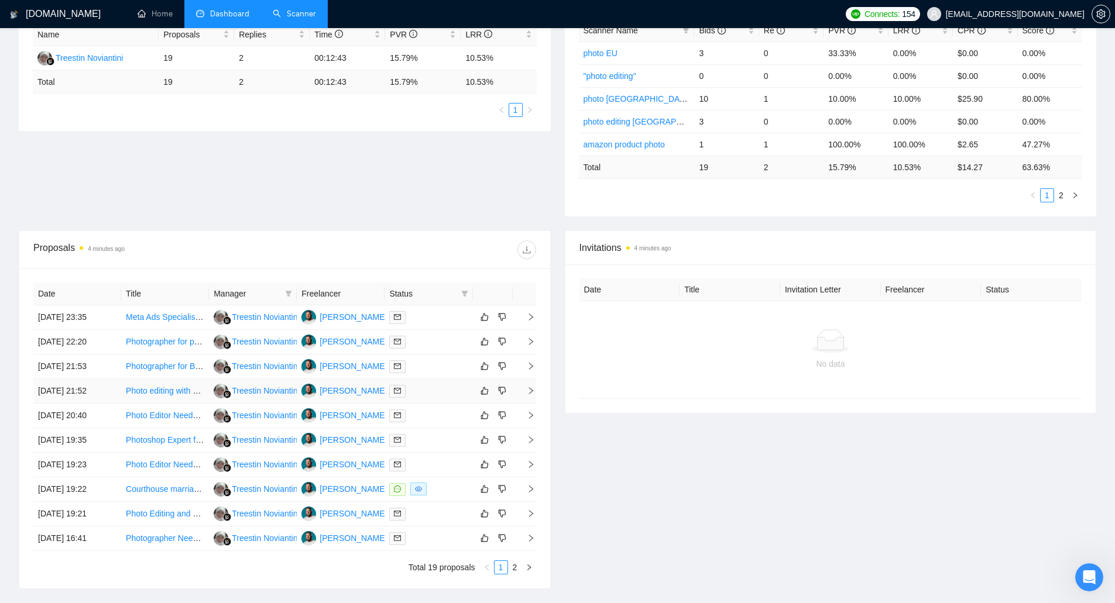
click at [92, 392] on td "[DATE] 21:52" at bounding box center [77, 391] width 88 height 25
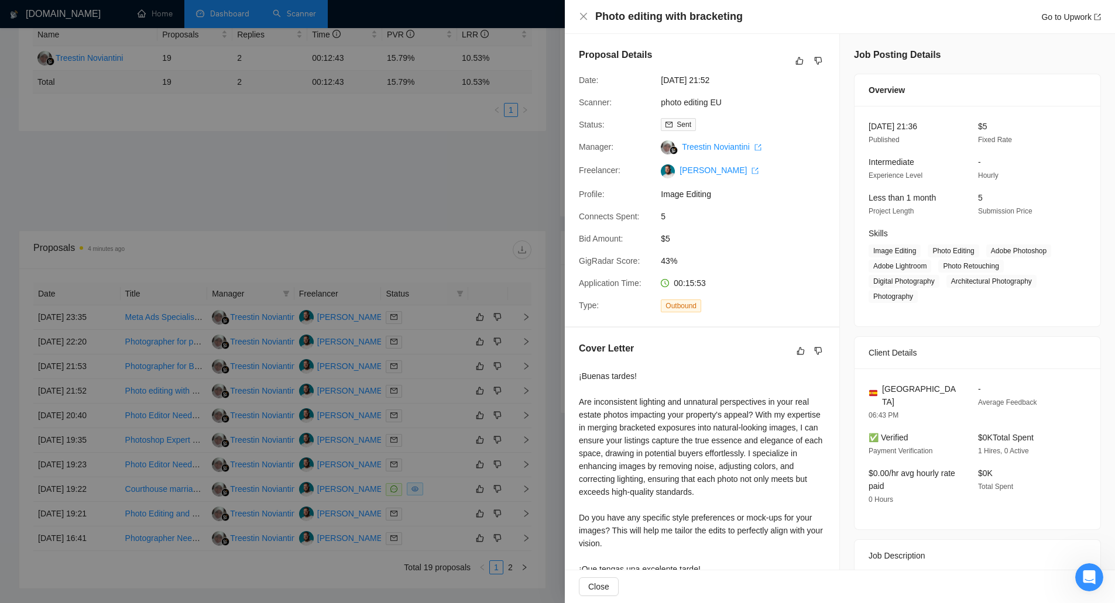
click at [92, 392] on div at bounding box center [557, 301] width 1115 height 603
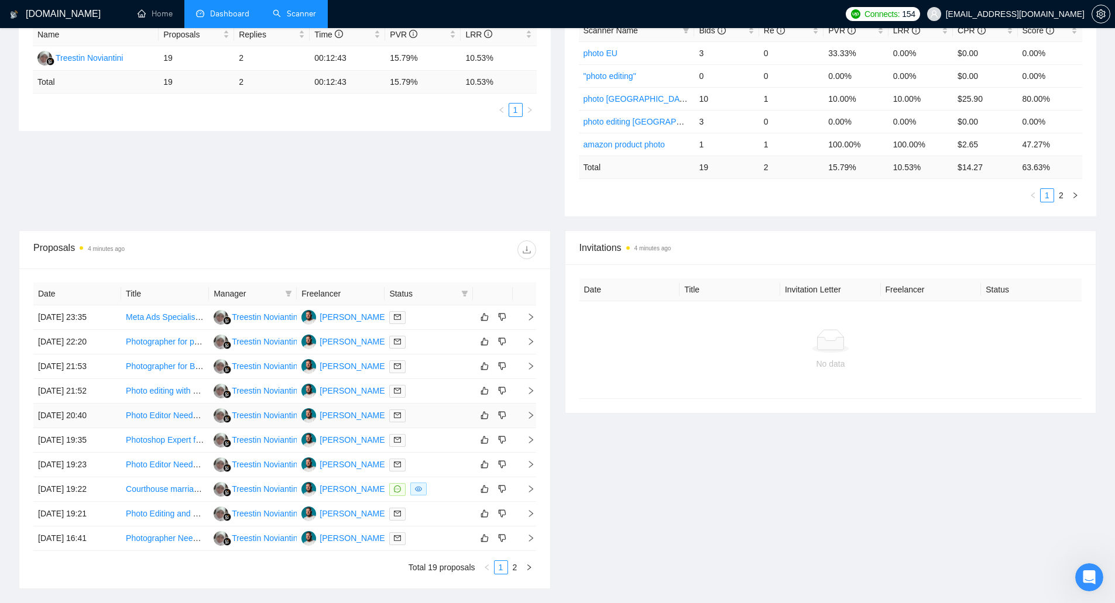
click at [93, 414] on td "[DATE] 20:40" at bounding box center [77, 416] width 88 height 25
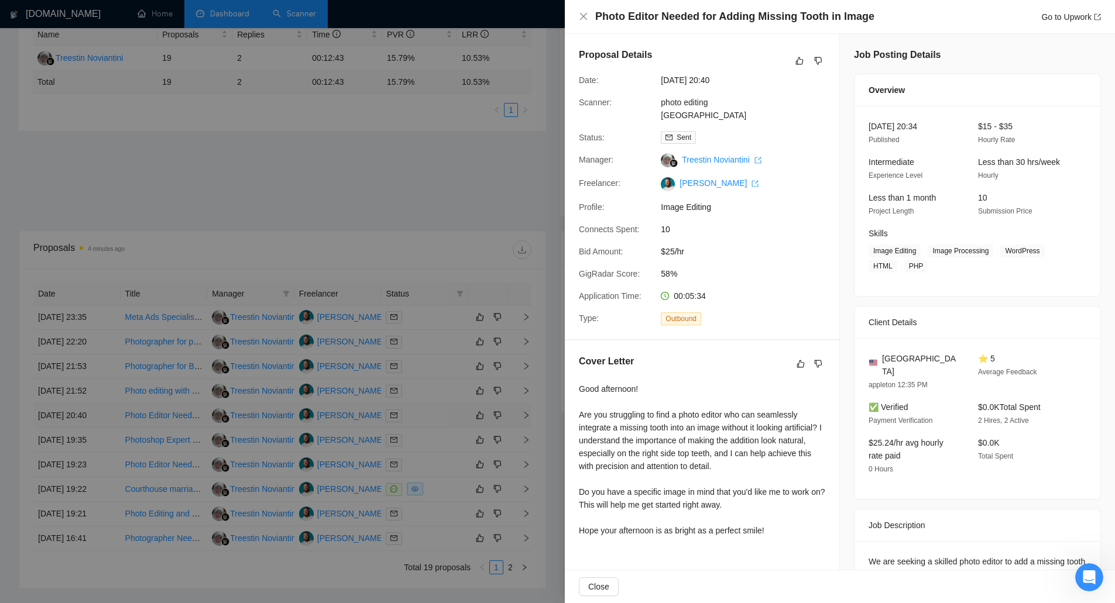
click at [93, 414] on div at bounding box center [557, 301] width 1115 height 603
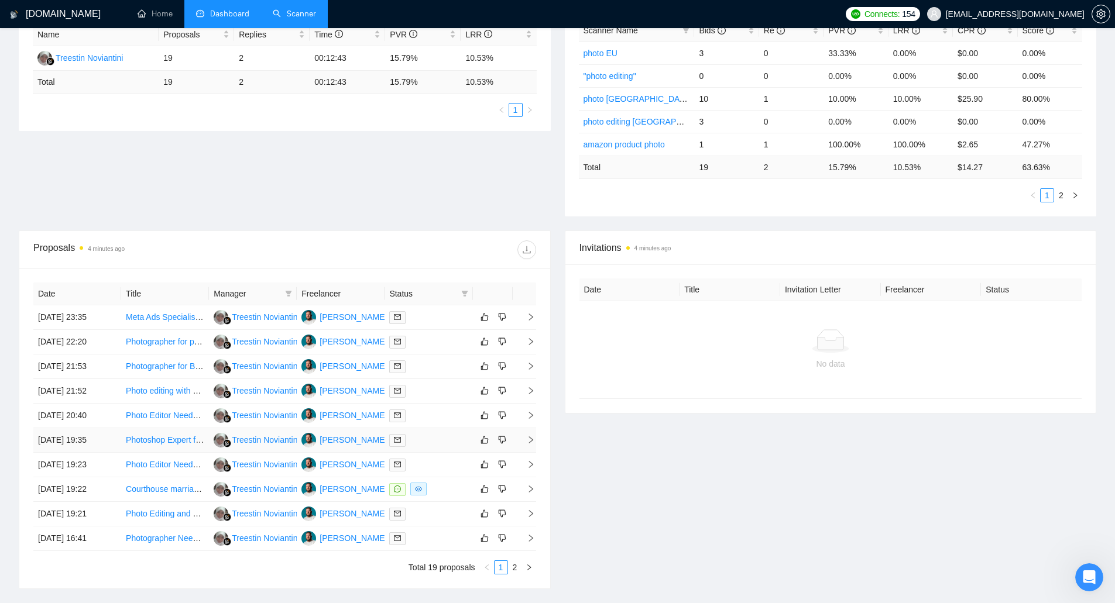
click at [101, 444] on td "[DATE] 19:35" at bounding box center [77, 440] width 88 height 25
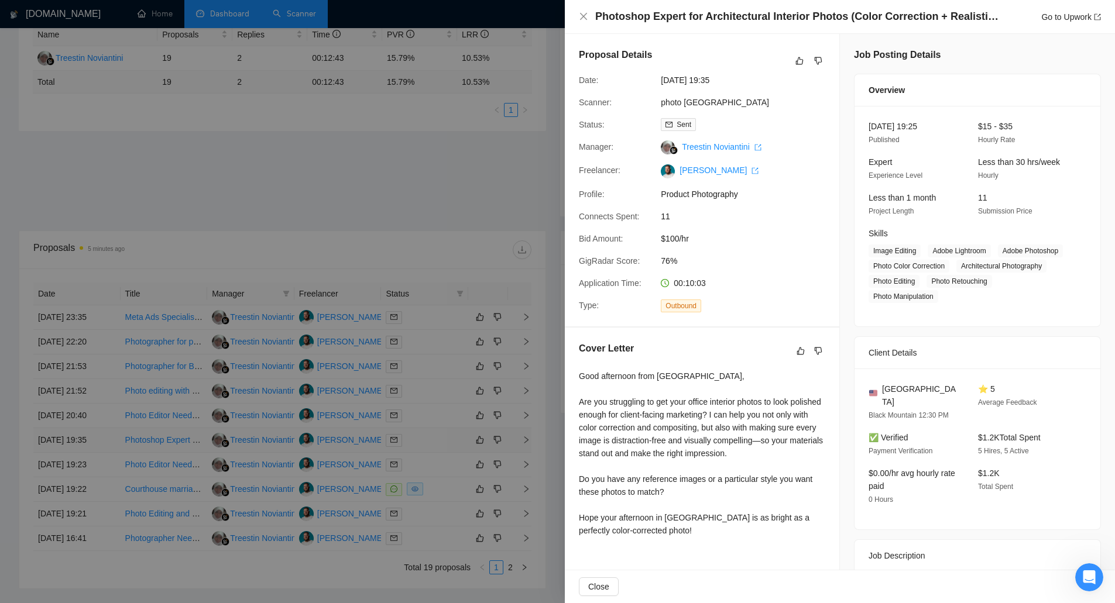
click at [101, 444] on div at bounding box center [557, 301] width 1115 height 603
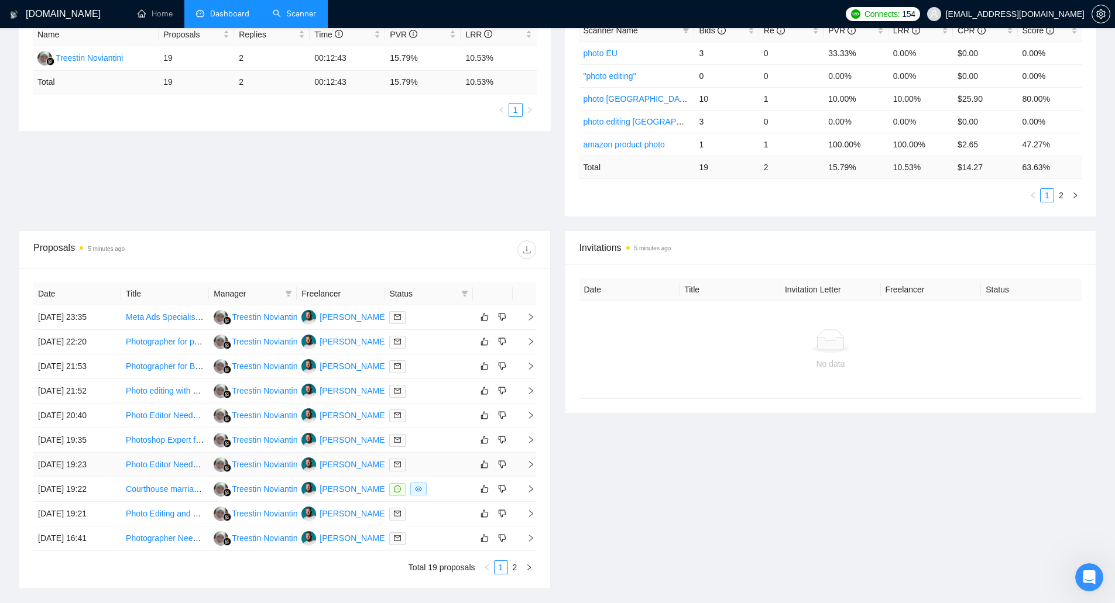
click at [94, 461] on td "[DATE] 19:23" at bounding box center [77, 465] width 88 height 25
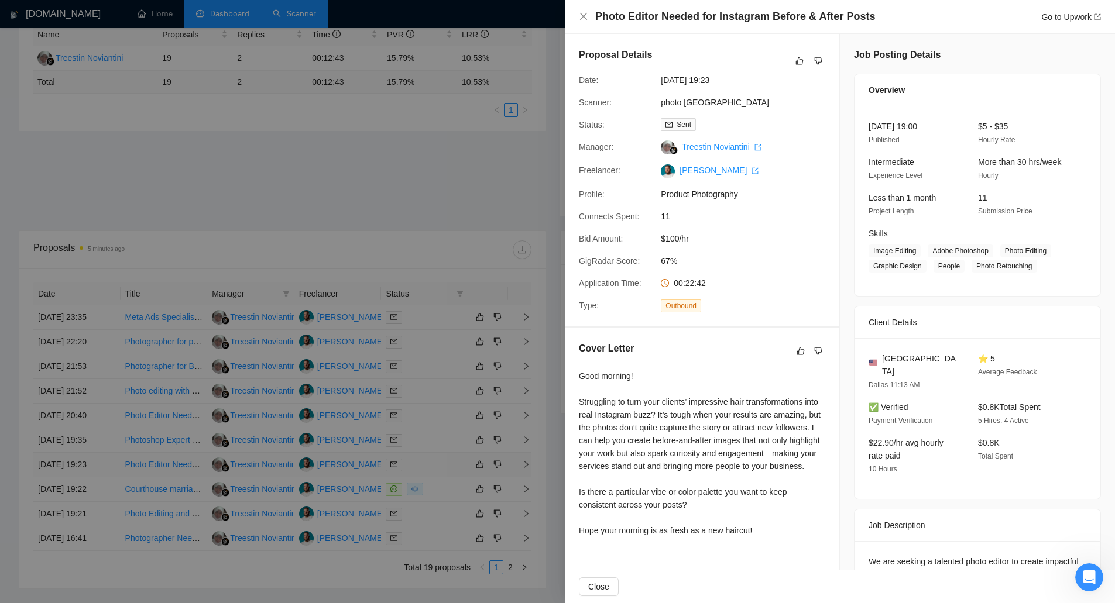
click at [94, 461] on div at bounding box center [557, 301] width 1115 height 603
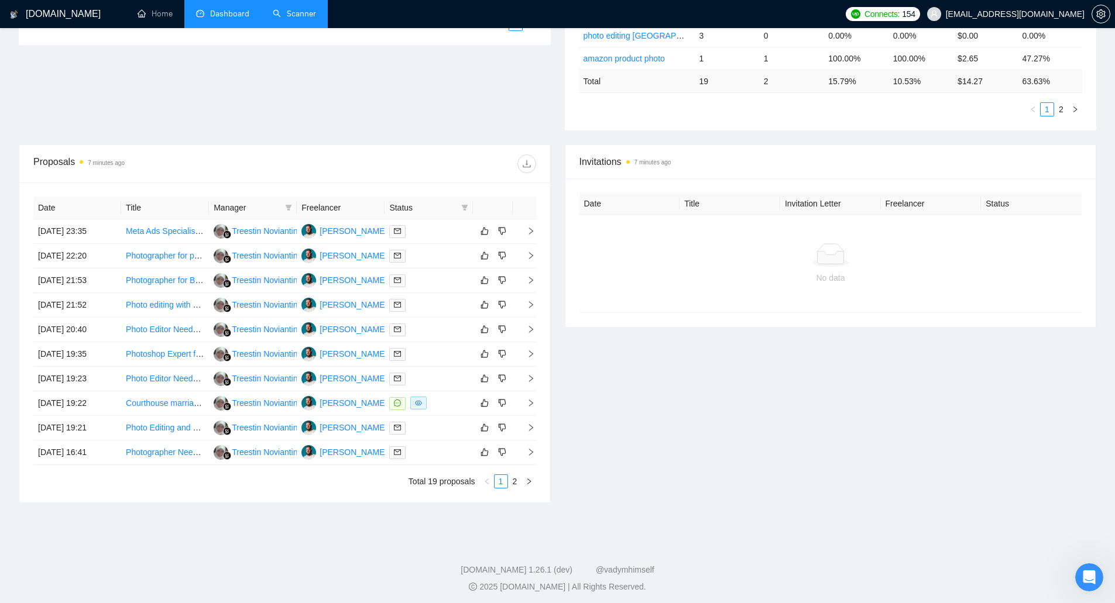
scroll to position [324, 0]
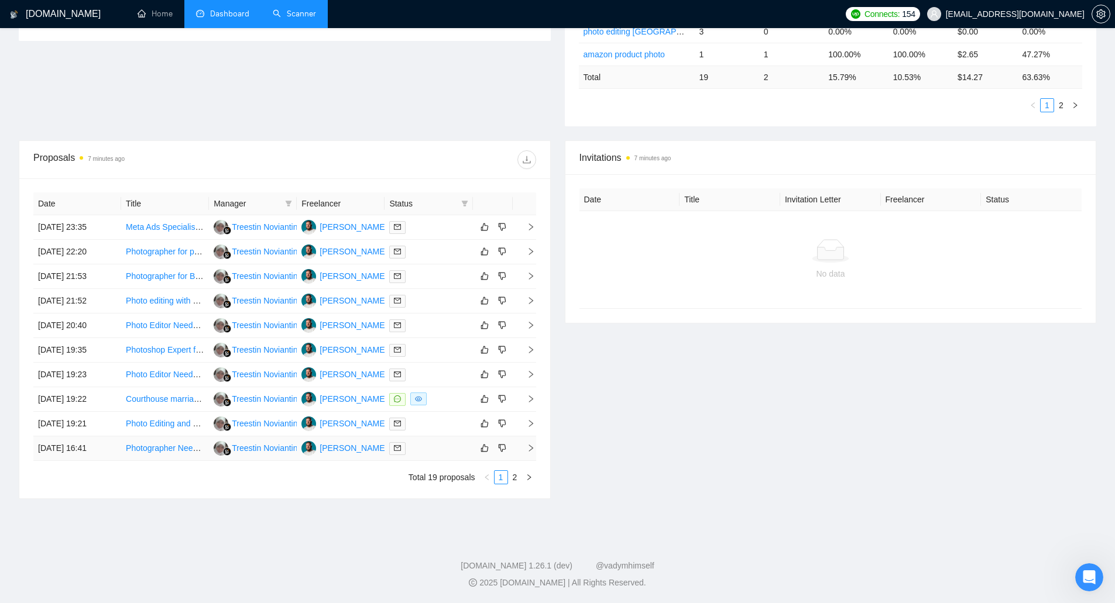
click at [159, 446] on link "Photographer Needed for simple Golf Equipment Photography - [GEOGRAPHIC_DATA]!" at bounding box center [286, 448] width 321 height 9
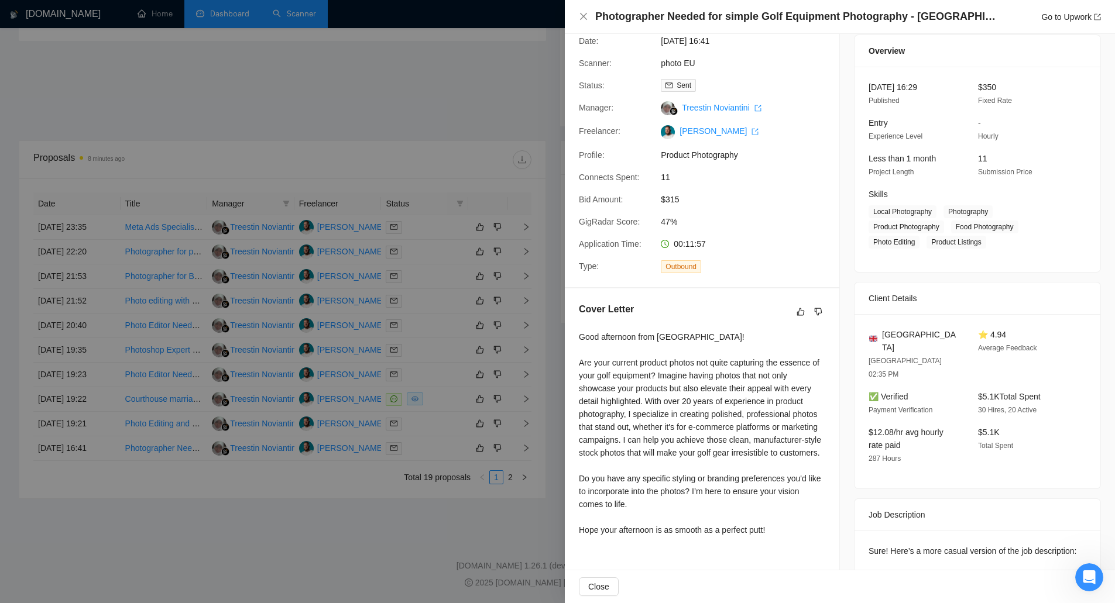
scroll to position [59, 0]
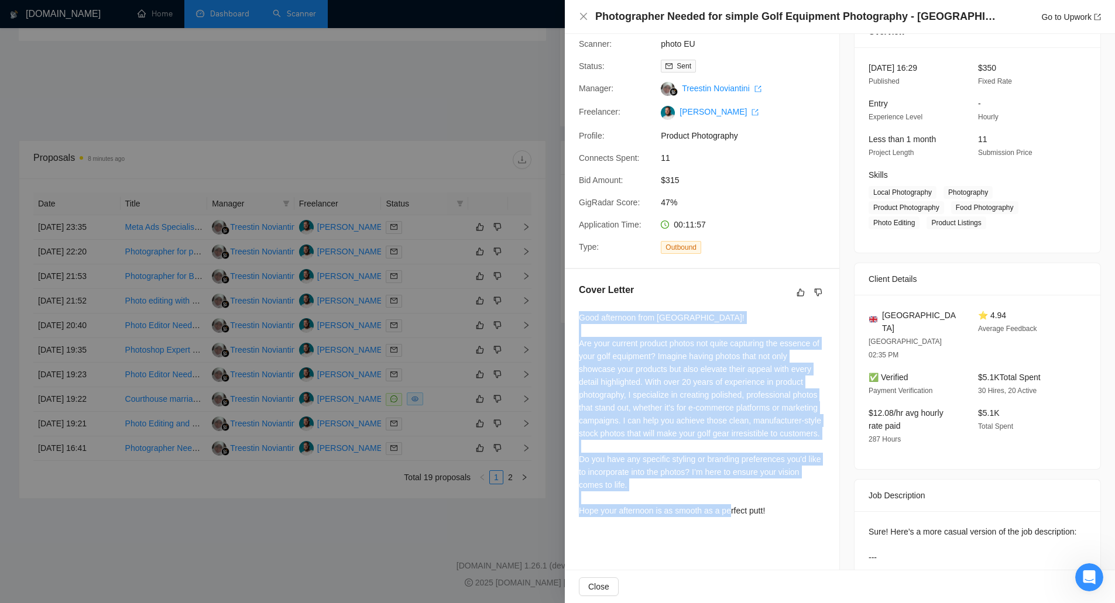
drag, startPoint x: 764, startPoint y: 523, endPoint x: 578, endPoint y: 321, distance: 275.0
click at [578, 321] on div "Cover Letter Good afternoon from [GEOGRAPHIC_DATA]! Are your current product ph…" at bounding box center [702, 402] width 275 height 267
click at [666, 407] on div "Good afternoon from [GEOGRAPHIC_DATA]! Are your current product photos not quit…" at bounding box center [702, 414] width 246 height 206
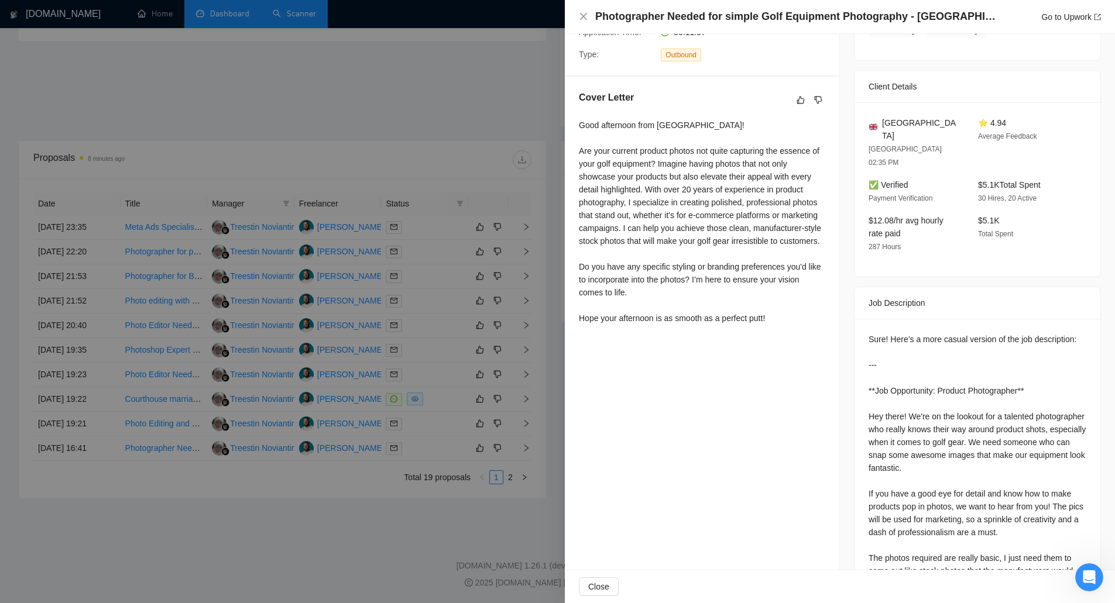
scroll to position [275, 0]
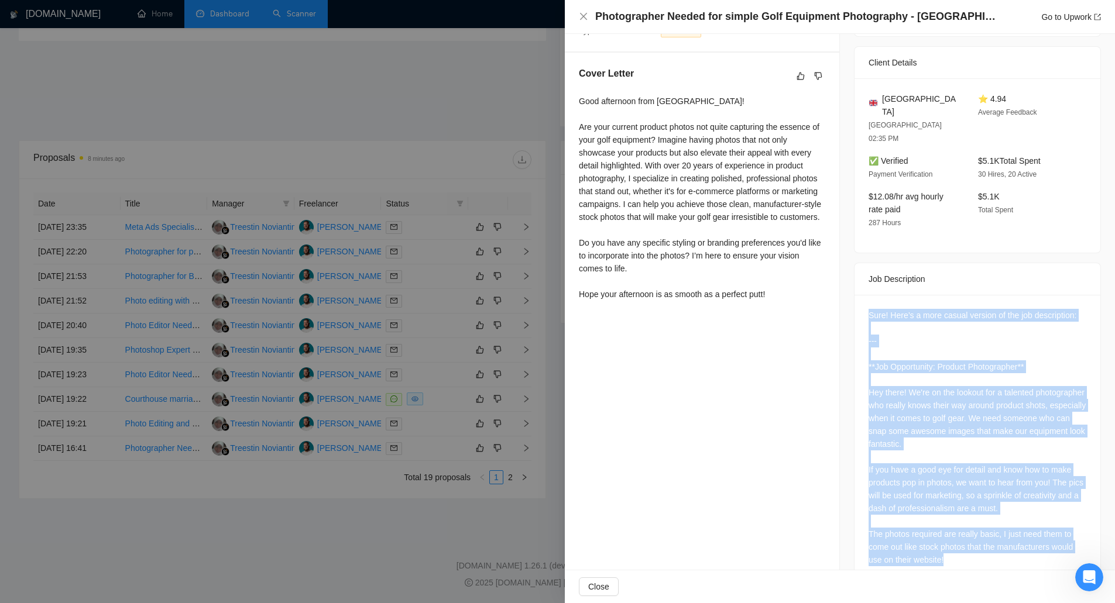
drag, startPoint x: 944, startPoint y: 540, endPoint x: 852, endPoint y: 281, distance: 274.6
click at [855, 295] on div "Sure! Here’s a more casual version of the job description: --- **Job Opportunit…" at bounding box center [978, 440] width 246 height 290
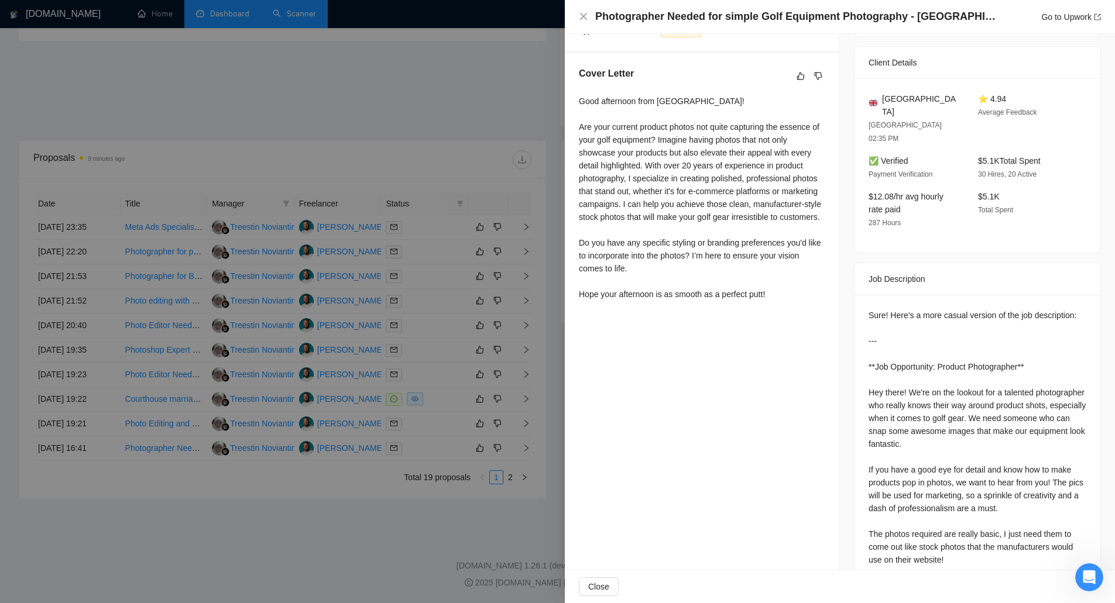
click at [481, 317] on div at bounding box center [557, 301] width 1115 height 603
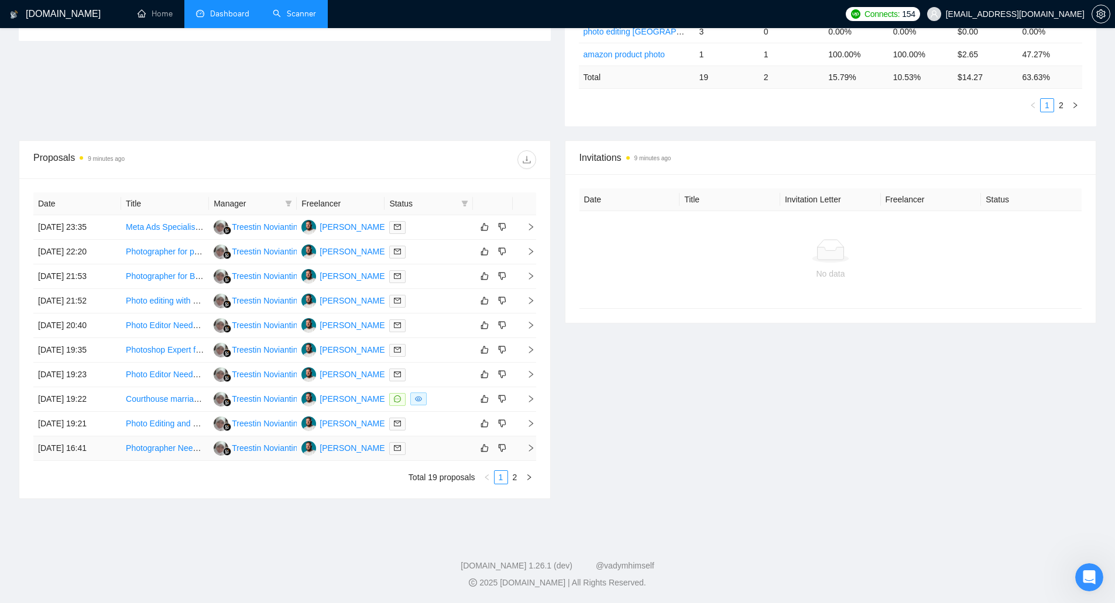
click at [47, 443] on td "[DATE] 16:41" at bounding box center [77, 449] width 88 height 25
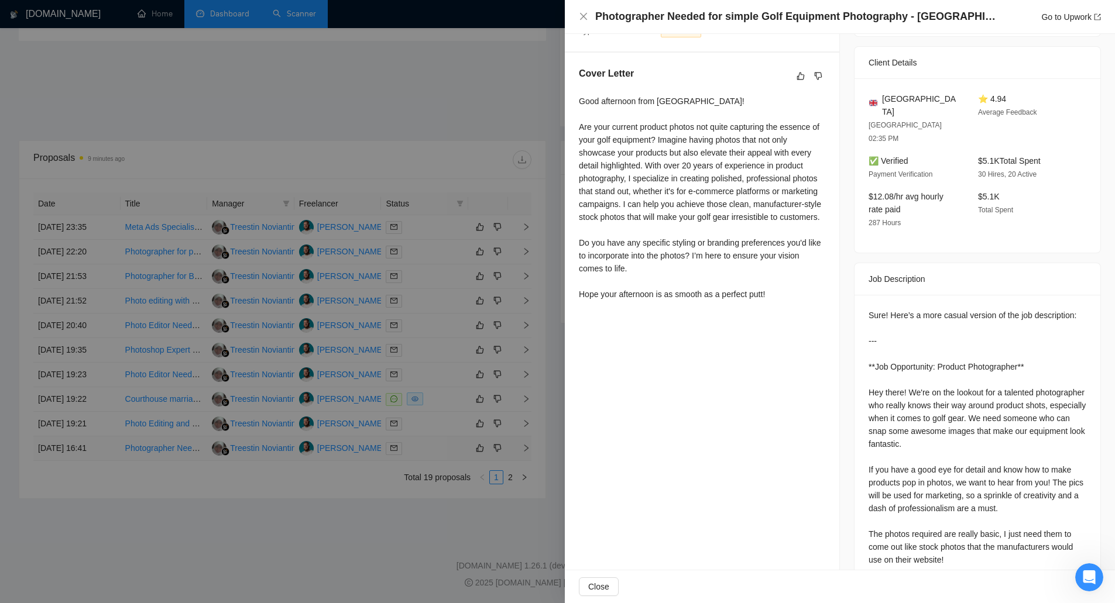
click at [47, 443] on div at bounding box center [557, 301] width 1115 height 603
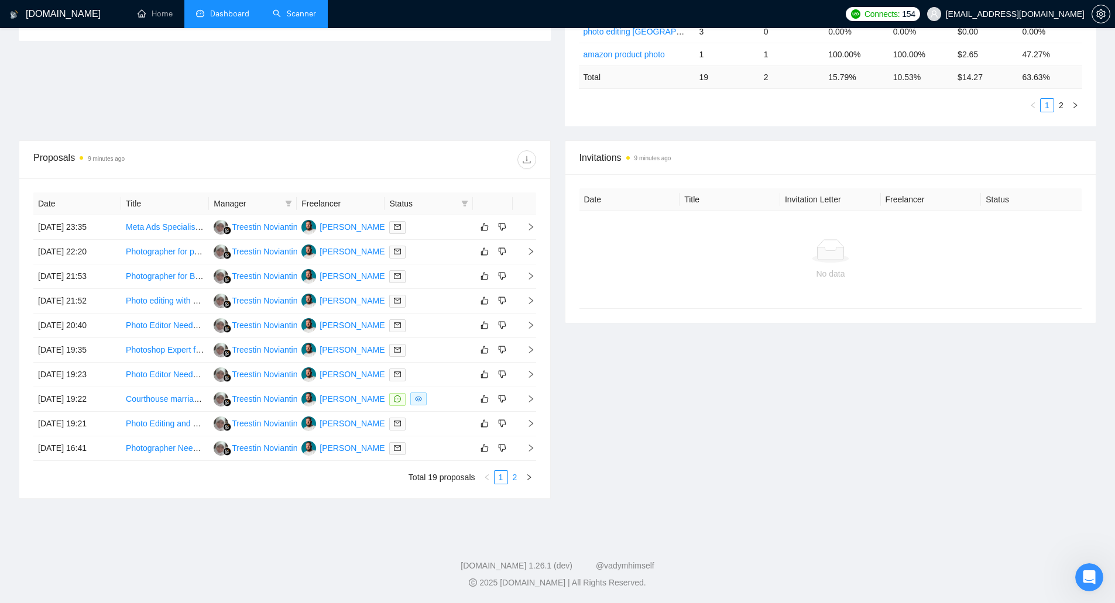
click at [509, 483] on link "2" at bounding box center [515, 477] width 13 height 13
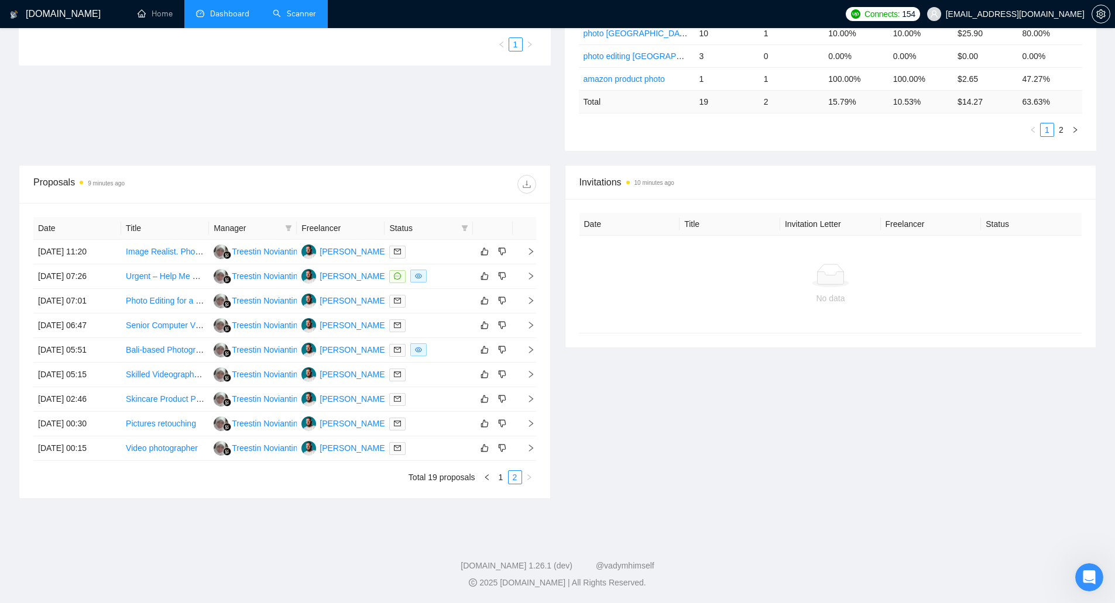
scroll to position [300, 0]
click at [72, 248] on td "[DATE] 11:20" at bounding box center [77, 252] width 88 height 25
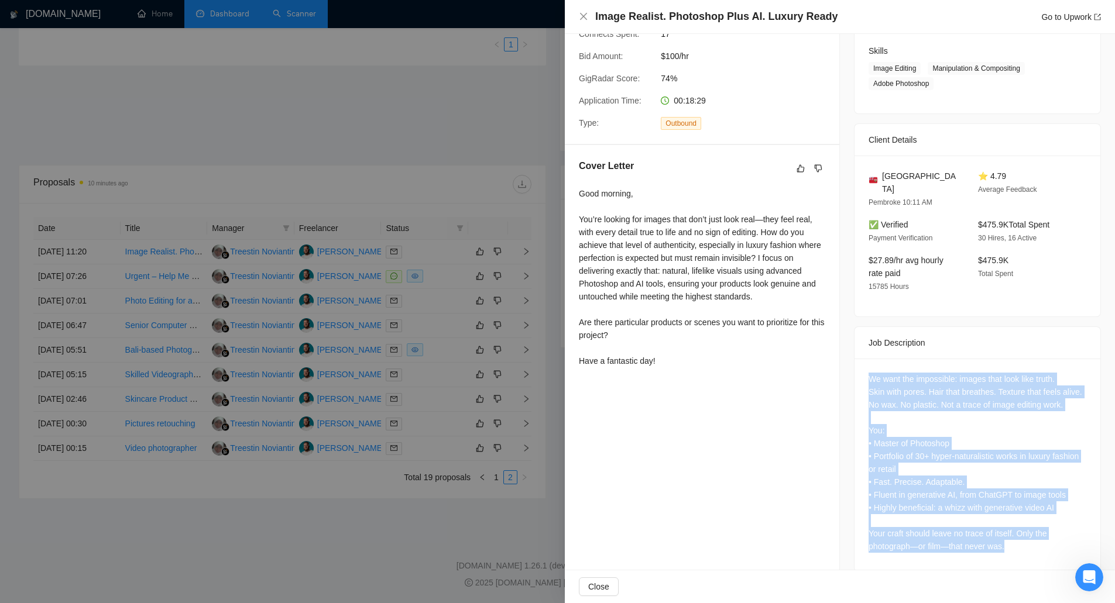
drag, startPoint x: 865, startPoint y: 356, endPoint x: 1010, endPoint y: 542, distance: 236.0
click at [1010, 542] on div "We want the impossible: images that look like truth. Skin with pores. Hair that…" at bounding box center [978, 465] width 246 height 213
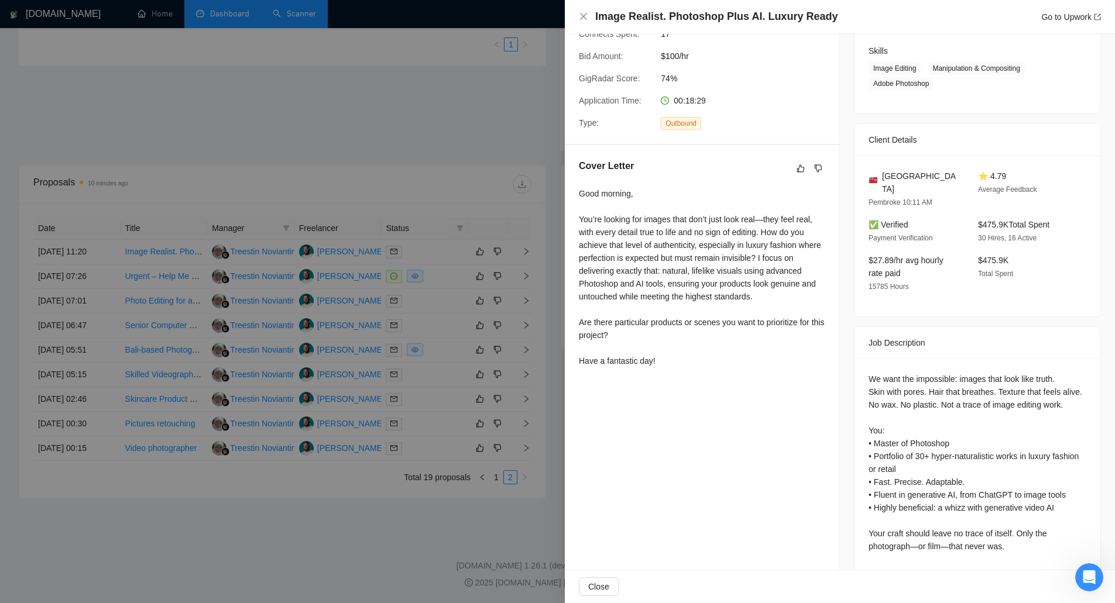
click at [373, 507] on div at bounding box center [557, 301] width 1115 height 603
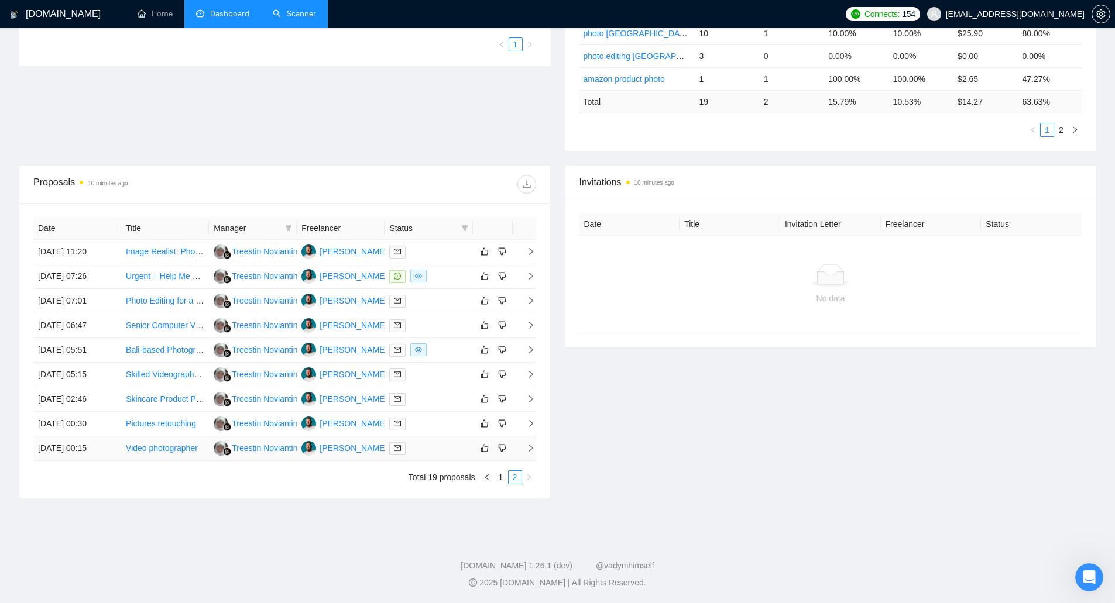
click at [169, 450] on link "Video photographer" at bounding box center [162, 448] width 72 height 9
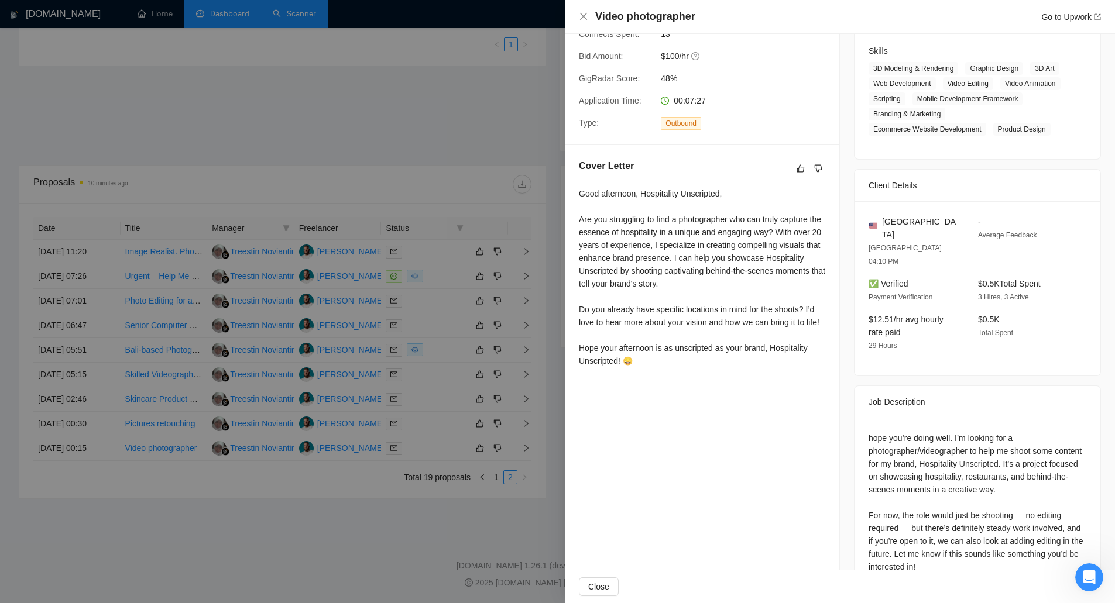
click at [70, 450] on div at bounding box center [557, 301] width 1115 height 603
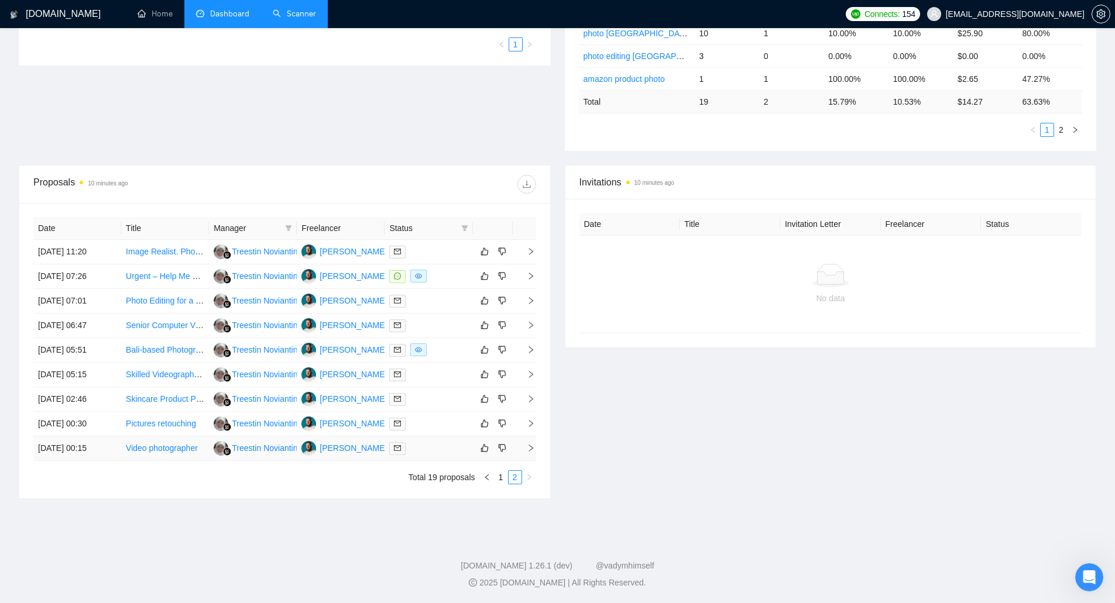
click at [71, 443] on td "[DATE] 00:15" at bounding box center [77, 449] width 88 height 25
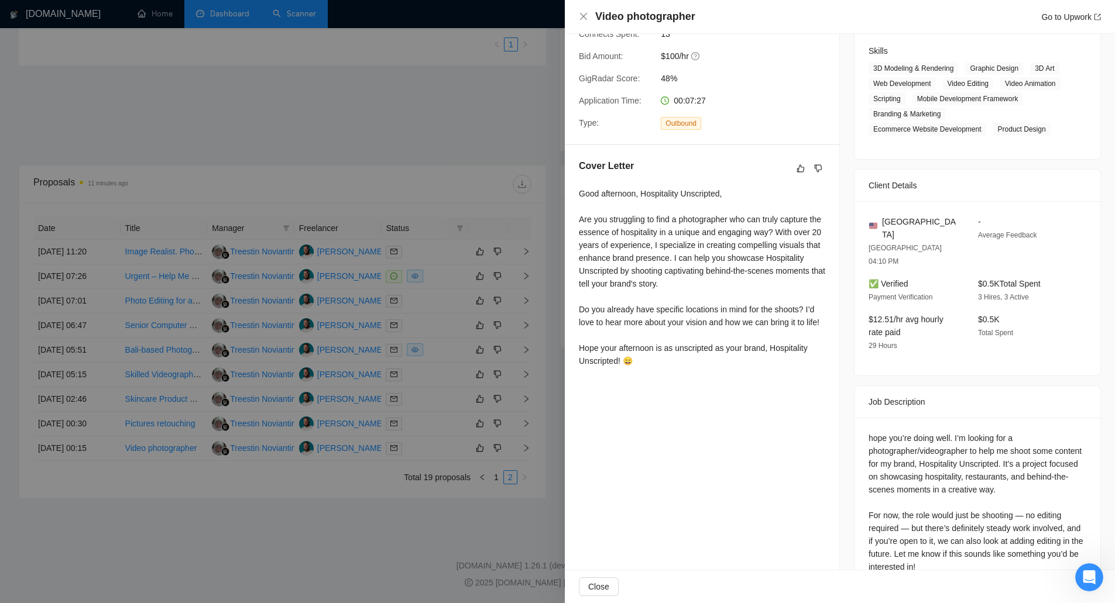
scroll to position [190, 0]
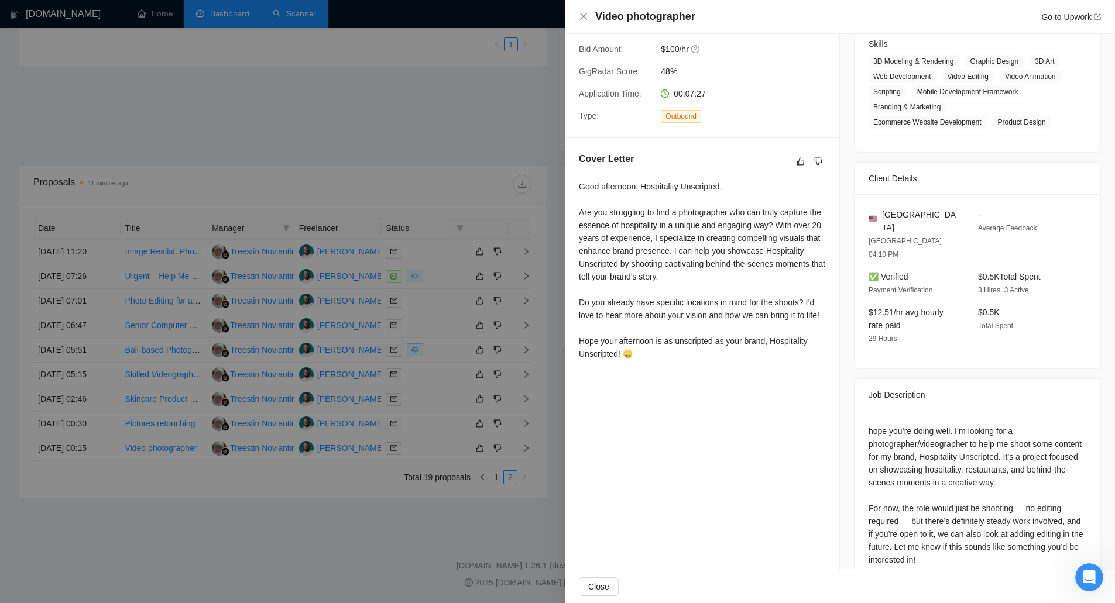
click at [321, 506] on div at bounding box center [557, 301] width 1115 height 603
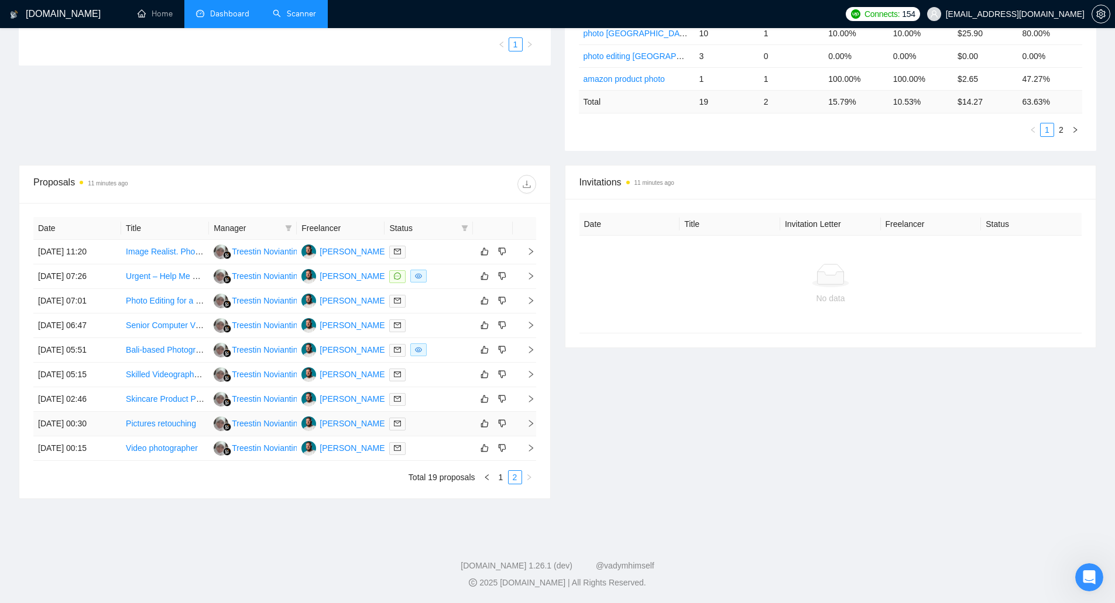
click at [153, 421] on link "Pictures retouching" at bounding box center [161, 423] width 70 height 9
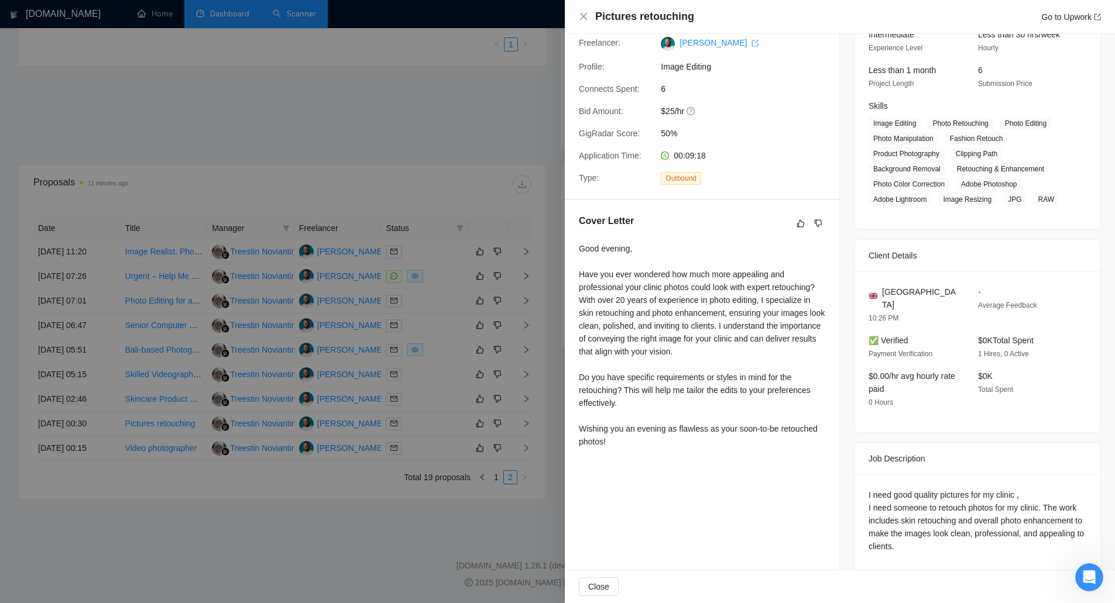
click at [72, 424] on div at bounding box center [557, 301] width 1115 height 603
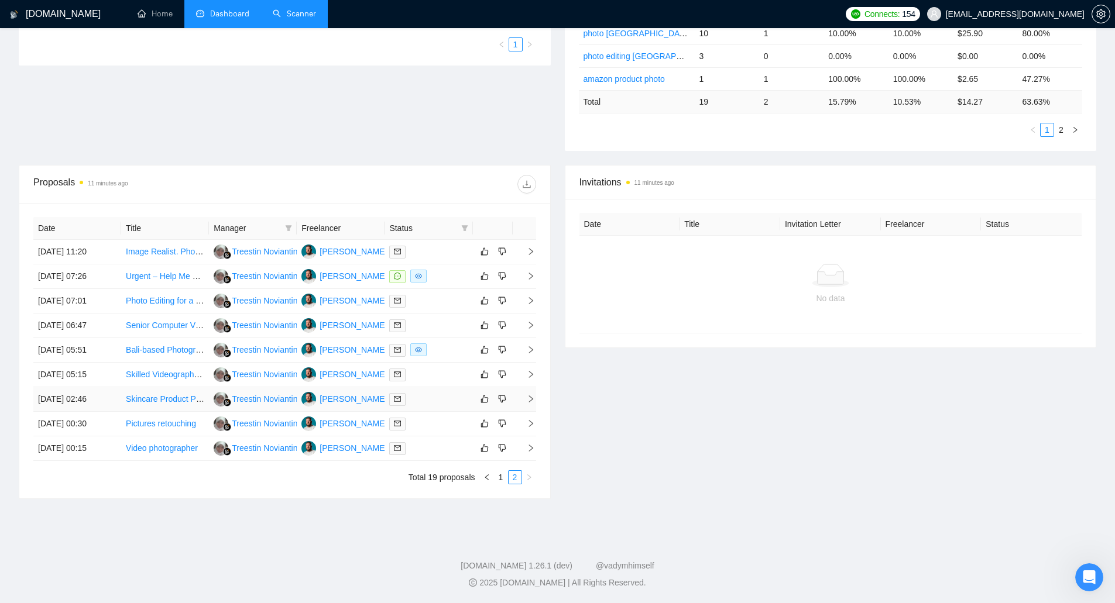
click at [78, 397] on td "[DATE] 02:46" at bounding box center [77, 399] width 88 height 25
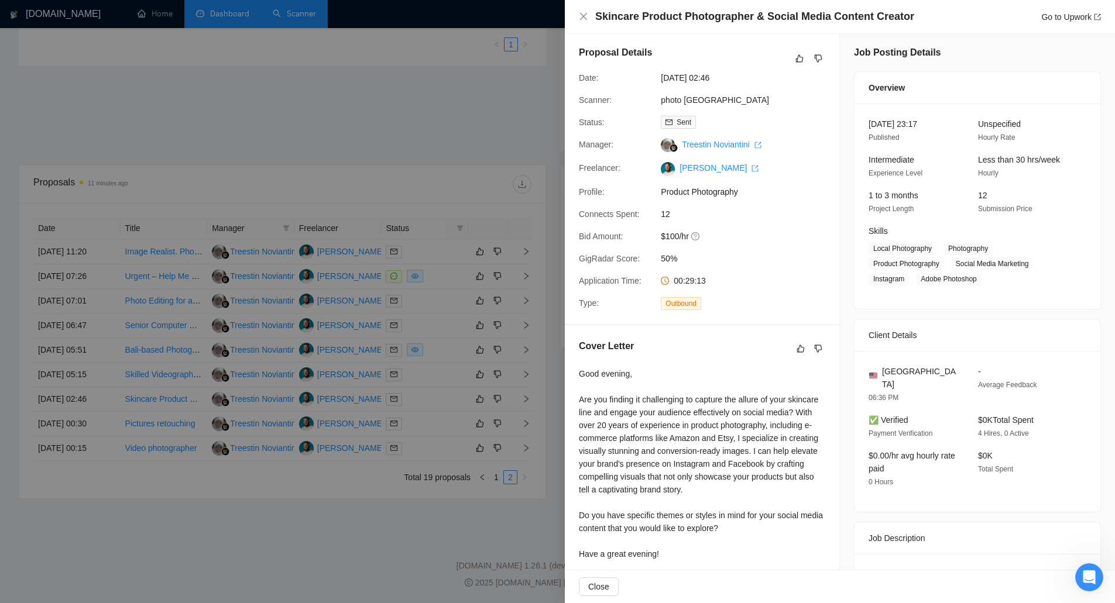
scroll to position [0, 0]
click at [131, 370] on div at bounding box center [557, 301] width 1115 height 603
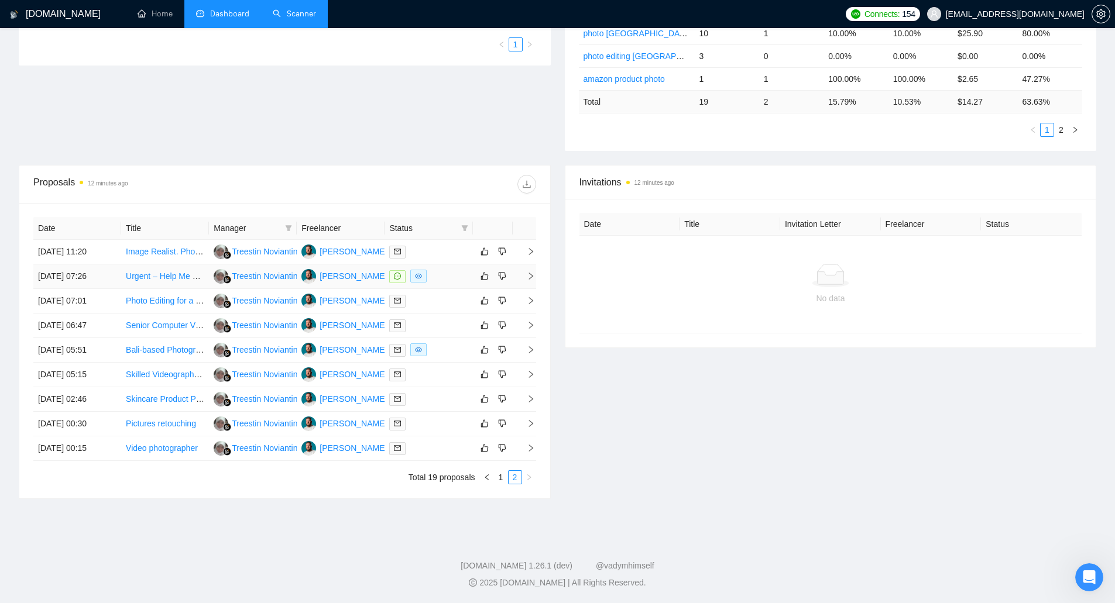
click at [101, 271] on td "[DATE] 07:26" at bounding box center [77, 277] width 88 height 25
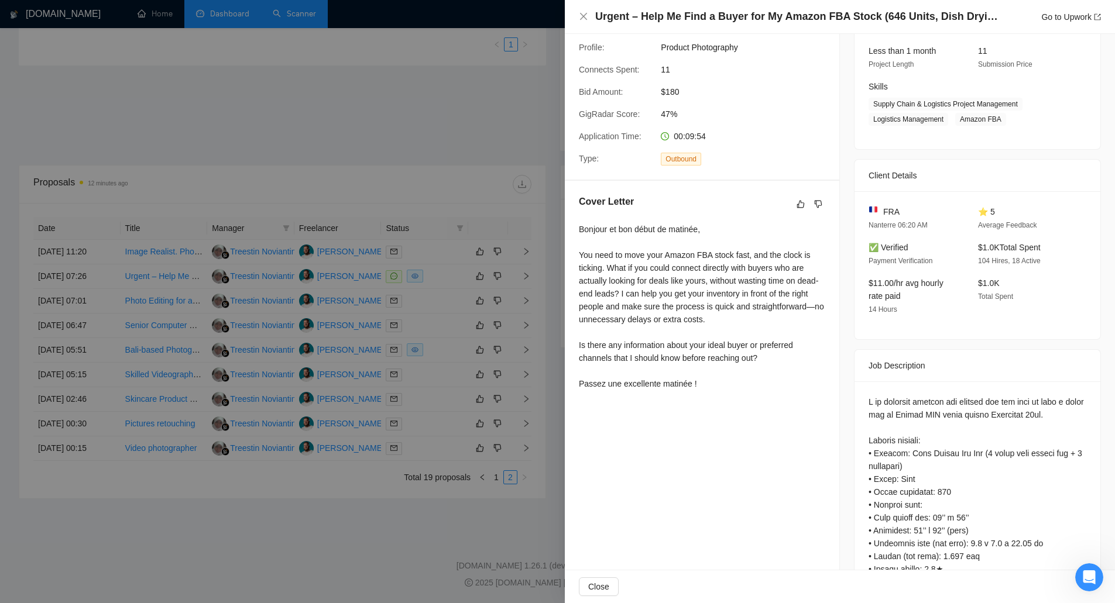
scroll to position [176, 0]
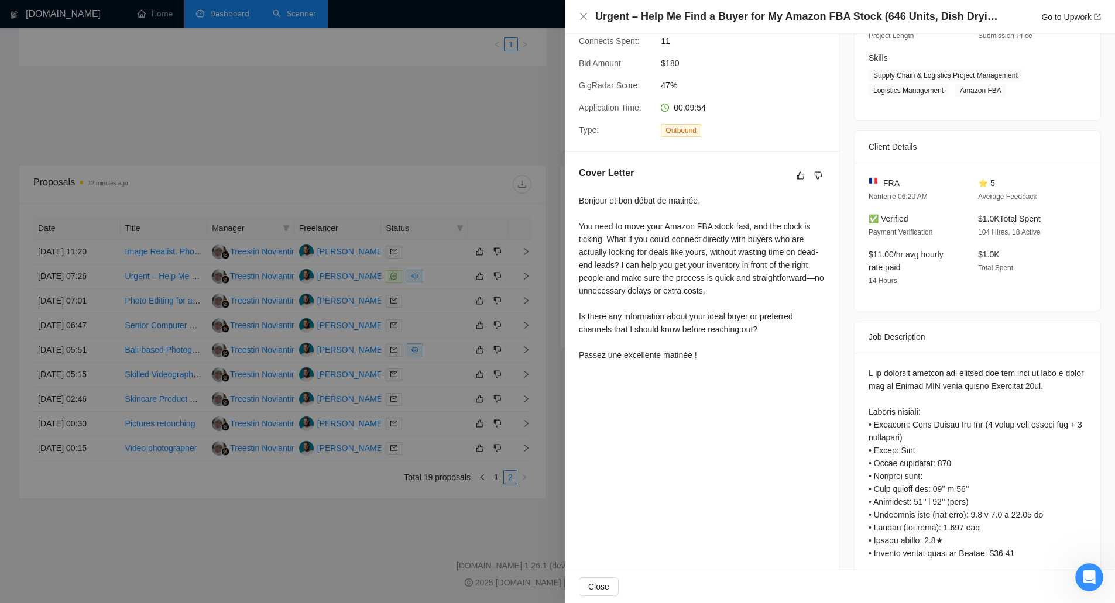
click at [67, 318] on div at bounding box center [557, 301] width 1115 height 603
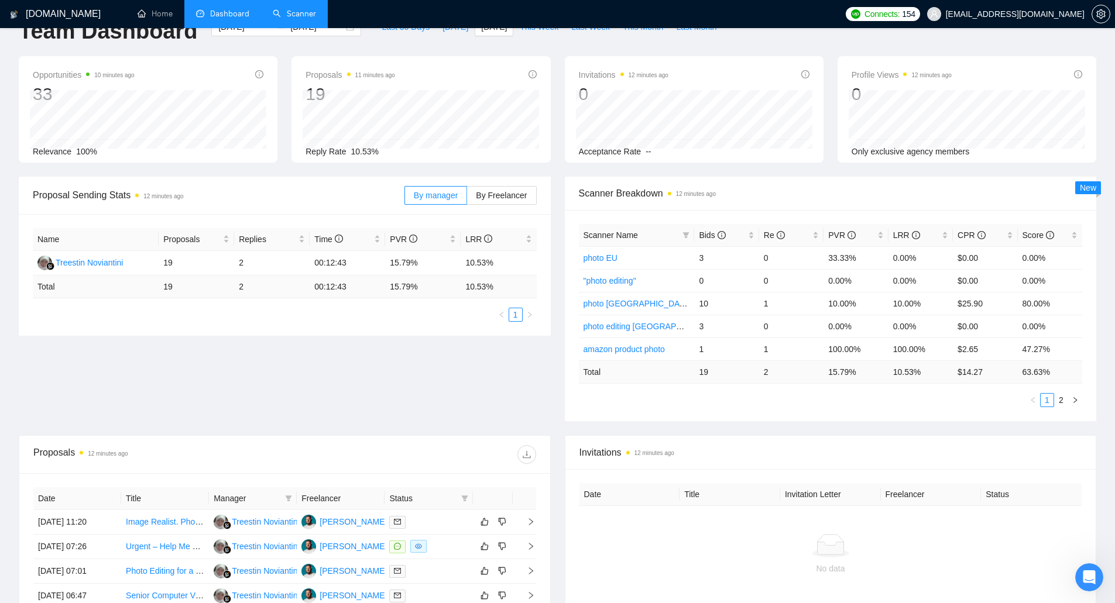
scroll to position [0, 0]
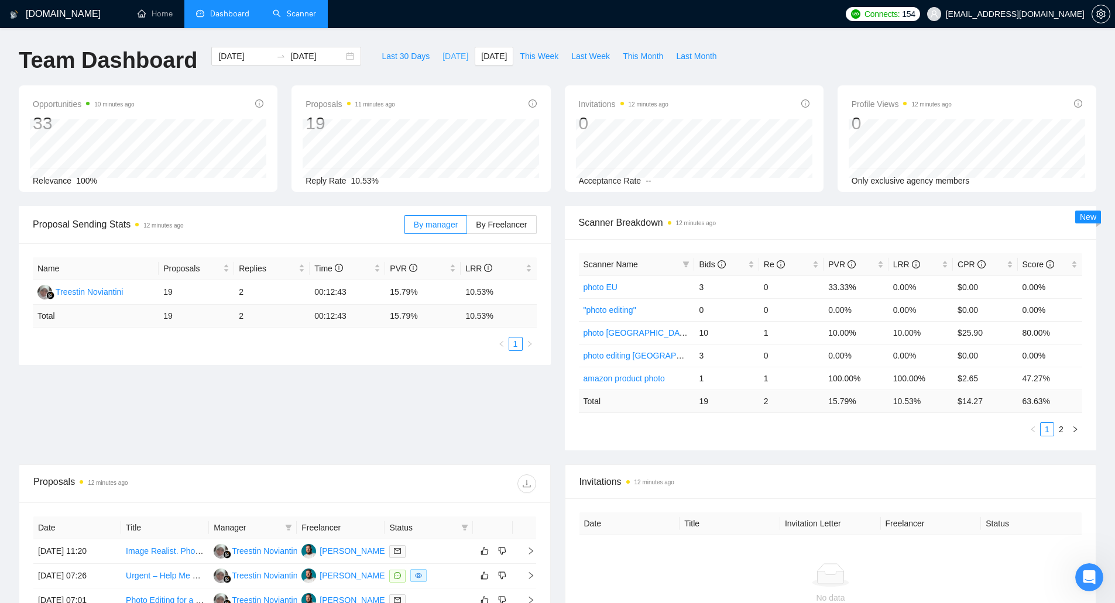
click at [443, 59] on span "[DATE]" at bounding box center [456, 56] width 26 height 13
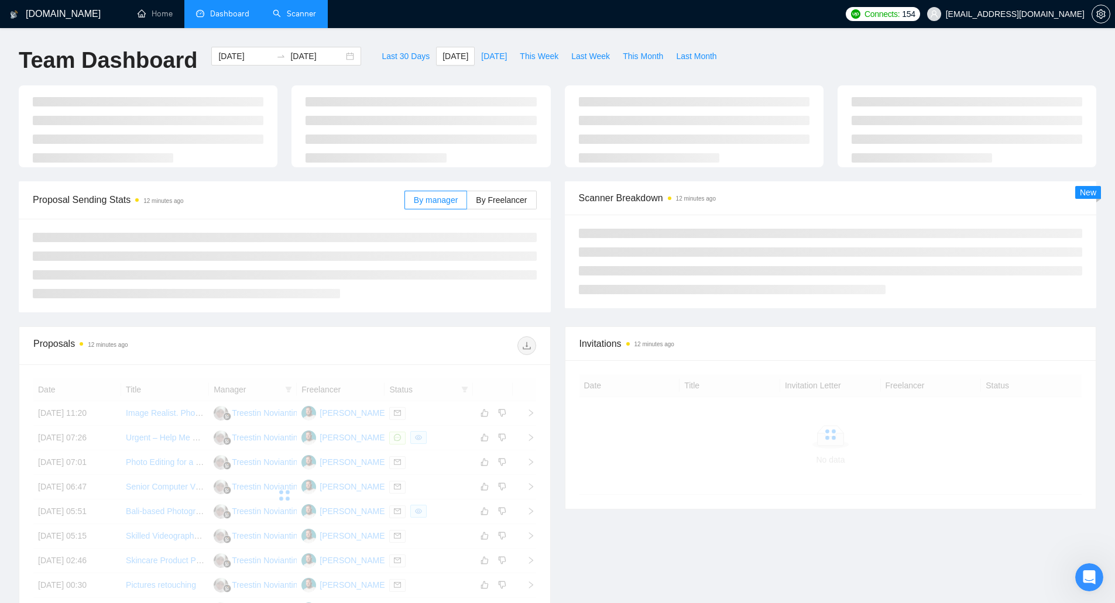
type input "[DATE]"
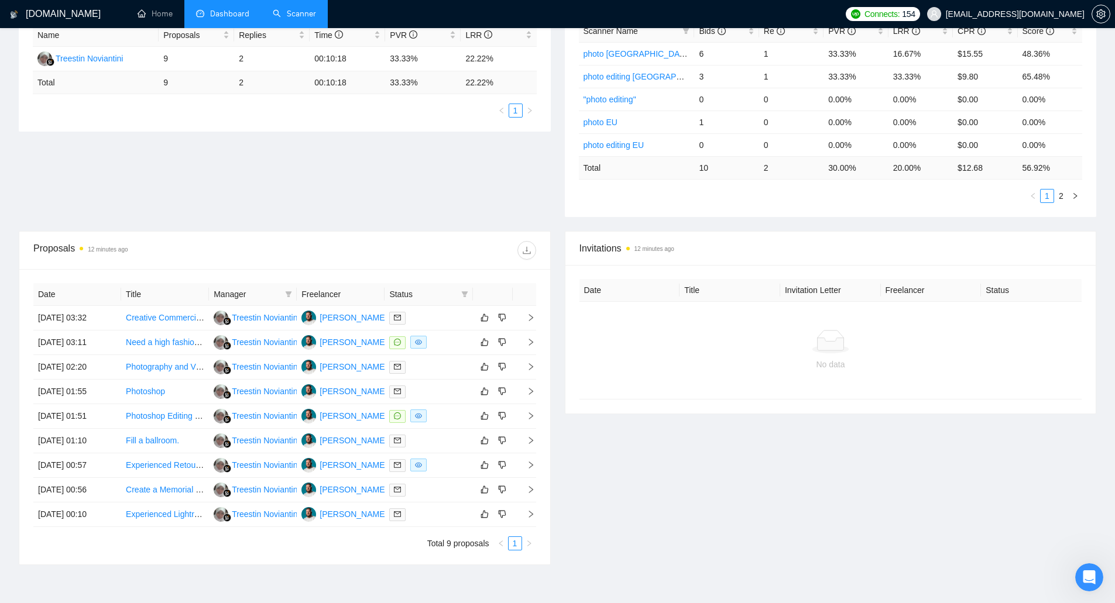
scroll to position [234, 0]
click at [81, 317] on td "[DATE] 03:32" at bounding box center [77, 318] width 88 height 25
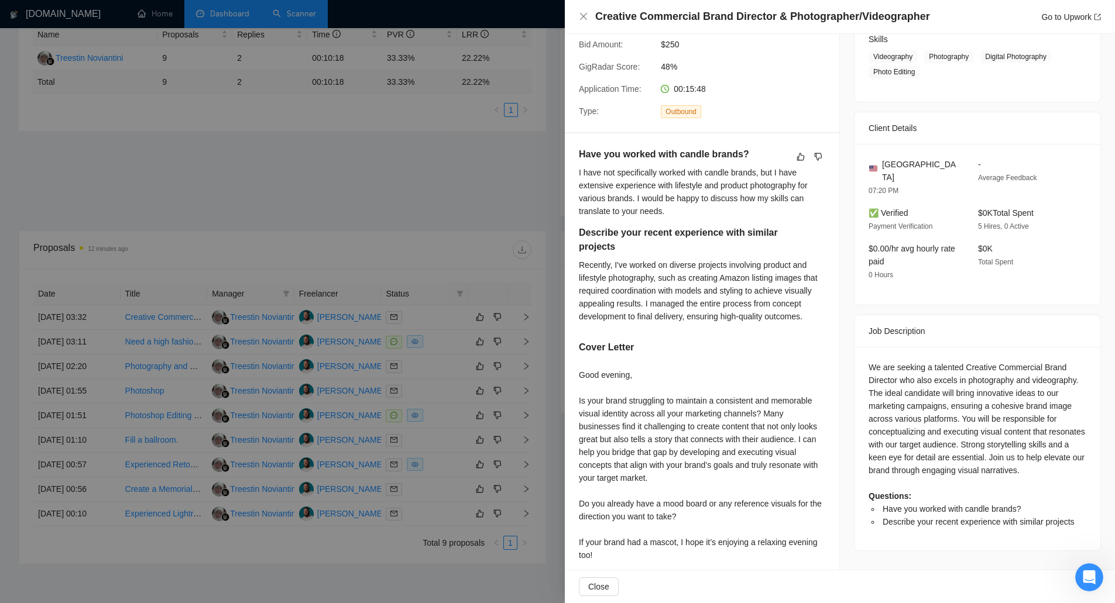
scroll to position [204, 0]
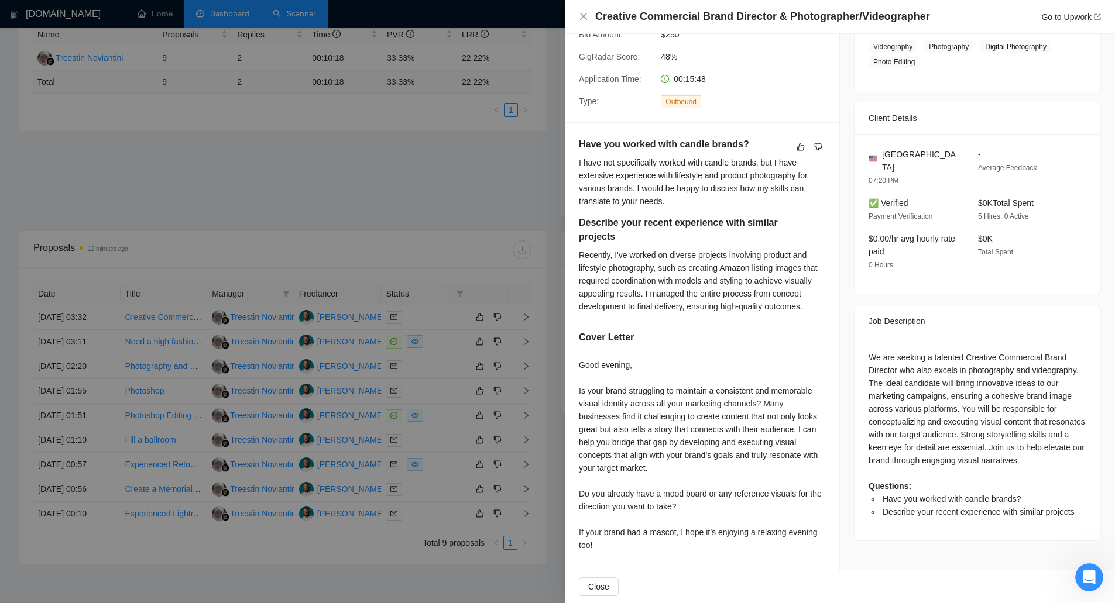
click at [90, 350] on div at bounding box center [557, 301] width 1115 height 603
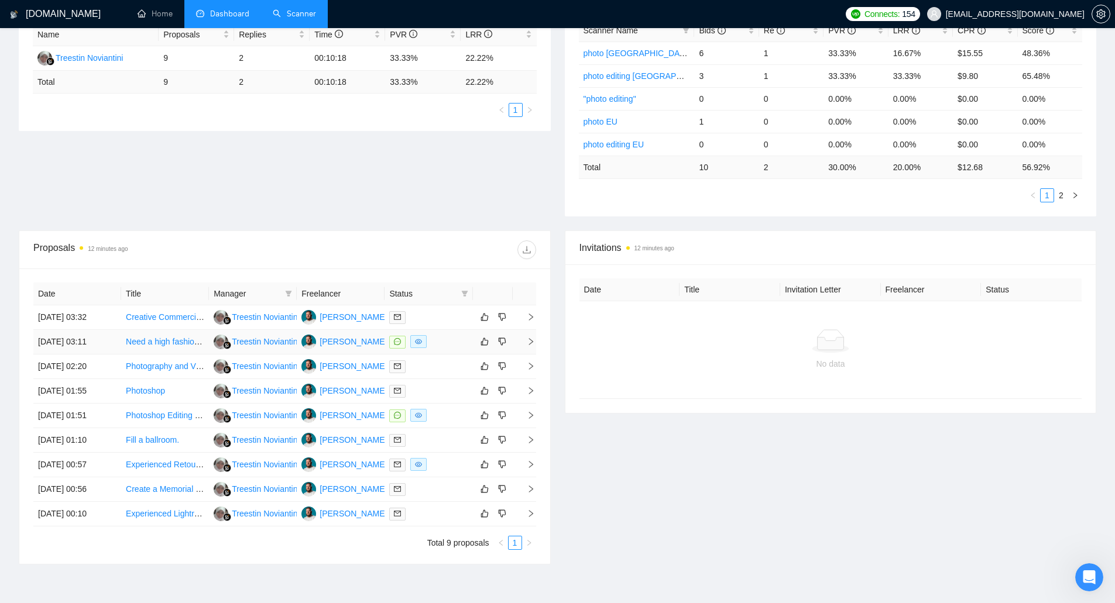
click at [85, 348] on td "[DATE] 03:11" at bounding box center [77, 342] width 88 height 25
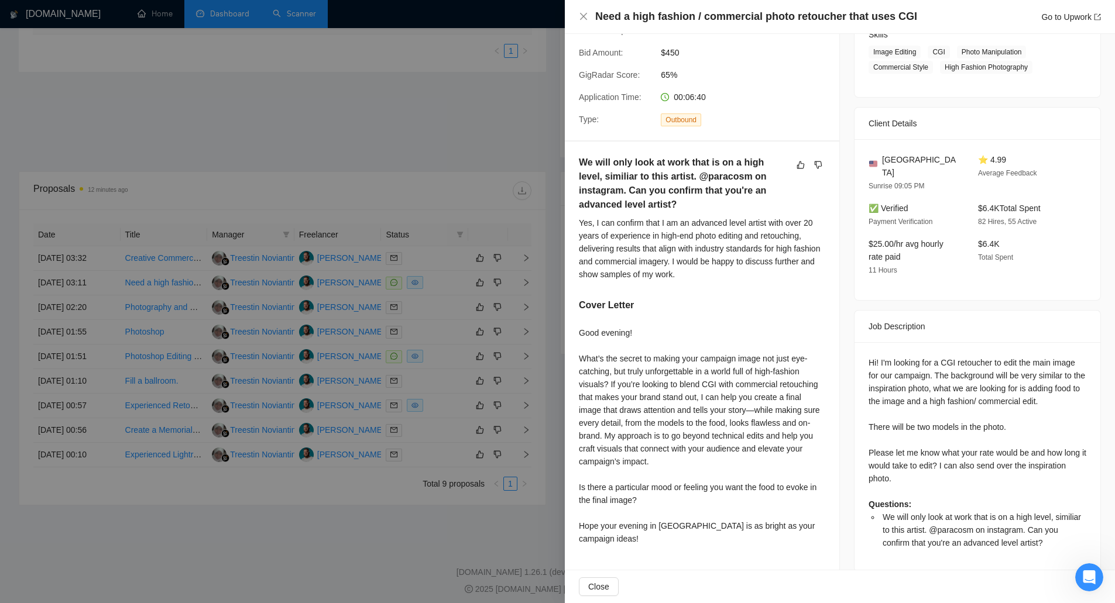
scroll to position [300, 0]
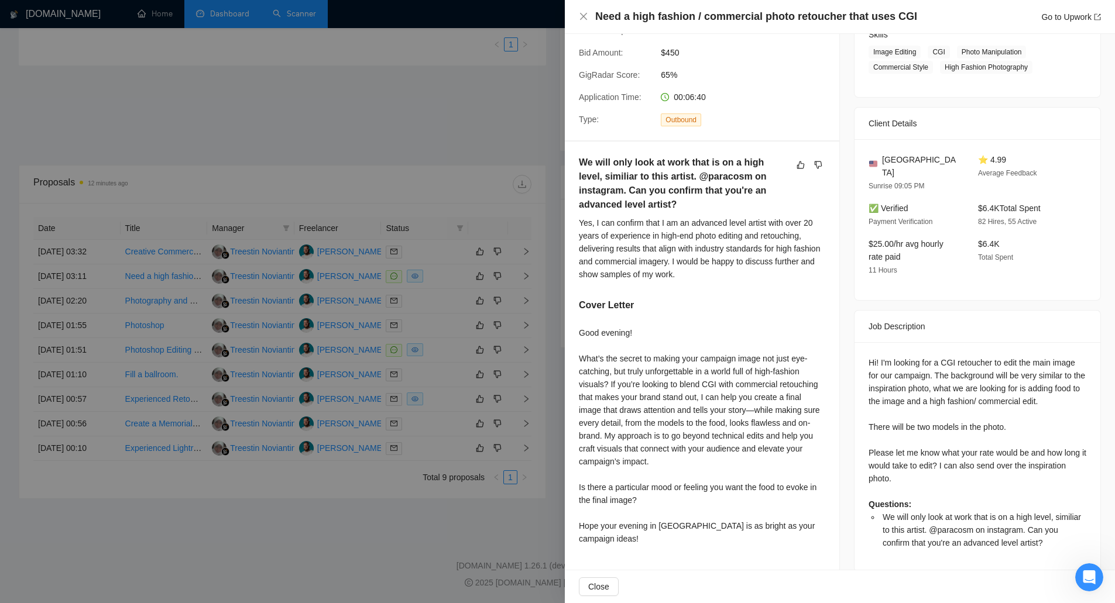
click at [61, 274] on div at bounding box center [557, 301] width 1115 height 603
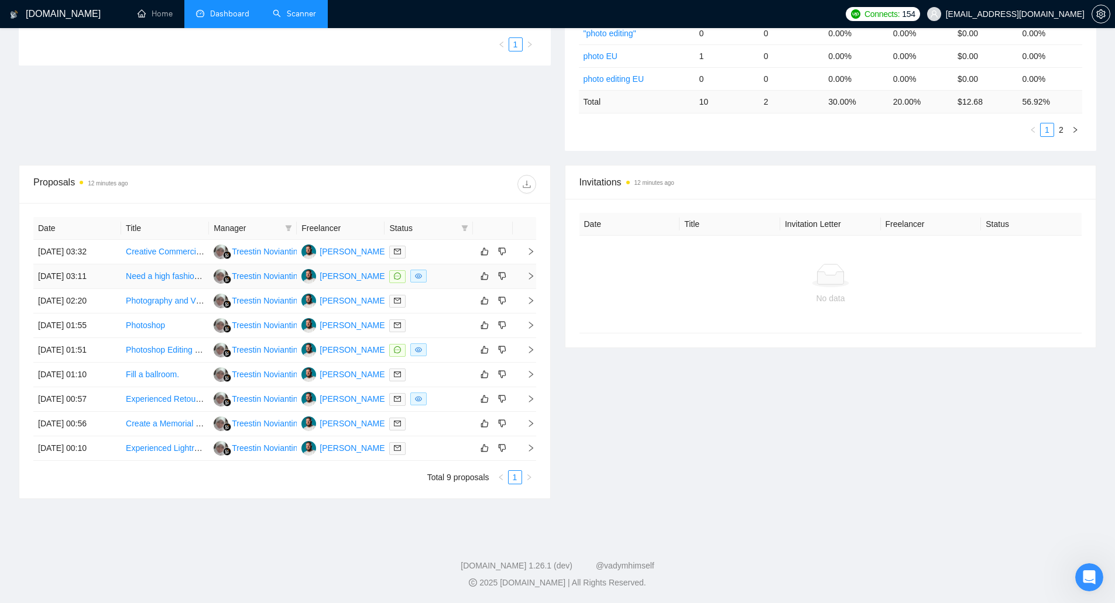
click at [67, 279] on td "[DATE] 03:11" at bounding box center [77, 277] width 88 height 25
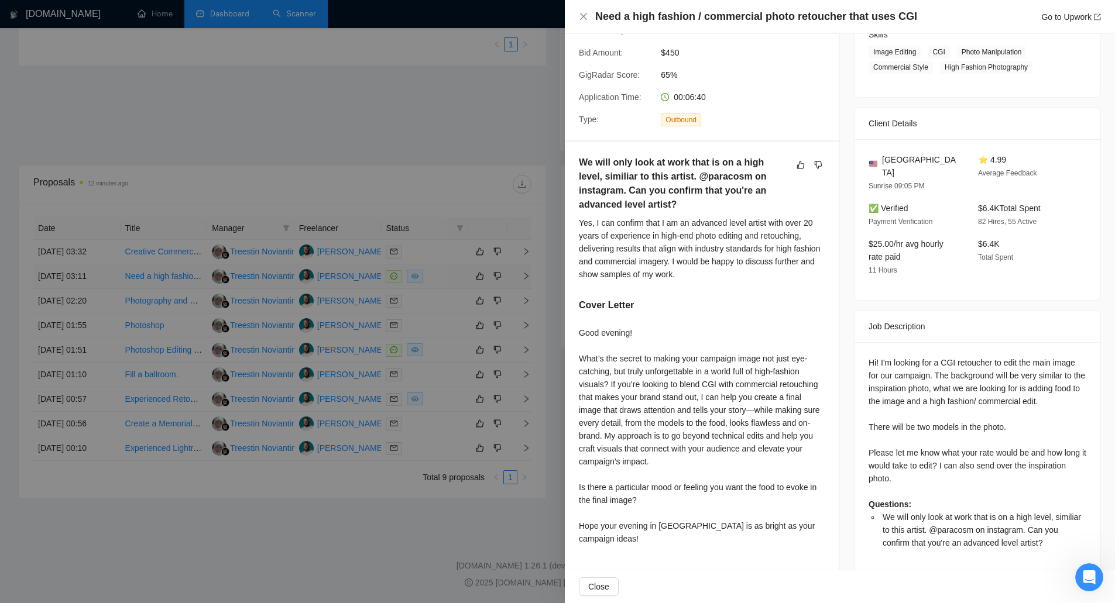
click at [67, 279] on div at bounding box center [557, 301] width 1115 height 603
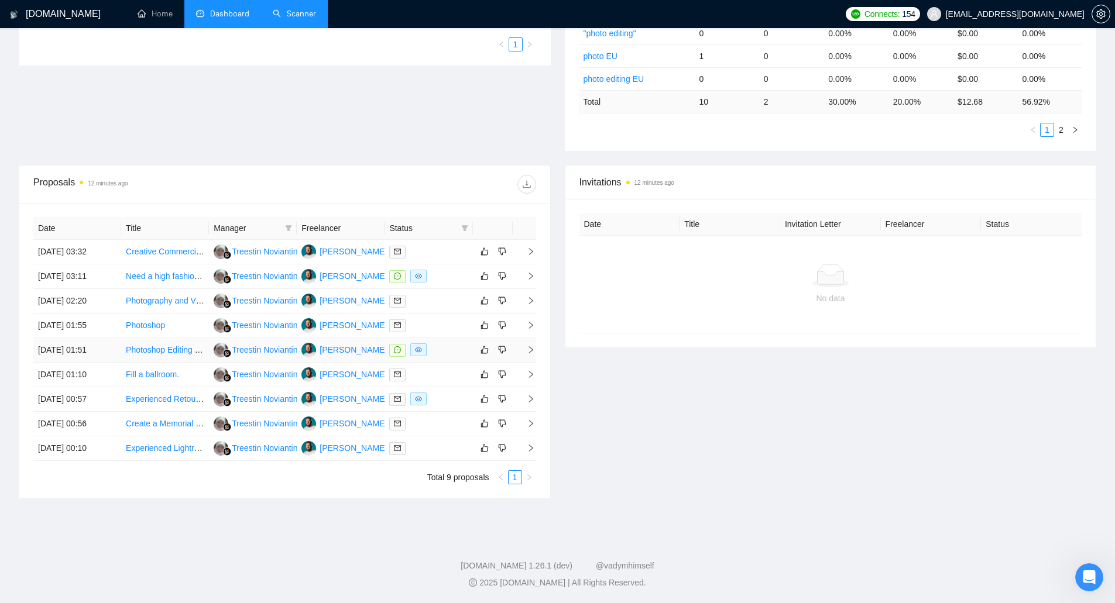
click at [68, 352] on td "[DATE] 01:51" at bounding box center [77, 350] width 88 height 25
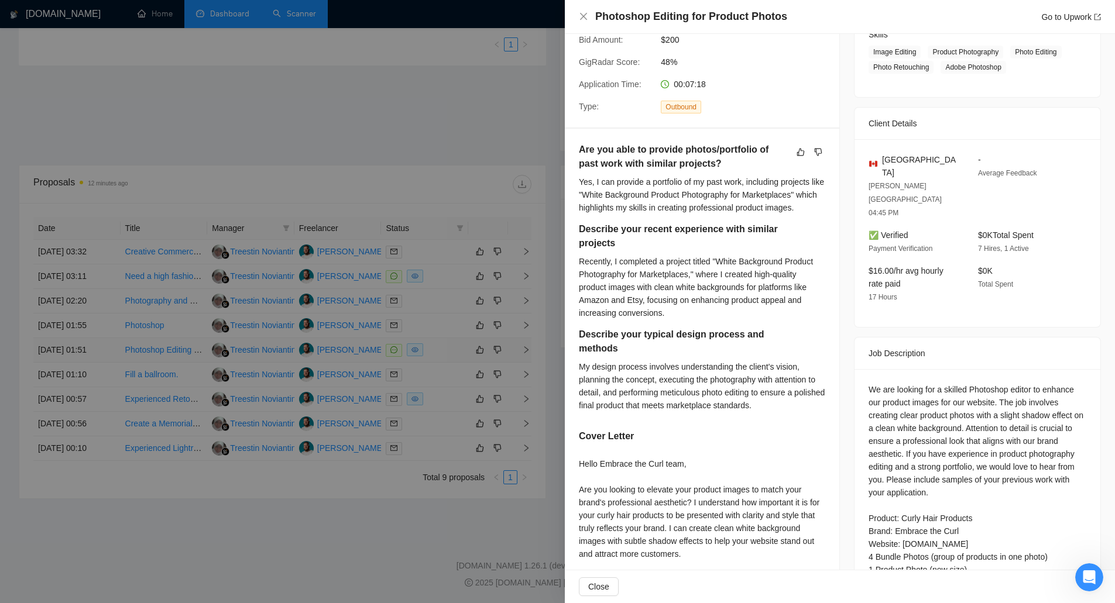
click at [68, 352] on div at bounding box center [557, 301] width 1115 height 603
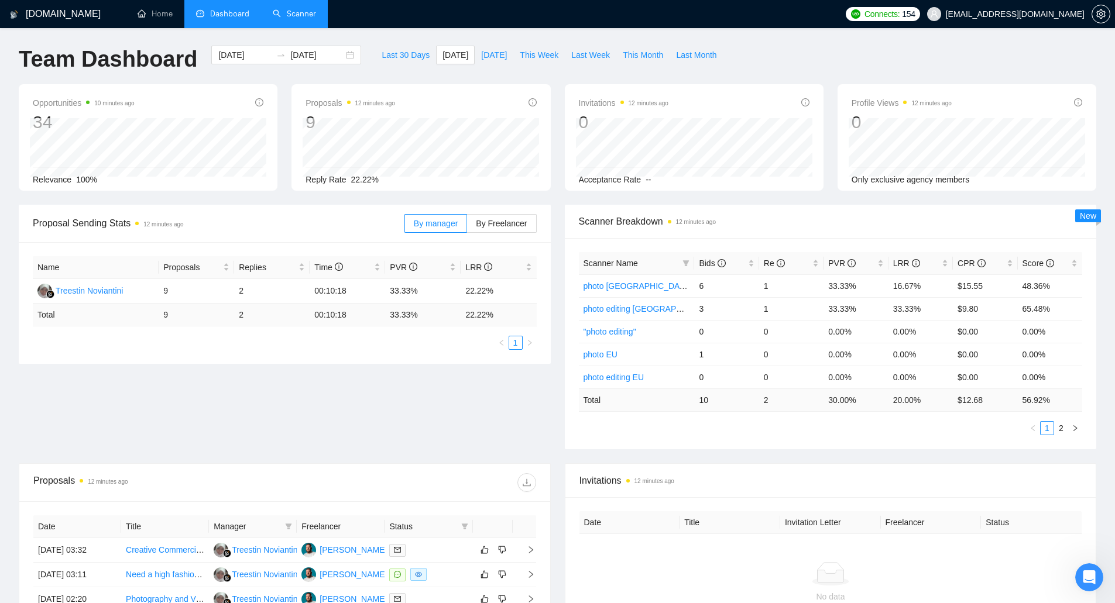
scroll to position [0, 0]
click at [395, 57] on span "Last 30 Days" at bounding box center [406, 56] width 48 height 13
type input "[DATE]"
